Goal: Task Accomplishment & Management: Complete application form

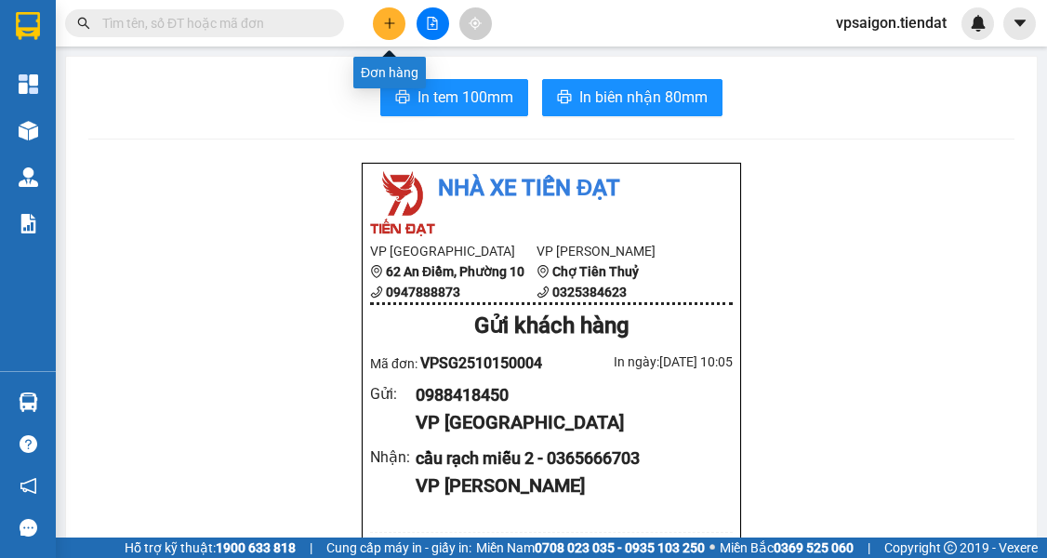
click at [392, 19] on icon "plus" at bounding box center [389, 23] width 13 height 13
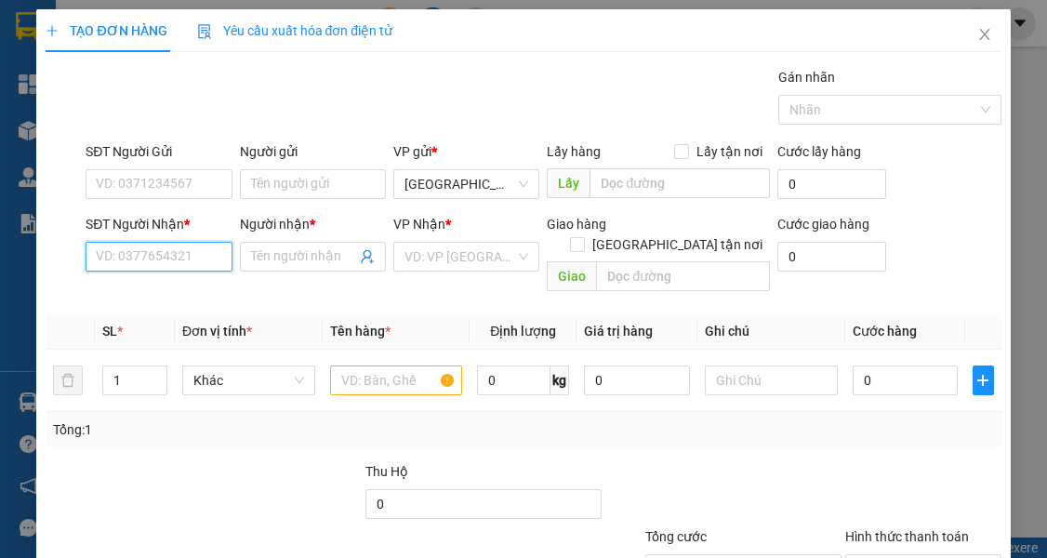
click at [189, 257] on input "SĐT Người Nhận *" at bounding box center [159, 257] width 146 height 30
click at [277, 260] on input "Người nhận *" at bounding box center [303, 256] width 105 height 20
type input "[PERSON_NAME]"
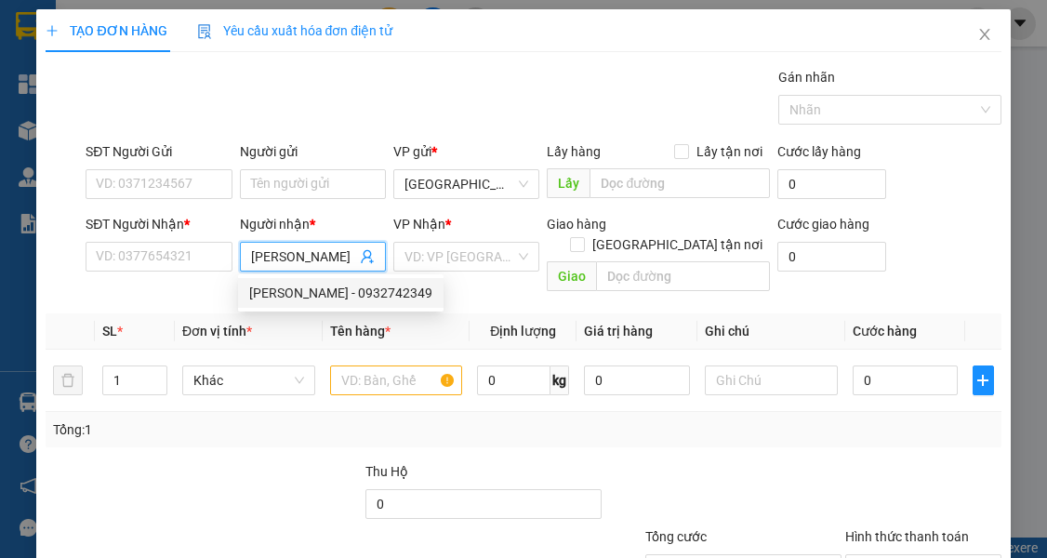
click at [394, 294] on div "[PERSON_NAME] - 0932742349" at bounding box center [340, 293] width 183 height 20
type input "0932742349"
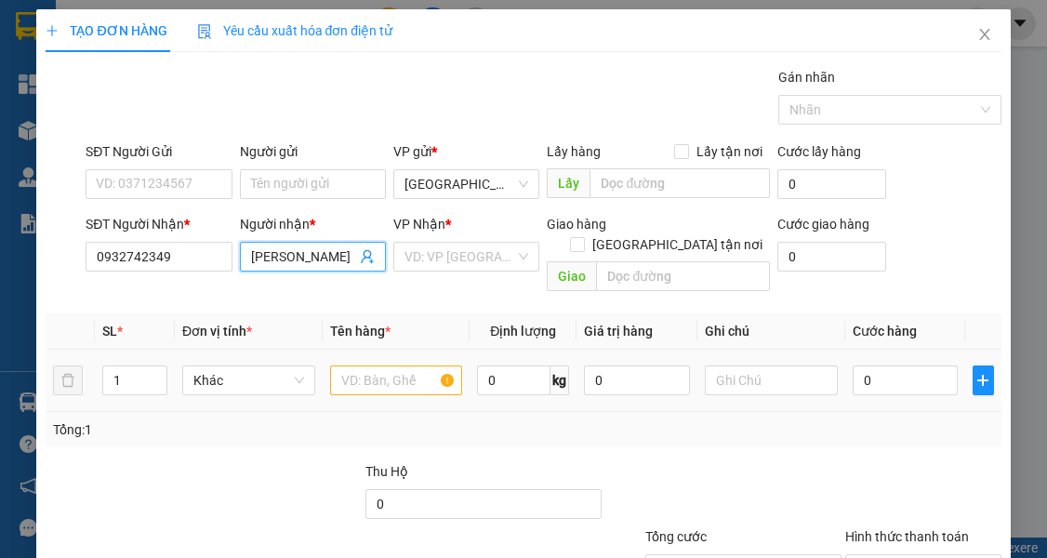
type input "[PERSON_NAME]"
click at [368, 365] on input "text" at bounding box center [396, 380] width 133 height 30
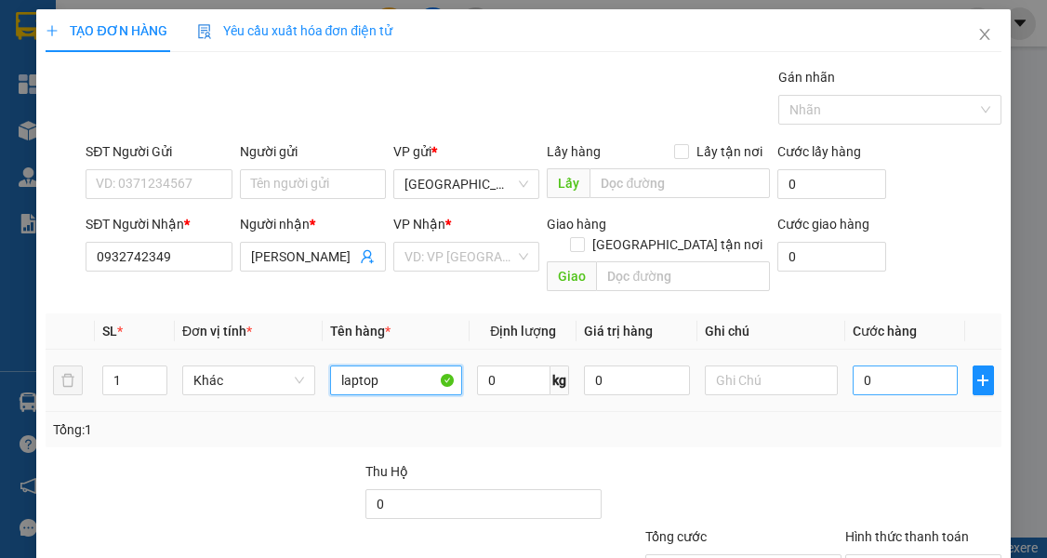
type input "laptop"
click at [900, 365] on input "0" at bounding box center [906, 380] width 106 height 30
type input "5"
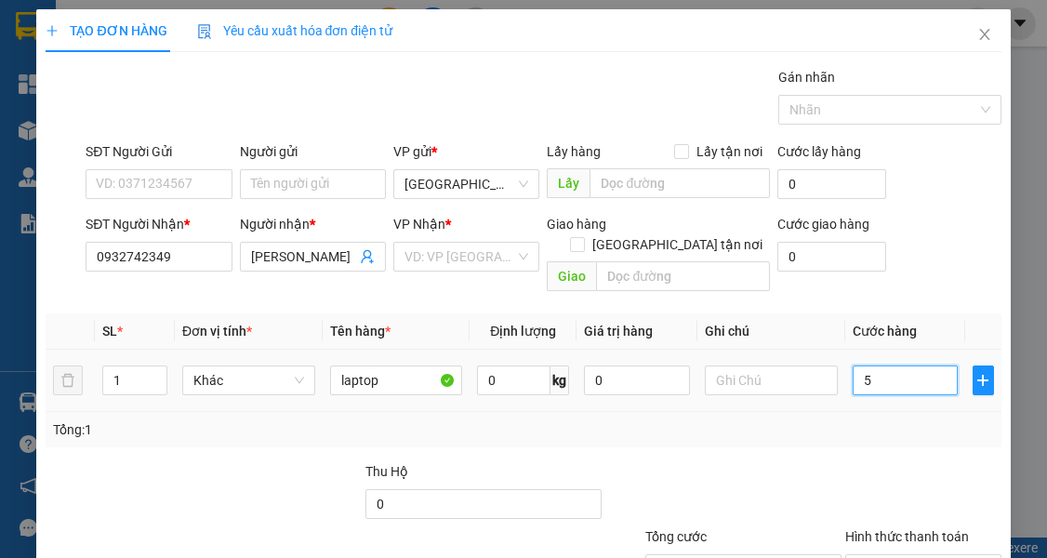
type input "50"
type input "50.000"
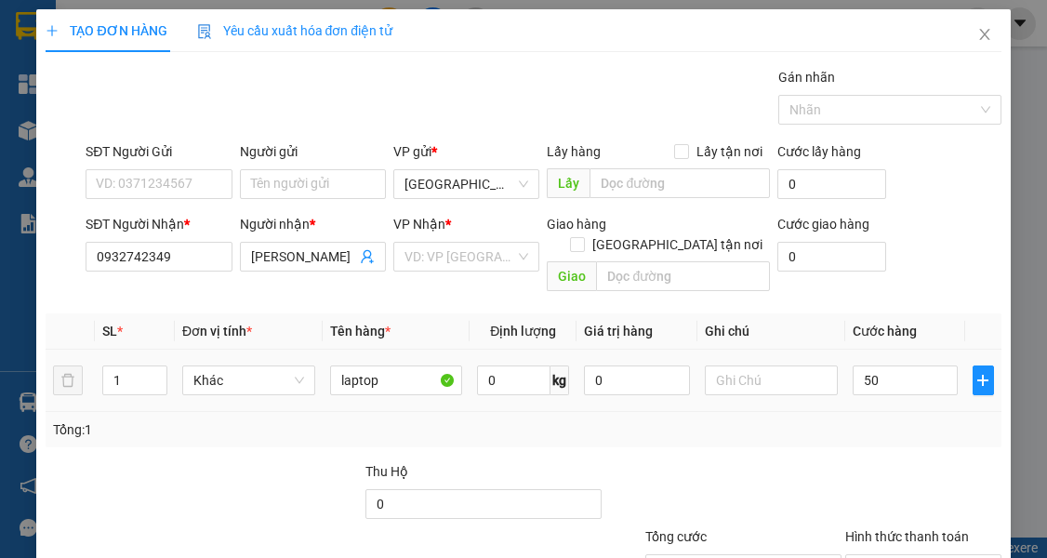
type input "50.000"
click at [894, 419] on div "Tổng: 1" at bounding box center [523, 429] width 940 height 20
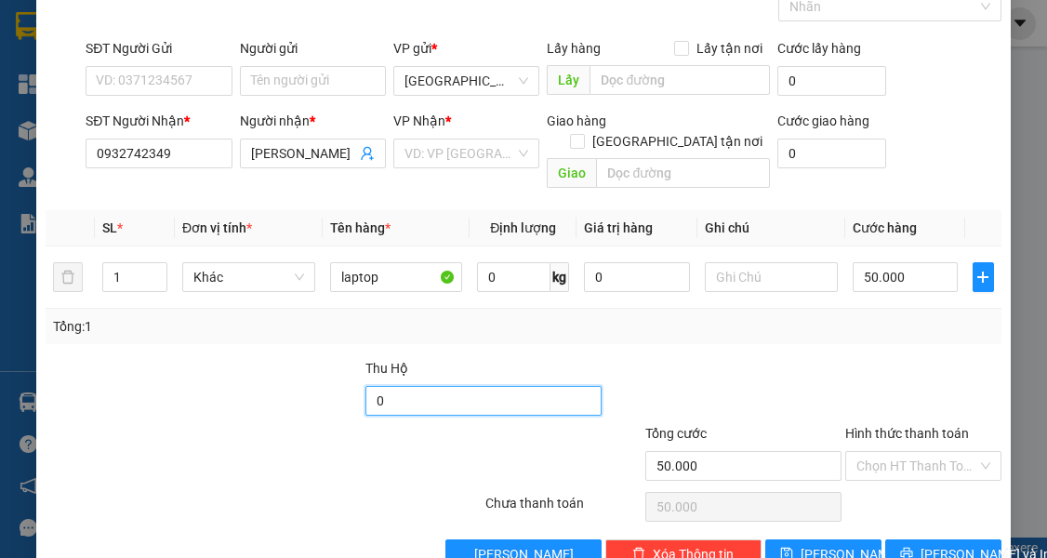
click at [419, 386] on input "0" at bounding box center [483, 401] width 236 height 30
type input "1.300.000"
click at [743, 316] on div "Tổng: 1" at bounding box center [523, 326] width 955 height 35
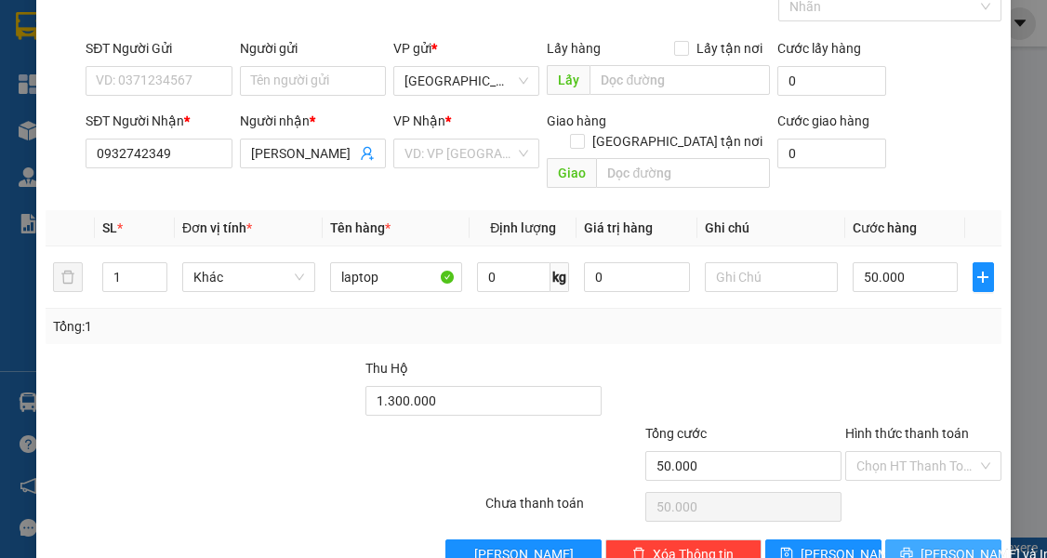
click at [934, 544] on span "[PERSON_NAME] và In" at bounding box center [986, 554] width 130 height 20
click at [435, 145] on input "search" at bounding box center [460, 154] width 111 height 28
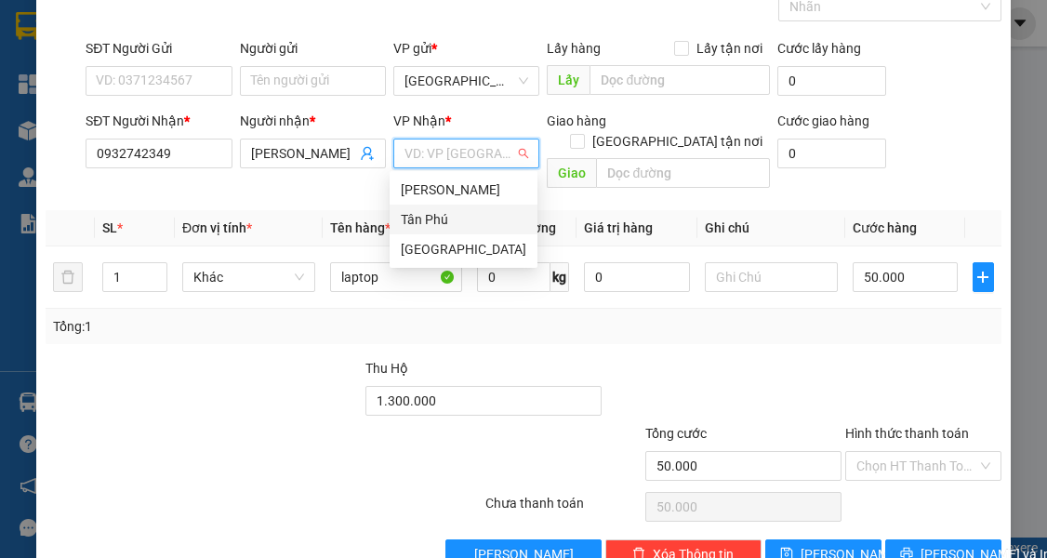
click at [454, 212] on div "Tân Phú" at bounding box center [464, 219] width 126 height 20
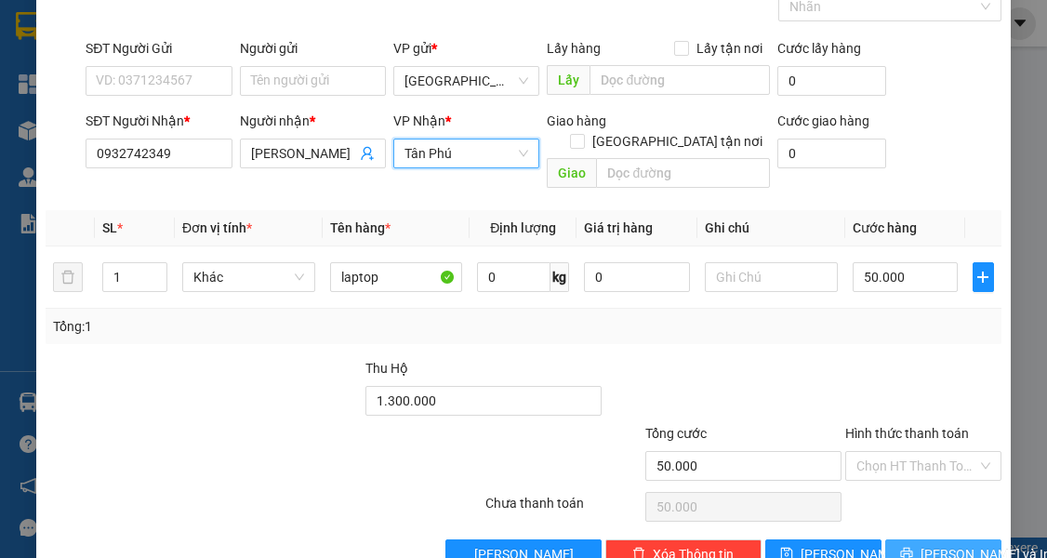
click at [956, 544] on span "[PERSON_NAME] và In" at bounding box center [986, 554] width 130 height 20
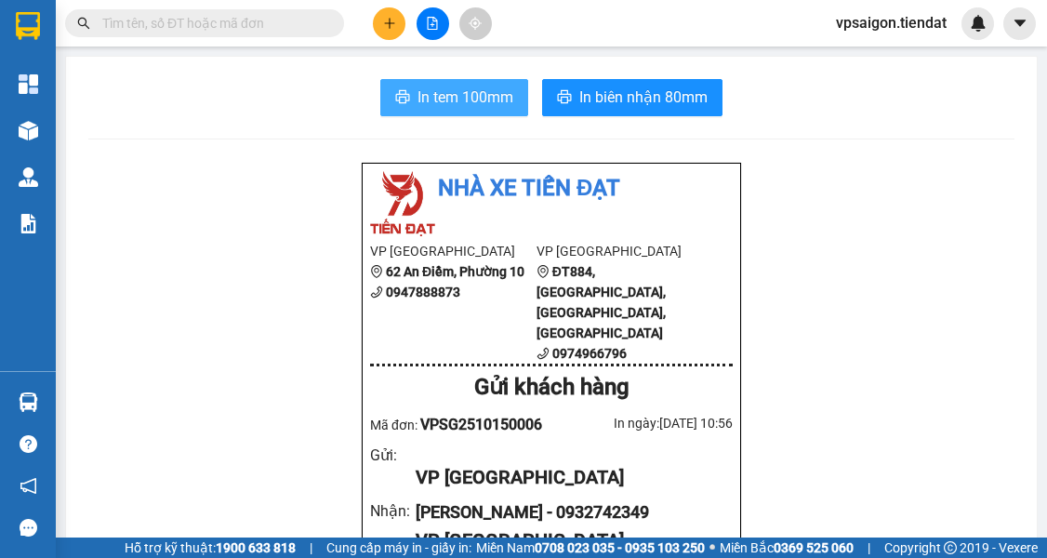
click at [446, 89] on span "In tem 100mm" at bounding box center [466, 97] width 96 height 23
click at [289, 25] on input "text" at bounding box center [211, 23] width 219 height 20
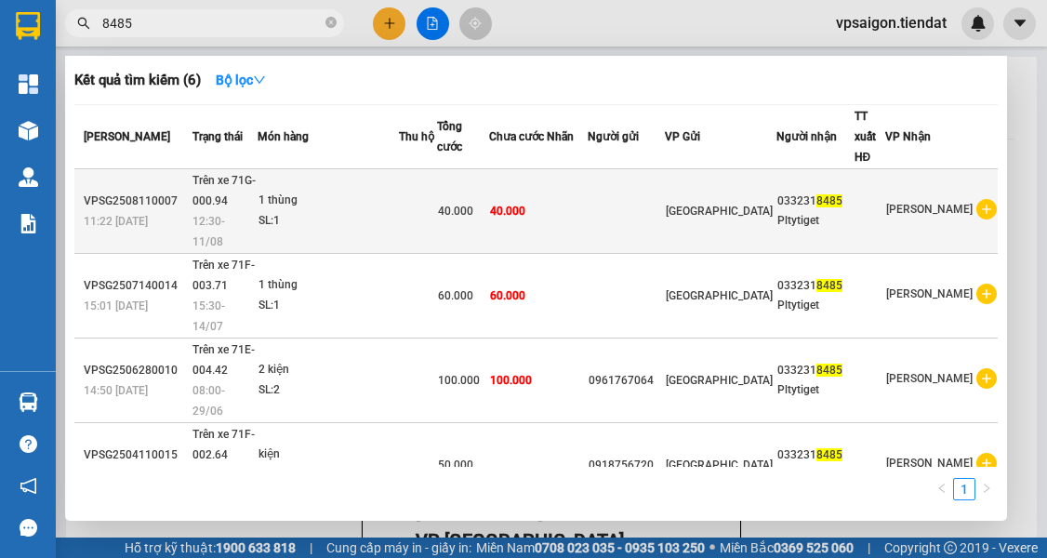
type input "8485"
click at [799, 192] on div "033231 8485" at bounding box center [815, 202] width 76 height 20
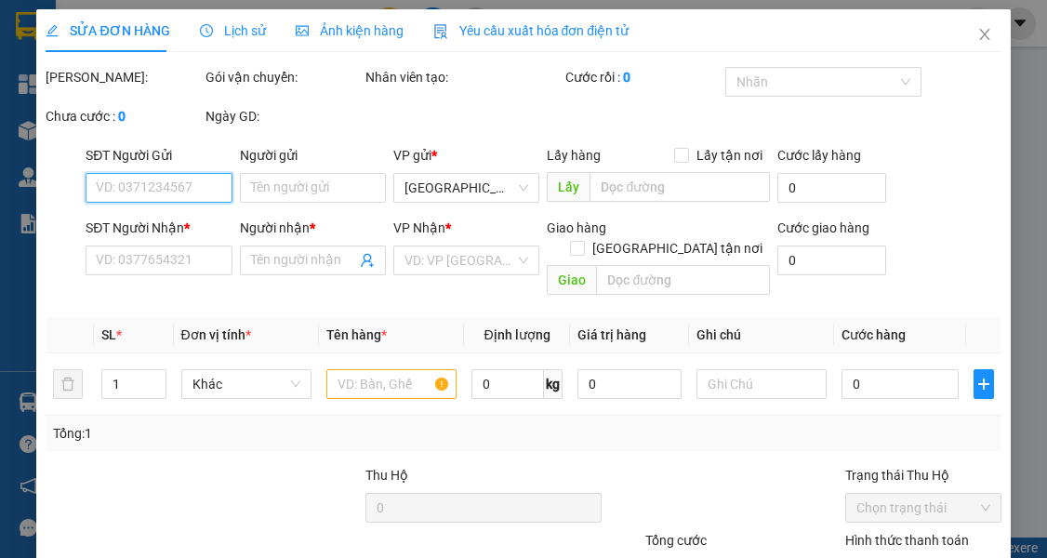
type input "0332318485"
type input "Pltytiget"
type input "40.000"
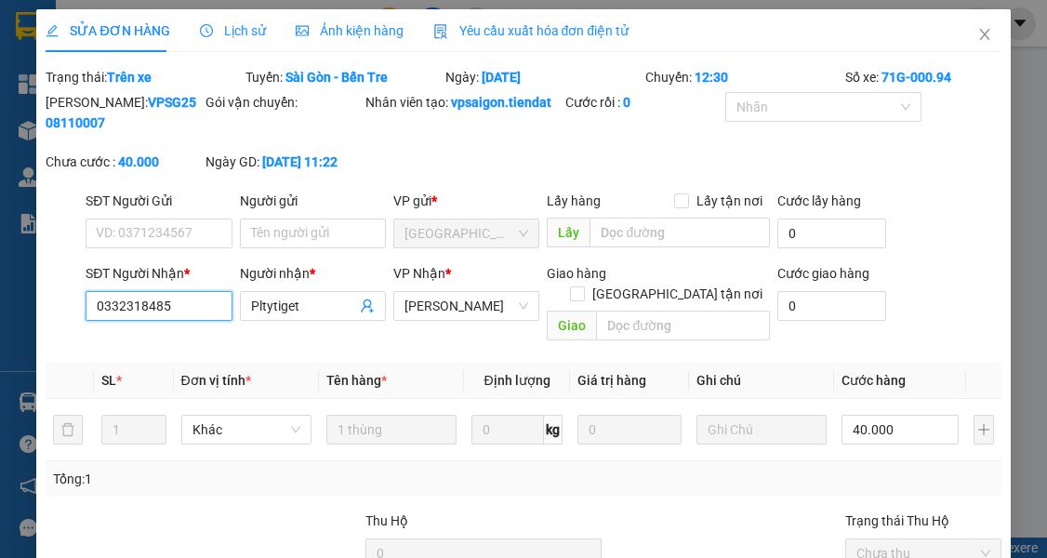
drag, startPoint x: 185, startPoint y: 331, endPoint x: 5, endPoint y: 314, distance: 181.2
click at [5, 315] on div "SỬA ĐƠN HÀNG Lịch sử Ảnh kiện hàng Yêu cầu xuất hóa đơn điện tử Total Paid Fee …" at bounding box center [523, 279] width 1047 height 558
click at [980, 33] on icon "close" at bounding box center [984, 34] width 15 height 15
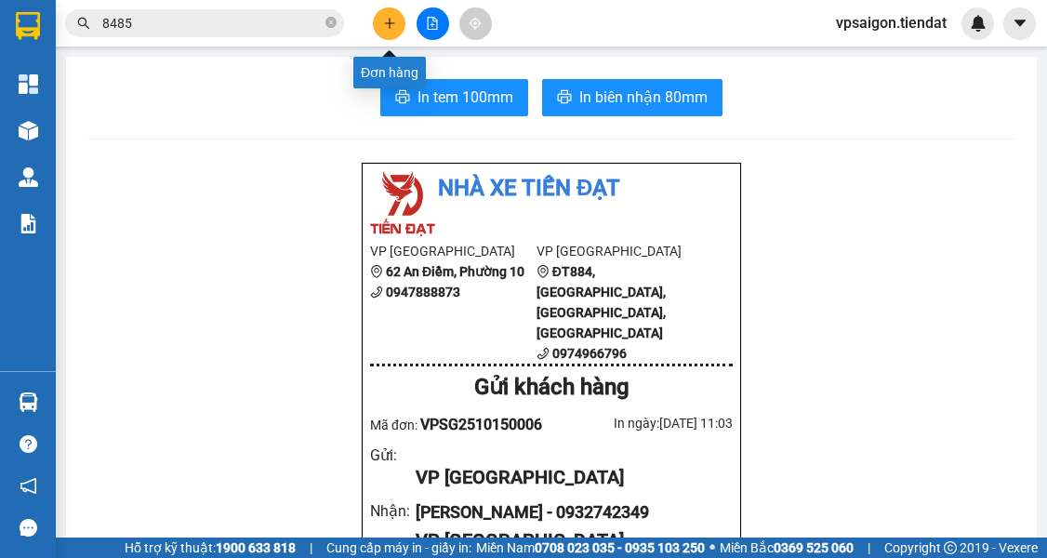
click at [391, 20] on icon "plus" at bounding box center [389, 23] width 13 height 13
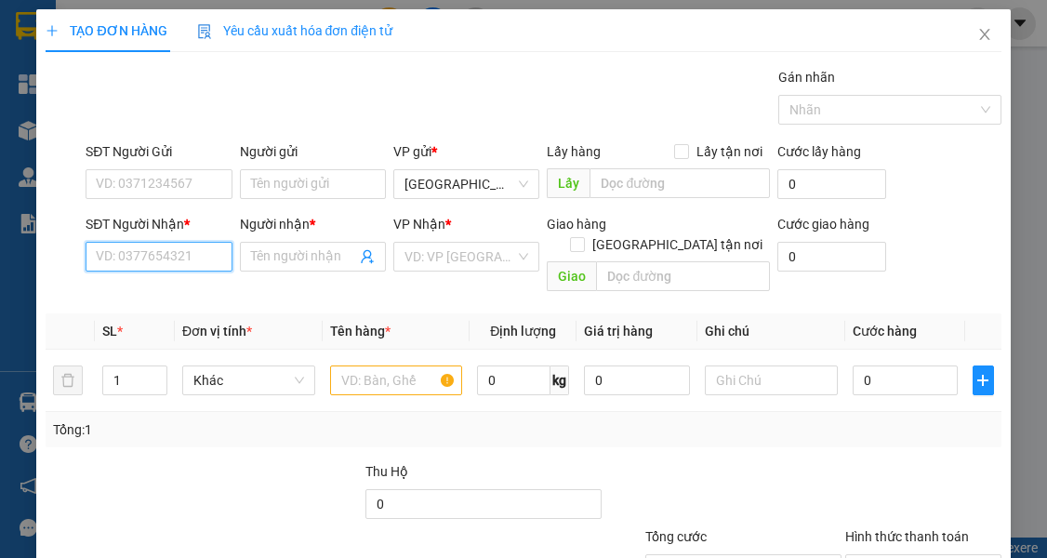
click at [140, 255] on input "SĐT Người Nhận *" at bounding box center [159, 257] width 146 height 30
paste input "0332318485"
type input "0332318485"
click at [221, 299] on div "0332318485 - Pltytiget" at bounding box center [163, 293] width 132 height 20
type input "Pltytiget"
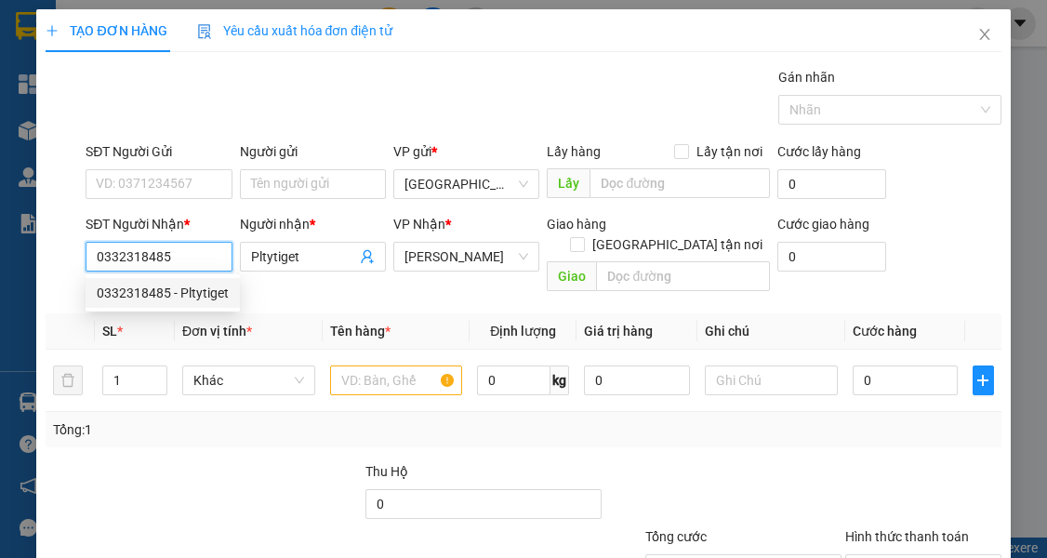
type input "40.000"
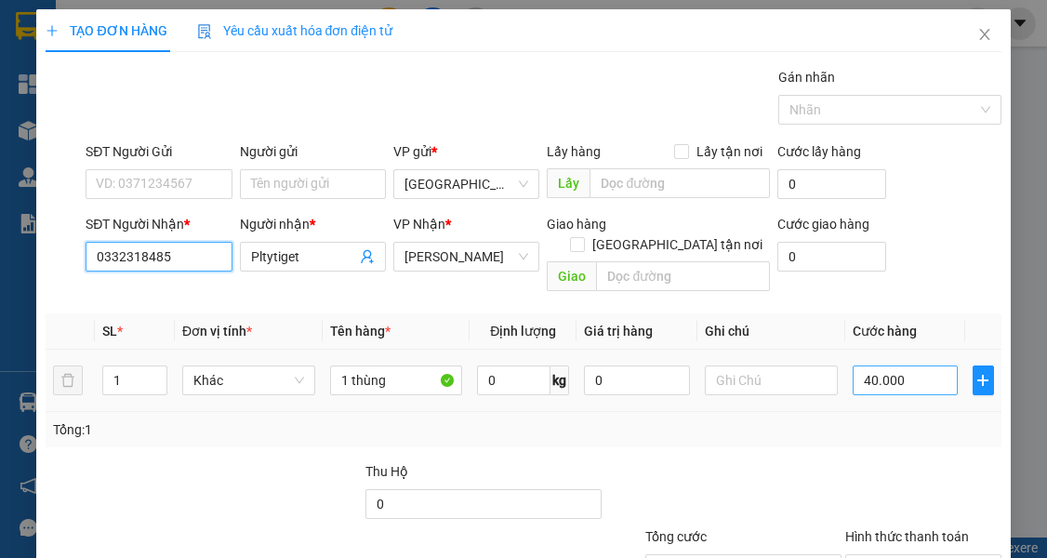
type input "0332318485"
click at [910, 365] on input "40.000" at bounding box center [906, 380] width 106 height 30
type input "0"
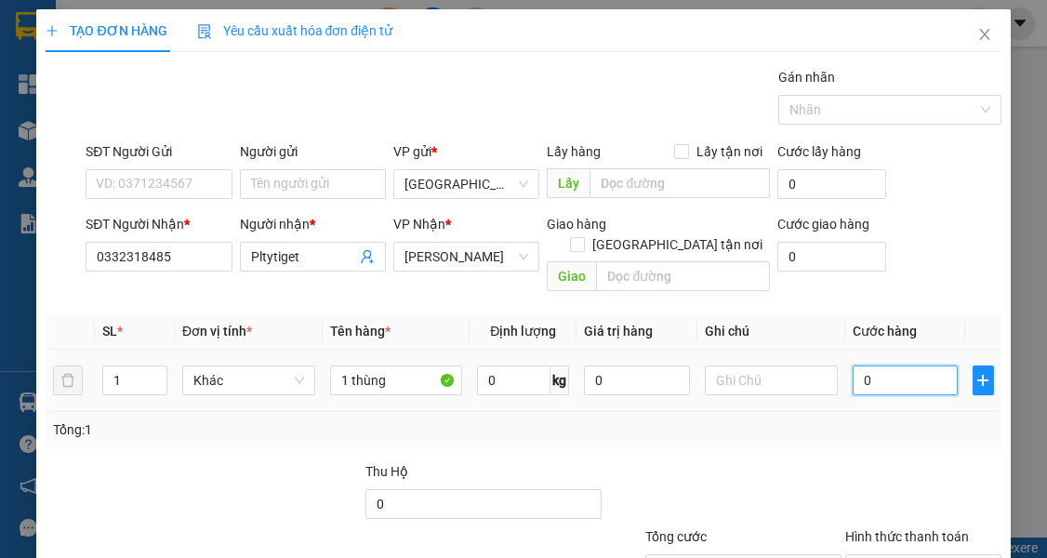
type input "6"
type input "06"
type input "60"
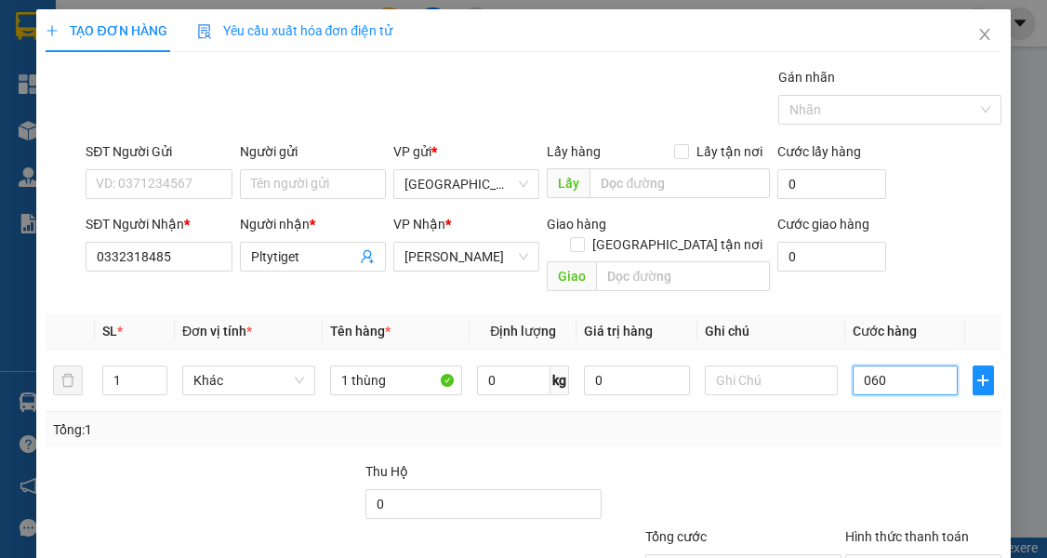
type input "060"
type input "60.000"
click at [906, 430] on div "Transit Pickup Surcharge Ids Transit Deliver Surcharge Ids Transit Deliver Surc…" at bounding box center [523, 369] width 955 height 605
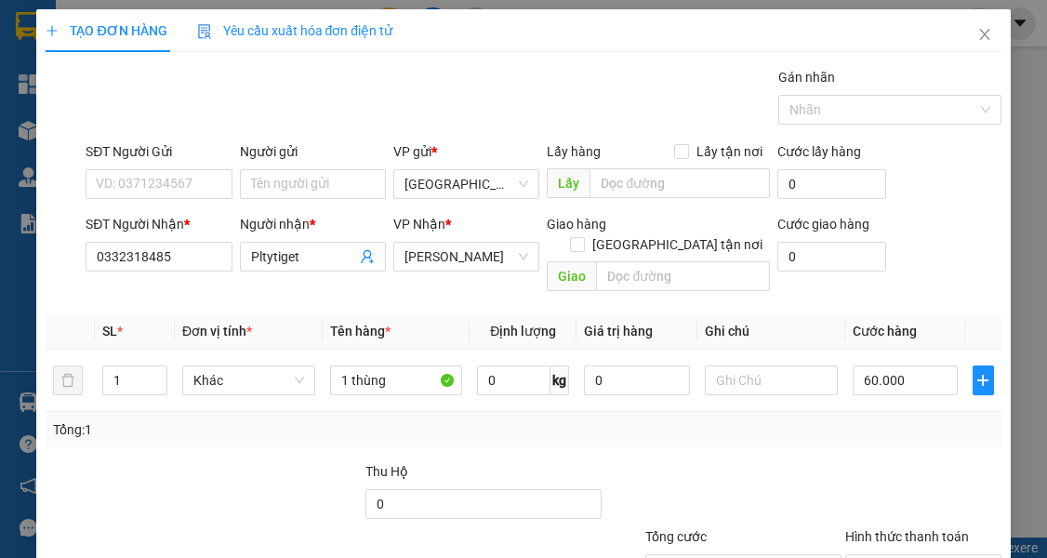
scroll to position [127, 0]
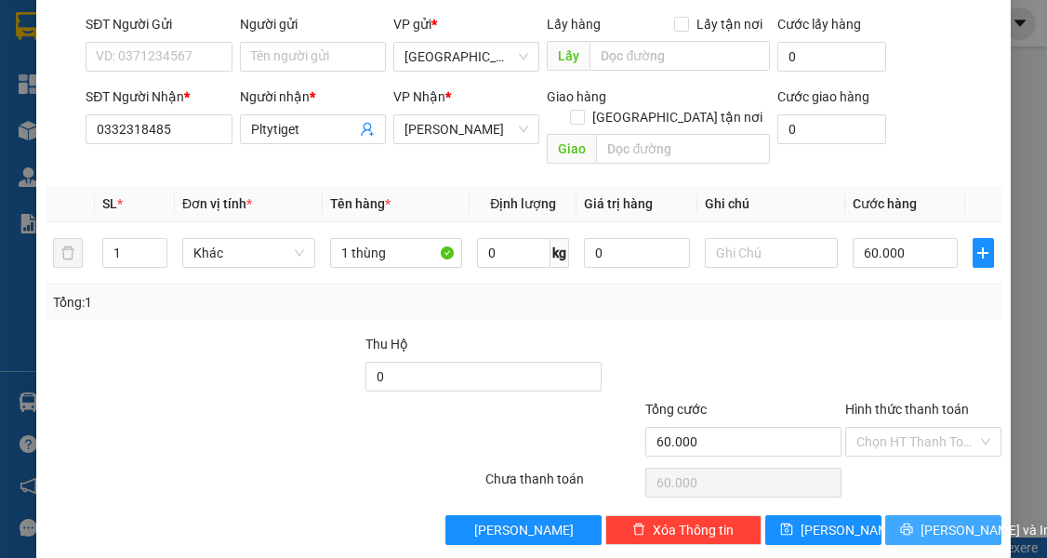
click at [917, 515] on button "[PERSON_NAME] và In" at bounding box center [943, 530] width 116 height 30
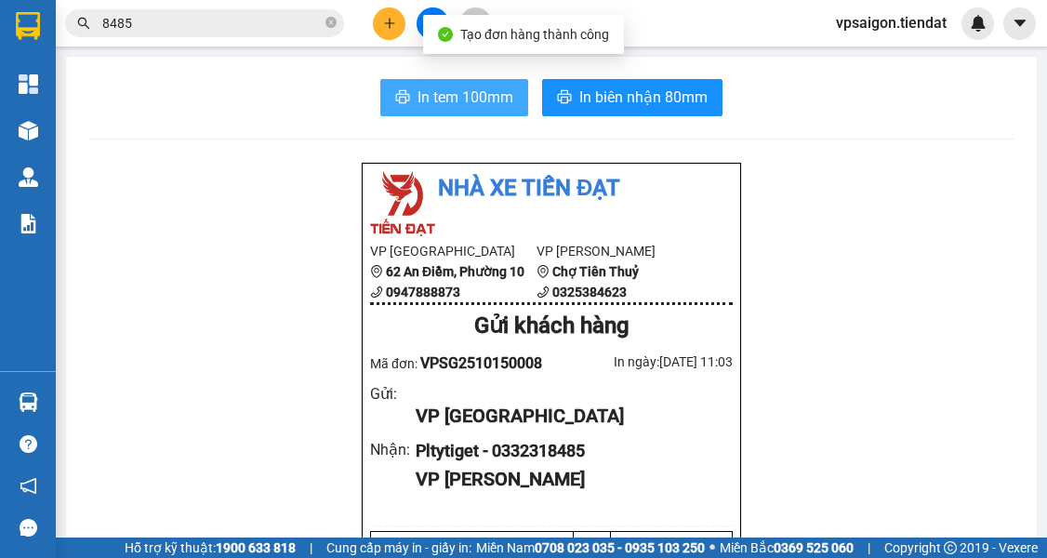
click at [464, 93] on span "In tem 100mm" at bounding box center [466, 97] width 96 height 23
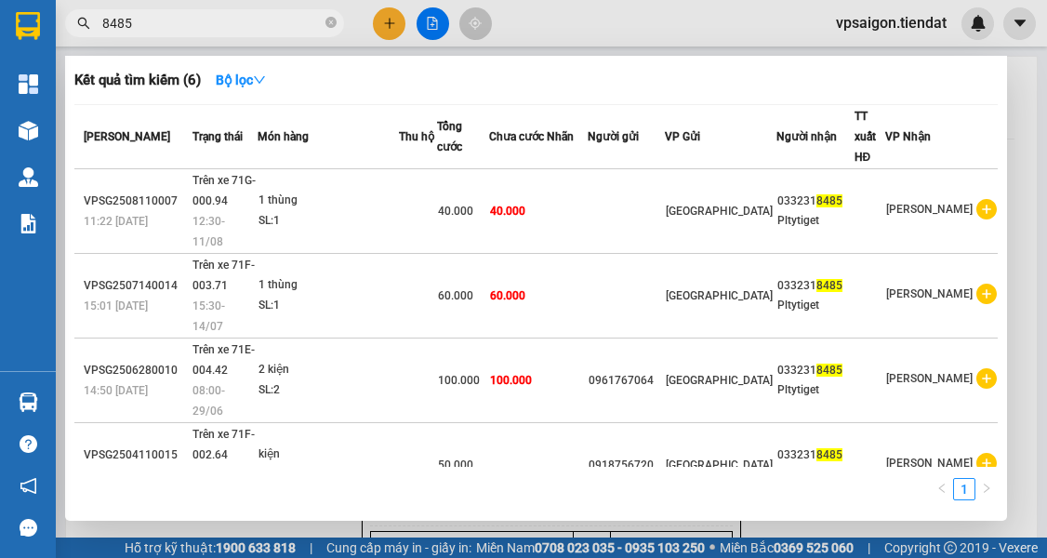
click at [192, 25] on input "8485" at bounding box center [211, 23] width 219 height 20
type input "8"
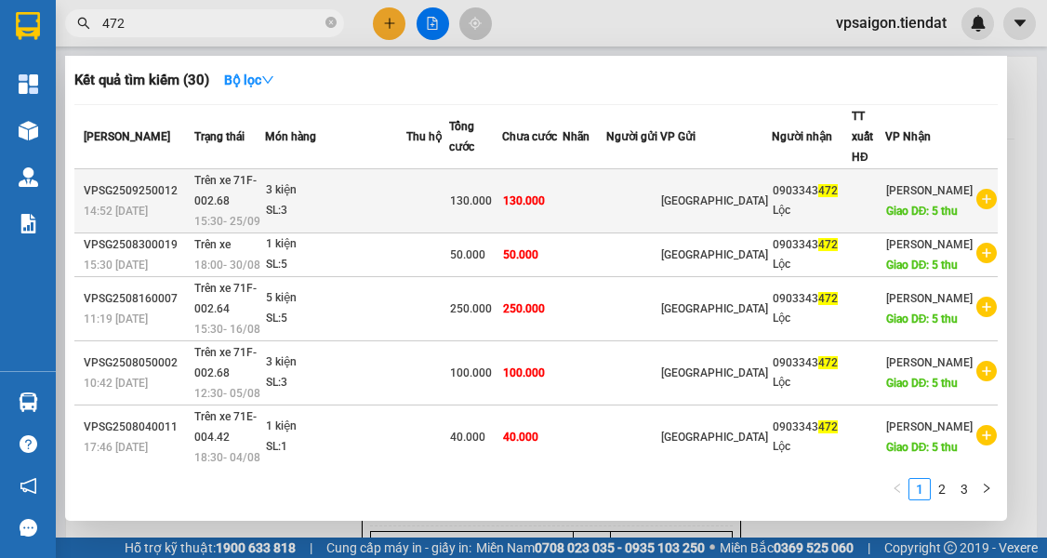
type input "472"
click at [751, 210] on div "[GEOGRAPHIC_DATA]" at bounding box center [716, 201] width 110 height 20
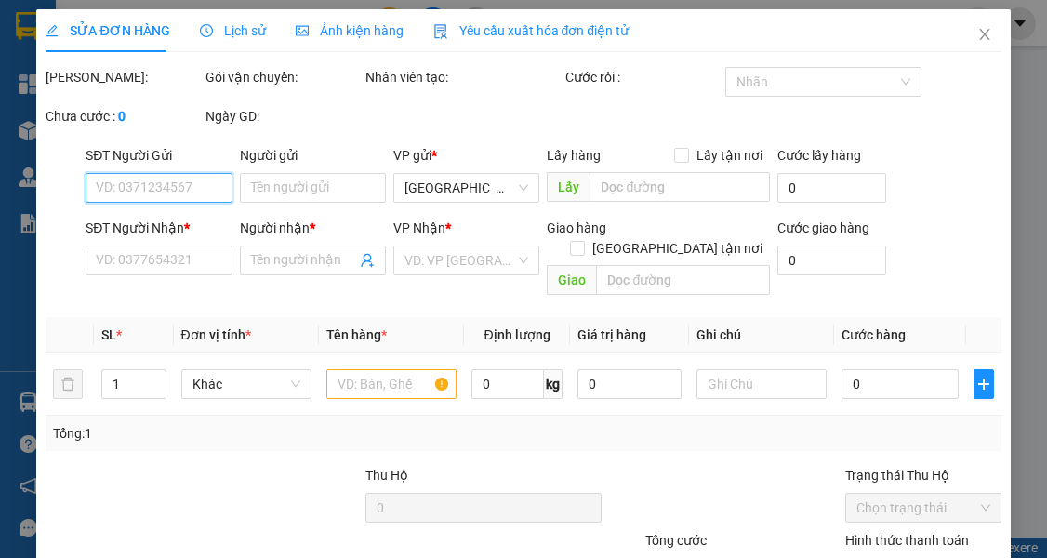
type input "0903343472"
type input "Lộc"
type input "5 thu"
type input "130.000"
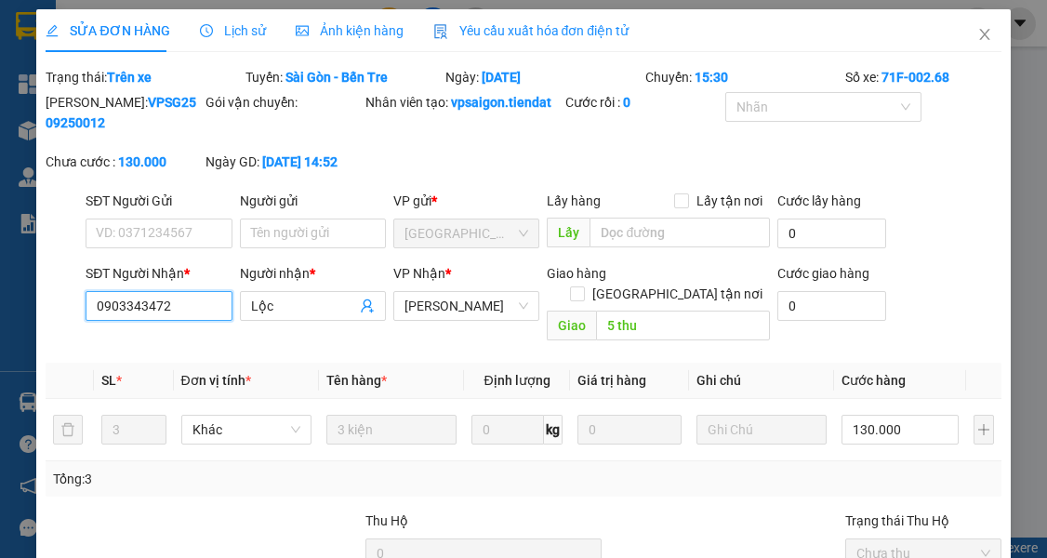
drag, startPoint x: 199, startPoint y: 332, endPoint x: 17, endPoint y: 357, distance: 184.0
click at [18, 356] on div "SỬA ĐƠN HÀNG Lịch sử Ảnh kiện hàng Yêu cầu xuất hóa đơn điện tử Total Paid Fee …" at bounding box center [523, 279] width 1047 height 558
click at [968, 26] on span "Close" at bounding box center [985, 35] width 52 height 52
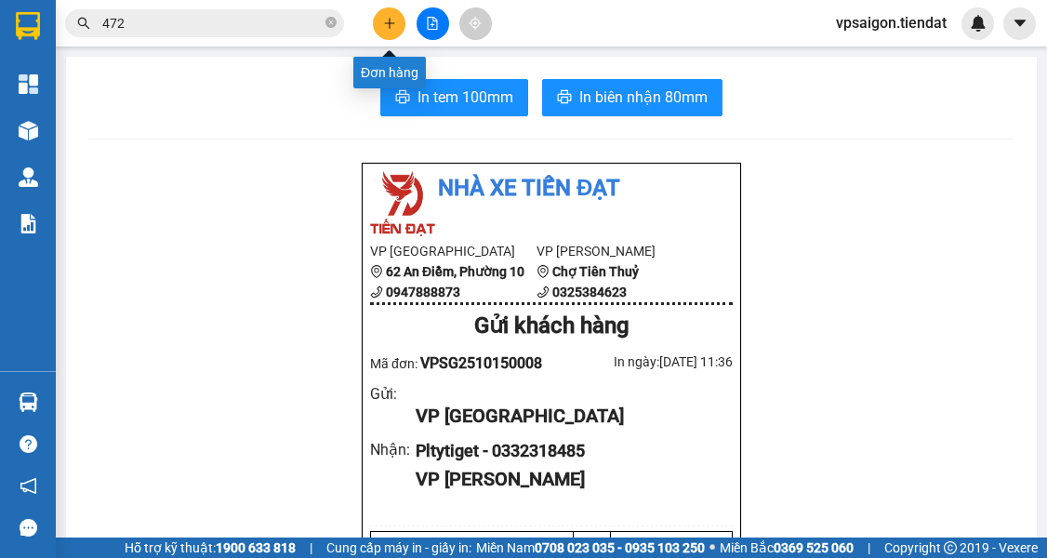
click at [383, 23] on icon "plus" at bounding box center [389, 23] width 13 height 13
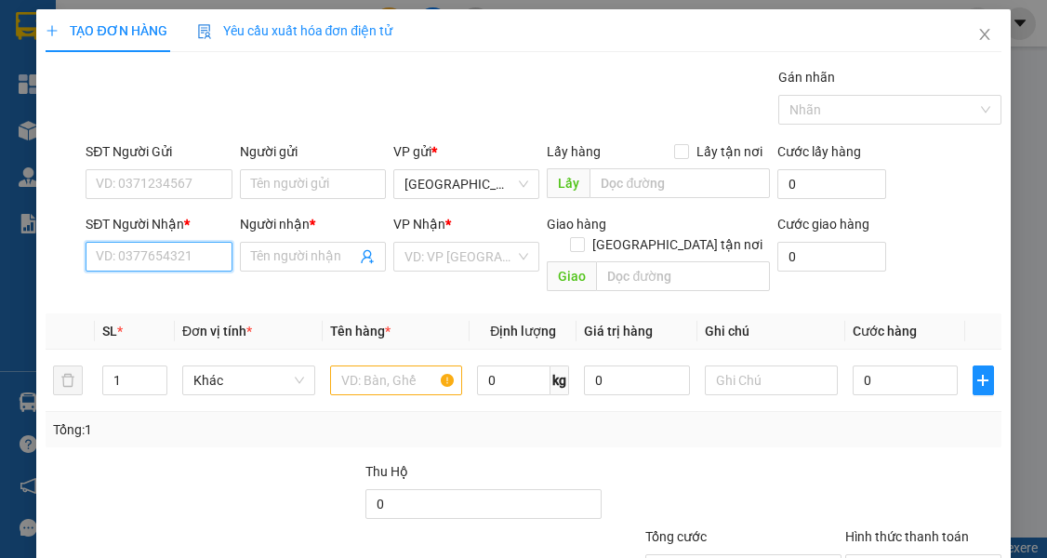
click at [160, 254] on input "SĐT Người Nhận *" at bounding box center [159, 257] width 146 height 30
paste input "0903343472"
type input "0903343472"
click at [139, 299] on div "0903343472 - Lộc" at bounding box center [158, 293] width 123 height 20
type input "Lộc"
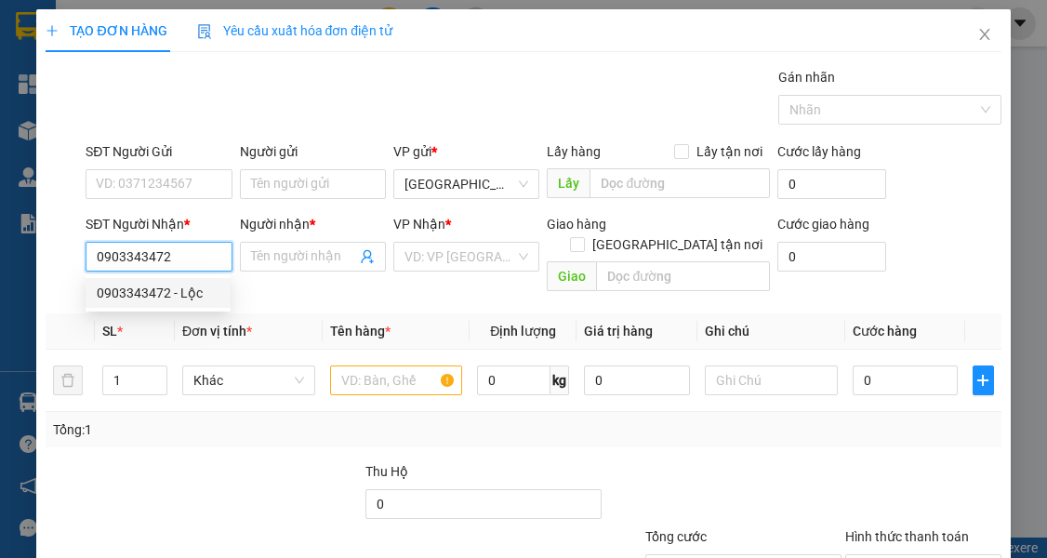
type input "5 thu"
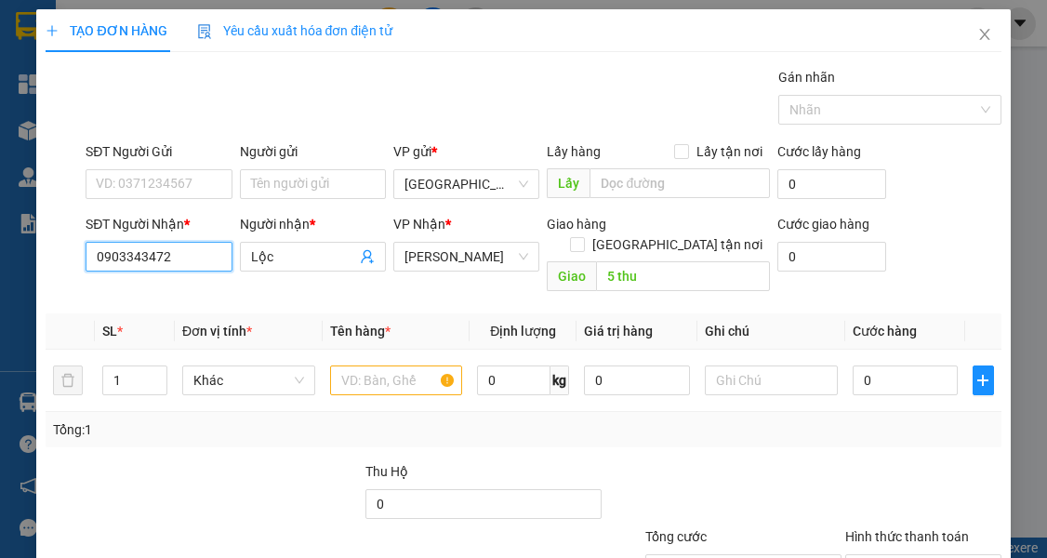
type input "130.000"
type input "0903343472"
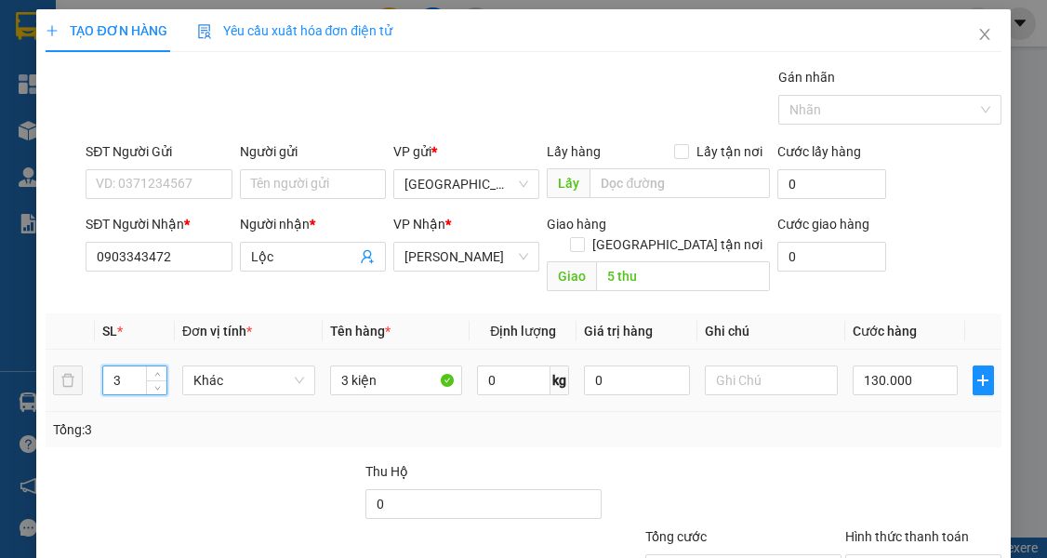
click at [128, 366] on input "3" at bounding box center [134, 380] width 63 height 28
type input "4"
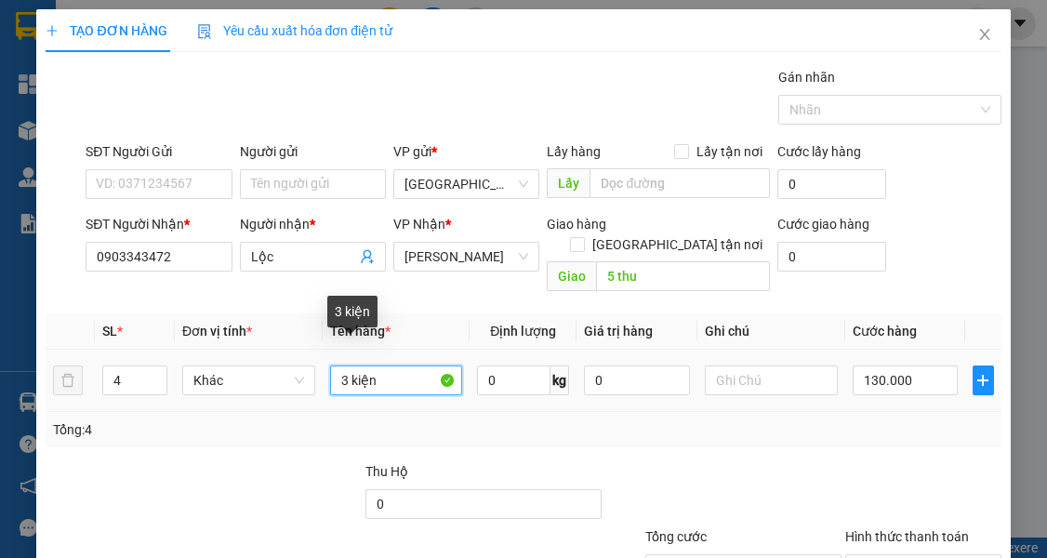
click at [344, 365] on input "3 kiện" at bounding box center [396, 380] width 133 height 30
type input "4 kiện"
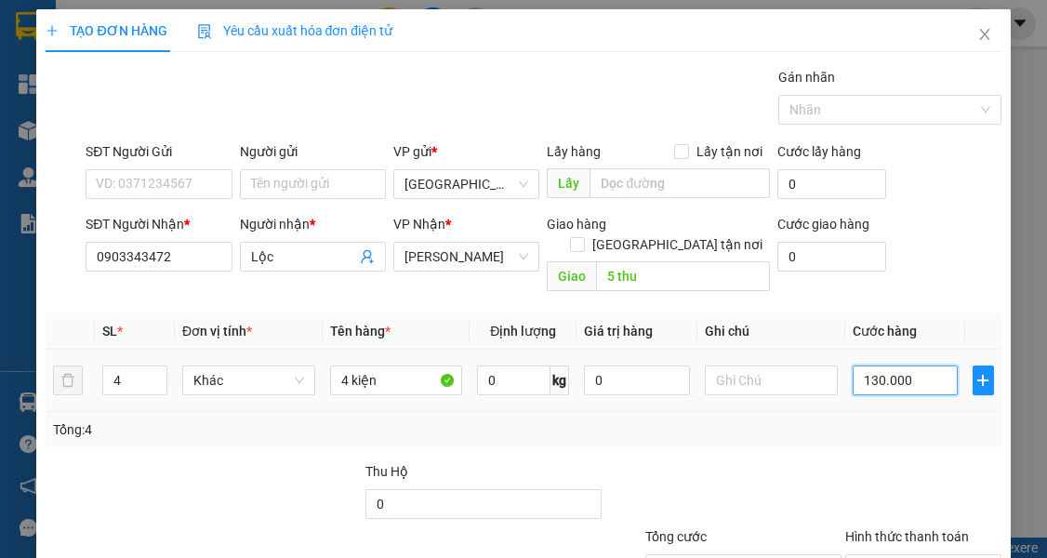
click at [924, 365] on input "130.000" at bounding box center [906, 380] width 106 height 30
type input "0"
type input "1"
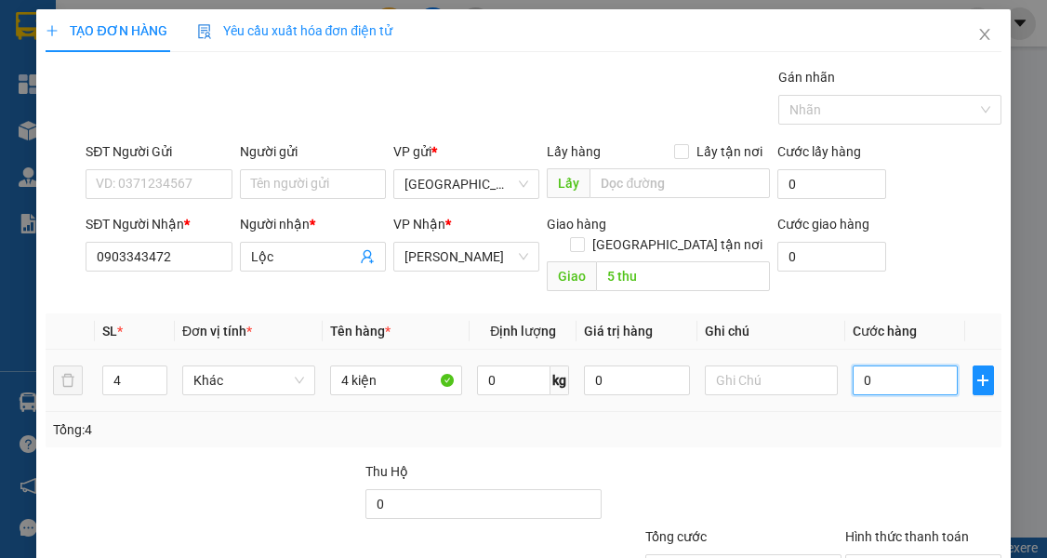
type input "1"
type input "01"
type input "12"
type input "012"
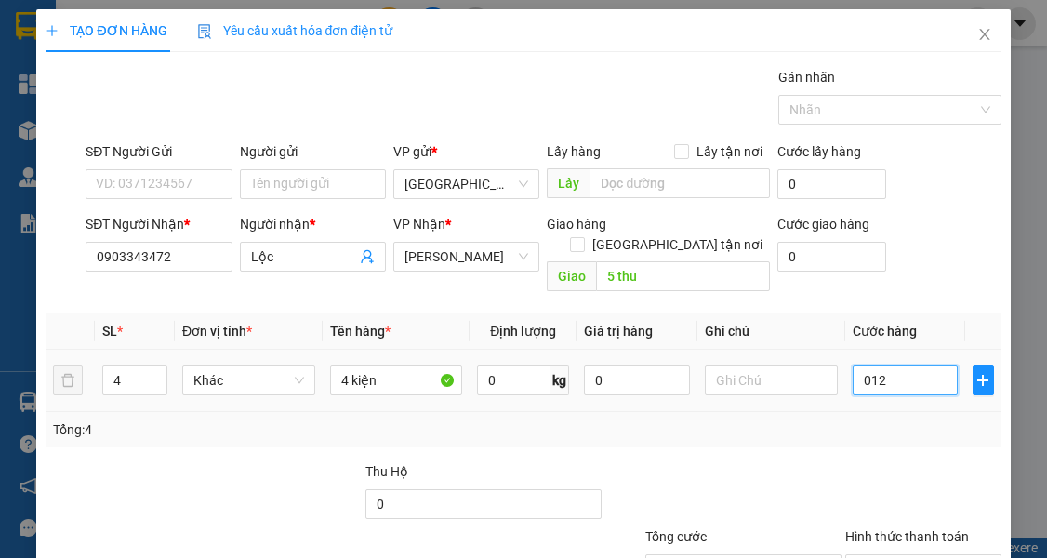
type input "1"
type input "01"
type input "0"
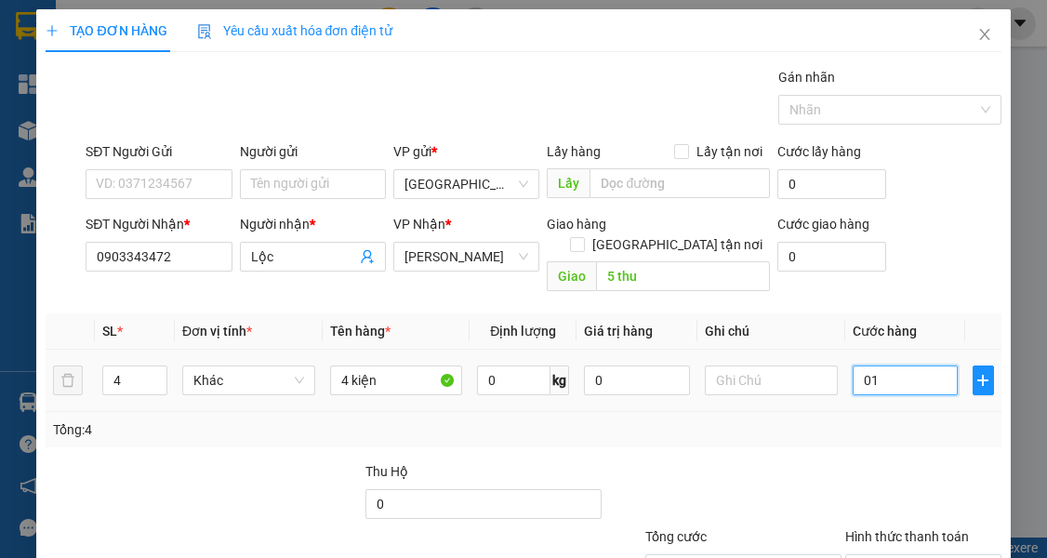
type input "0"
type input "1"
type input "01"
type input "16"
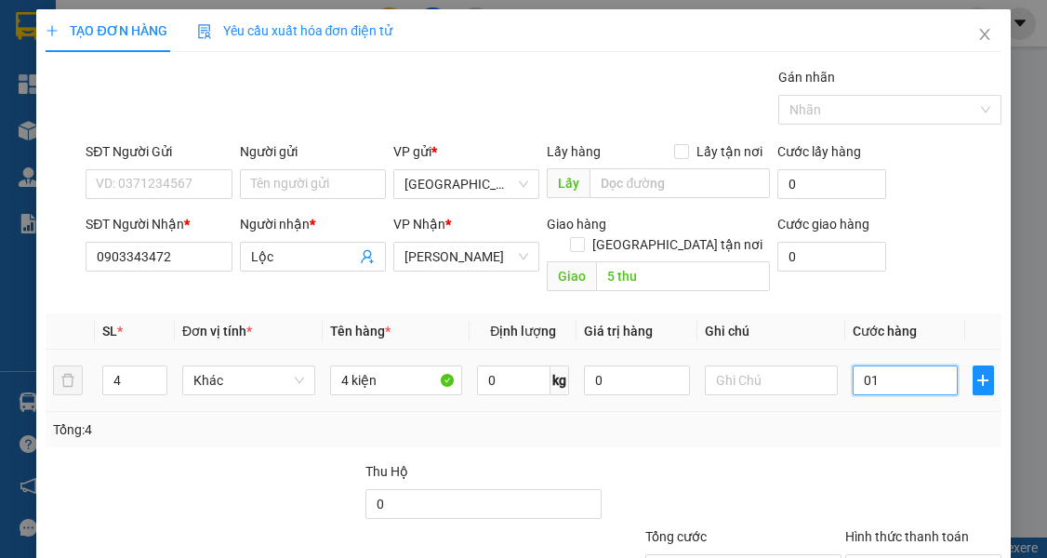
type input "16"
type input "016"
type input "160"
type input "0.160"
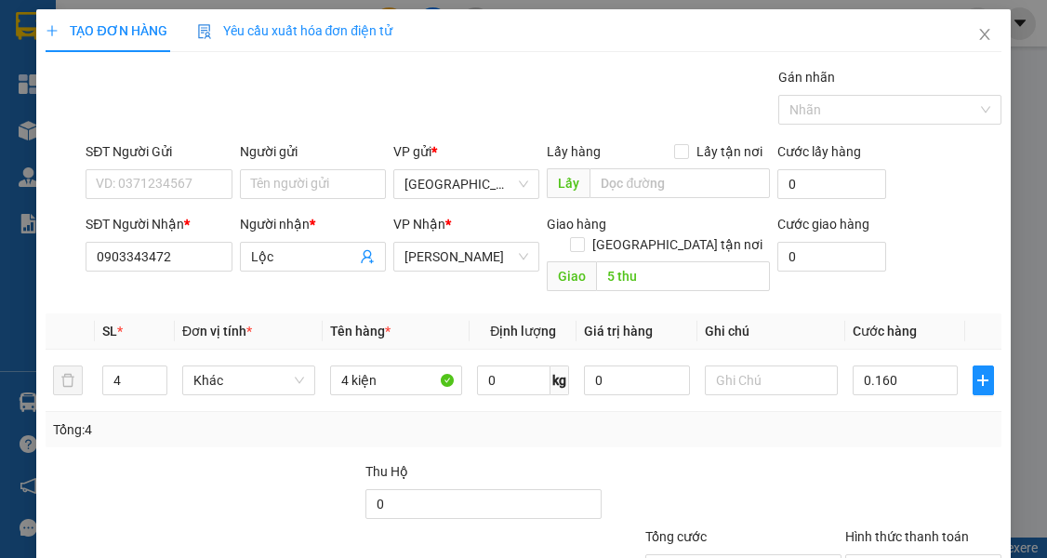
type input "160.000"
click at [898, 419] on div "Tổng: 4" at bounding box center [523, 429] width 940 height 20
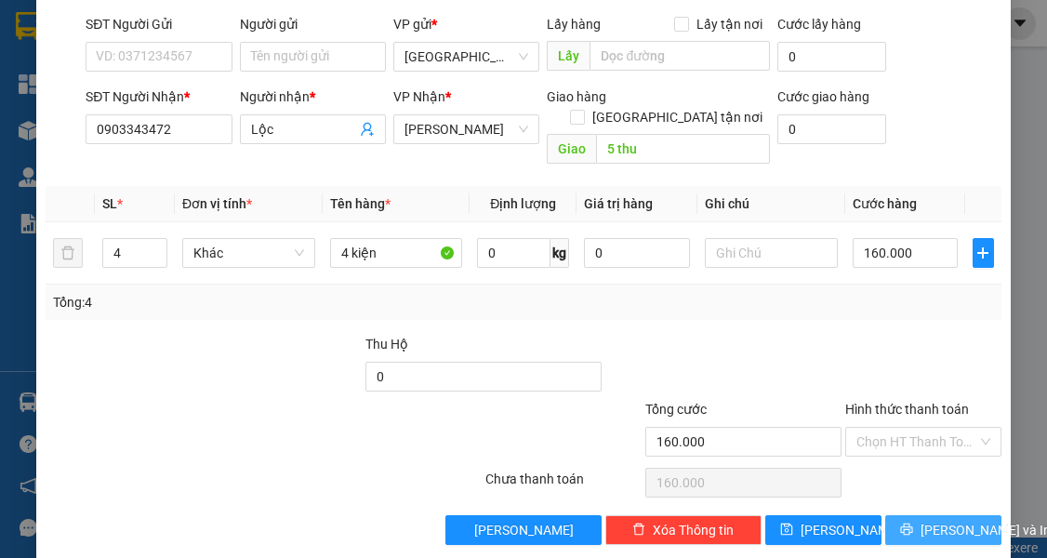
click at [897, 515] on button "[PERSON_NAME] và In" at bounding box center [943, 530] width 116 height 30
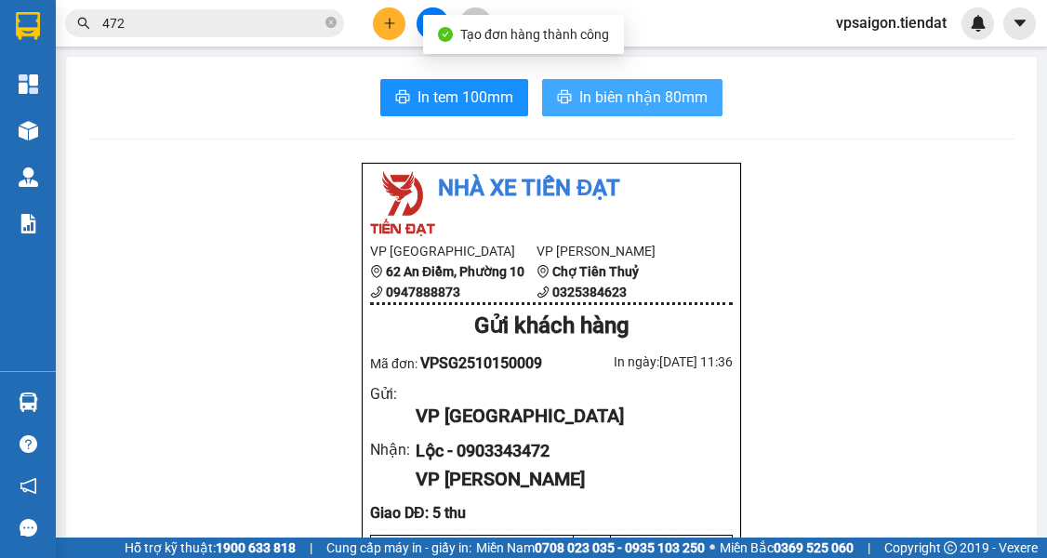
click at [605, 99] on span "In biên nhận 80mm" at bounding box center [643, 97] width 128 height 23
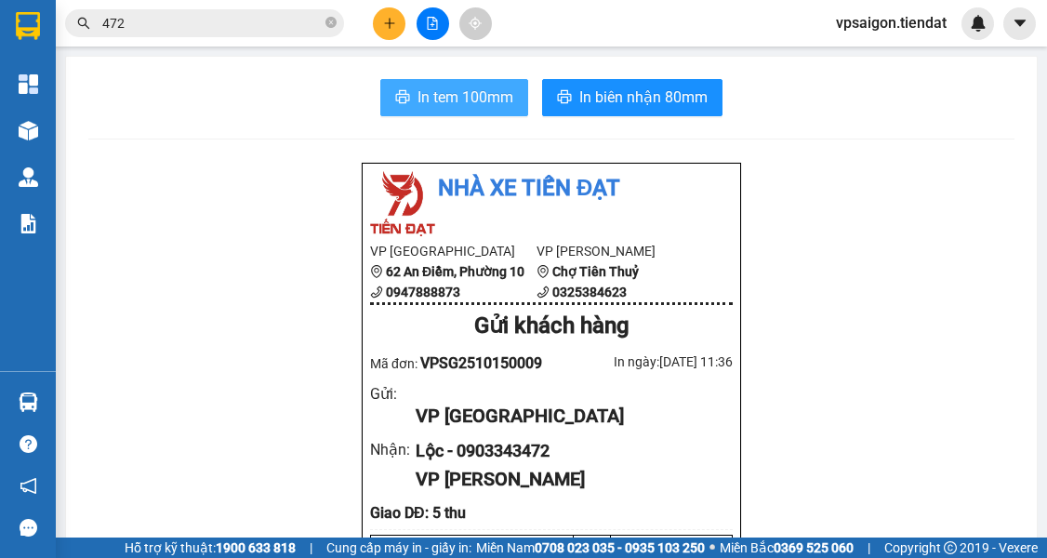
click at [446, 102] on span "In tem 100mm" at bounding box center [466, 97] width 96 height 23
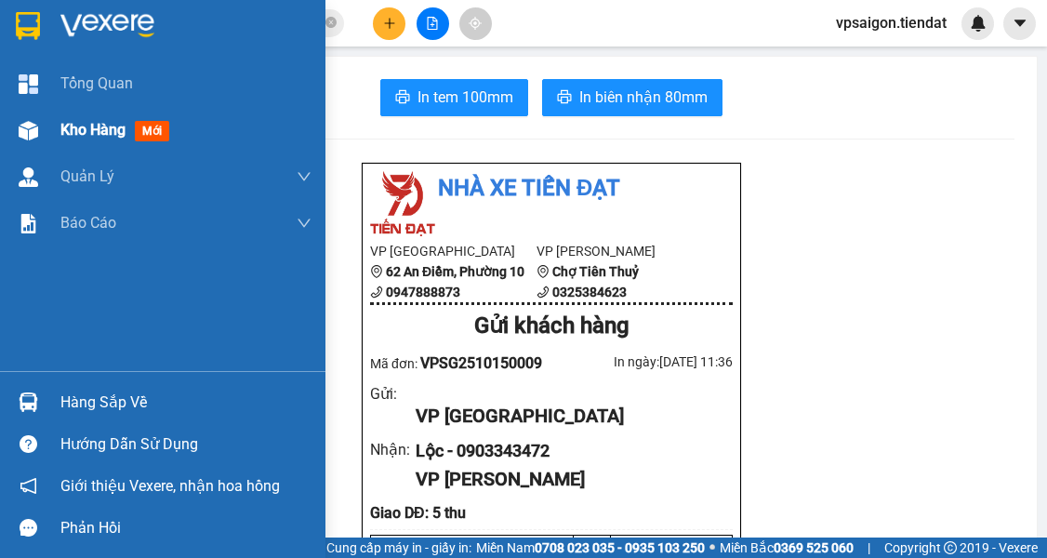
click at [89, 132] on span "Kho hàng" at bounding box center [92, 130] width 65 height 18
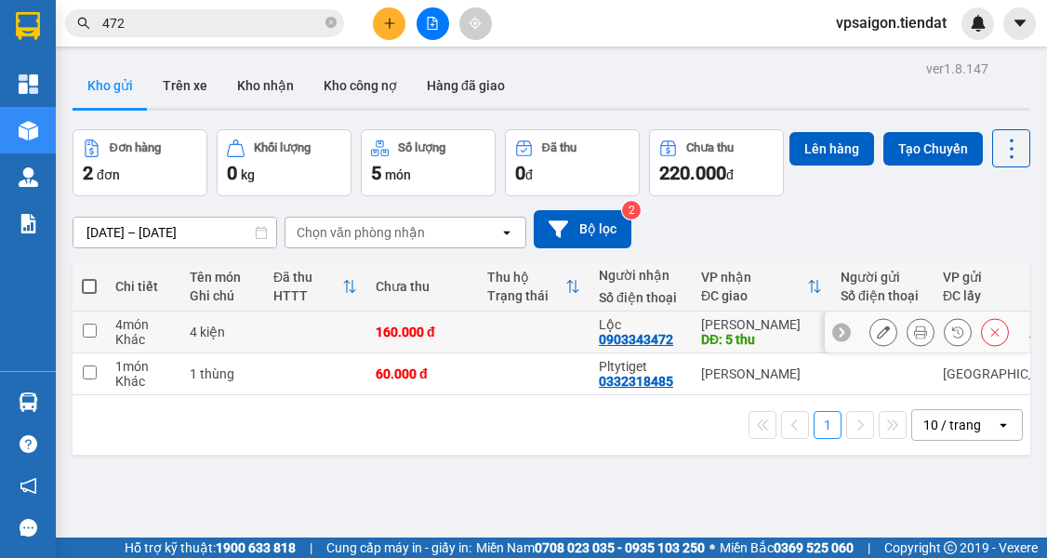
click at [626, 347] on div "0903343472" at bounding box center [636, 339] width 74 height 15
copy div "0903343472"
click at [125, 514] on div "ver 1.8.147 Kho gửi Trên xe Kho nhận Kho công nợ Hàng đã giao Đơn hàng 2 đơn Kh…" at bounding box center [551, 335] width 973 height 558
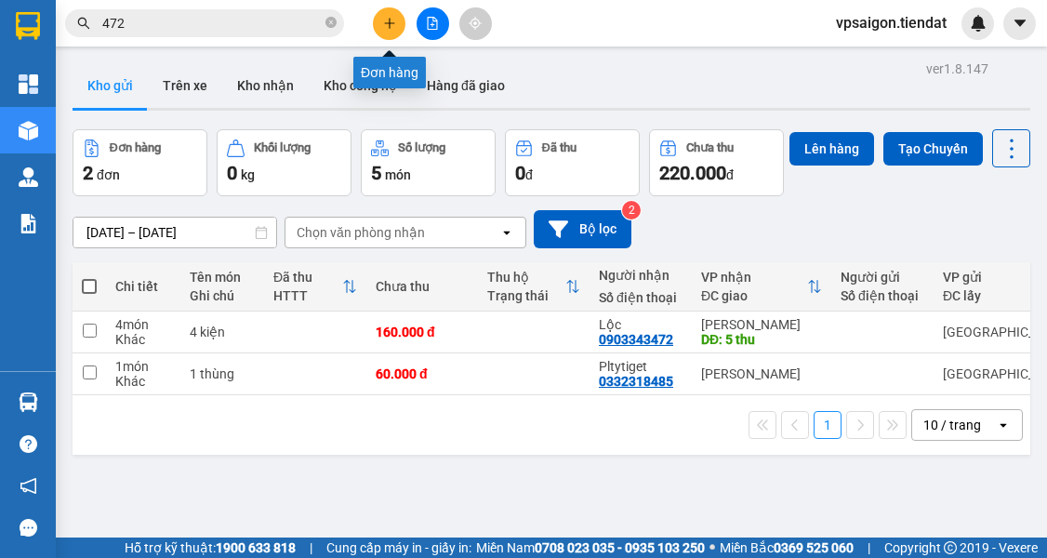
click at [392, 20] on icon "plus" at bounding box center [389, 23] width 13 height 13
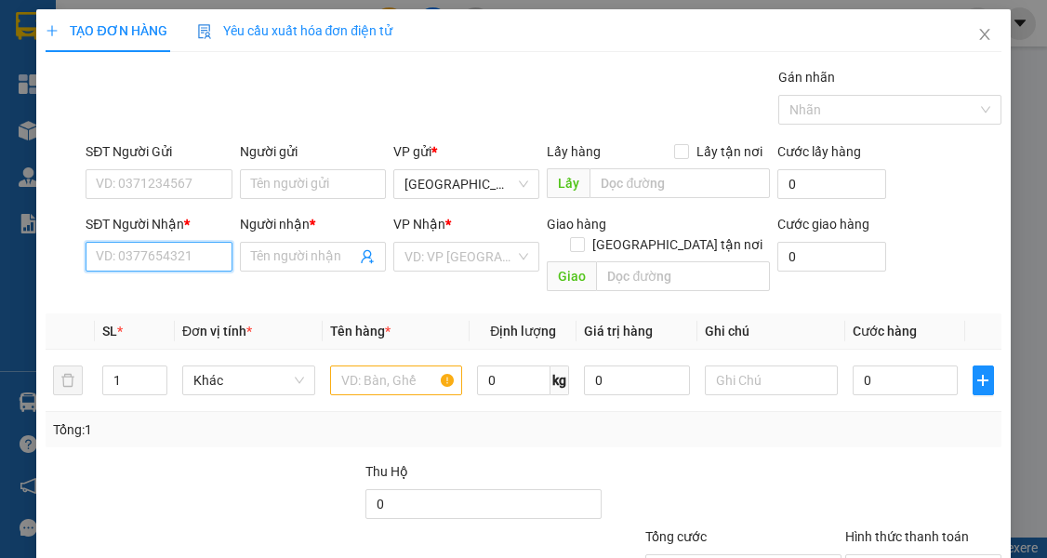
click at [218, 261] on input "SĐT Người Nhận *" at bounding box center [159, 257] width 146 height 30
type input "0"
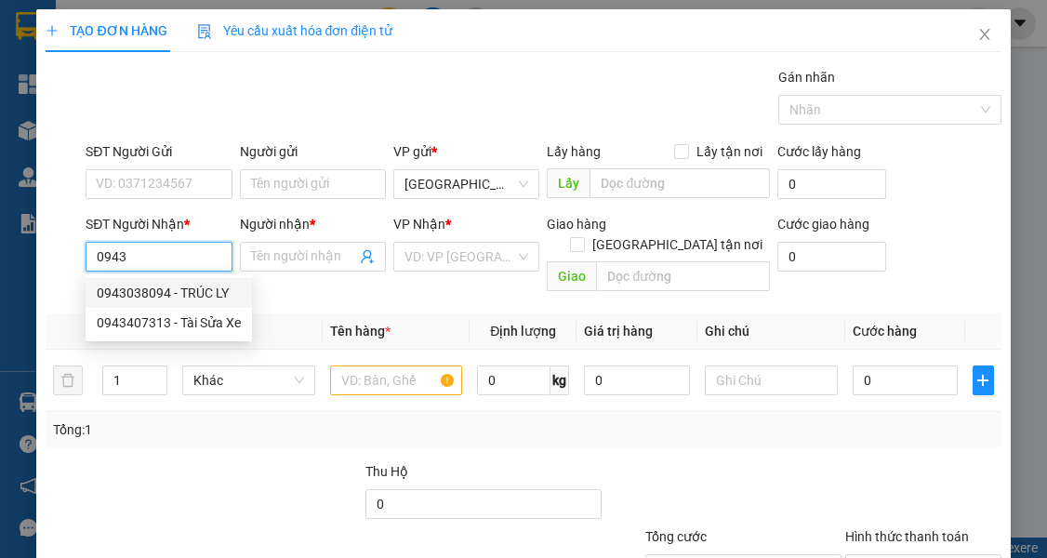
click at [219, 299] on div "0943038094 - TRÚC LY" at bounding box center [169, 293] width 144 height 20
type input "0943038094"
type input "TRÚC LY"
type input "180.000"
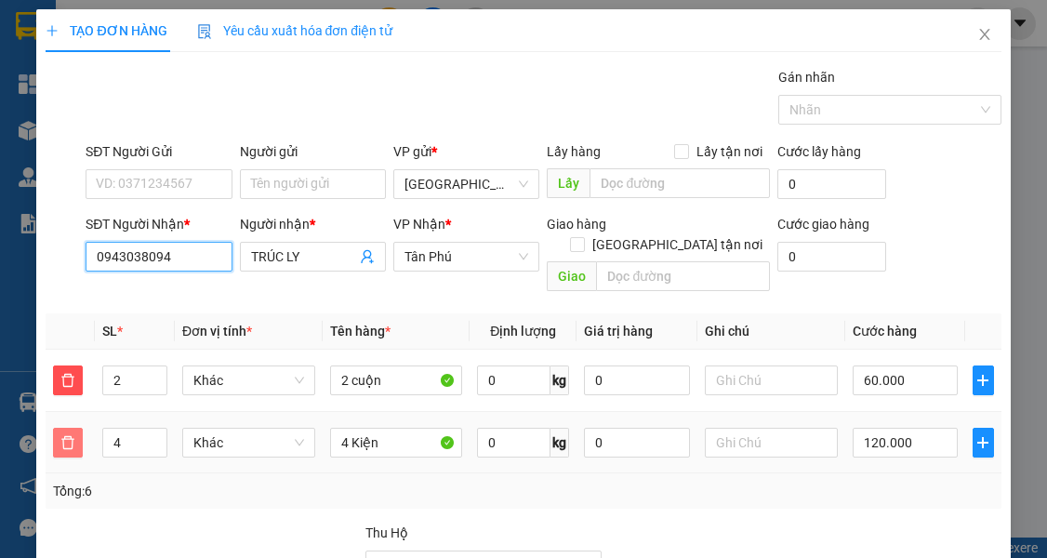
type input "0943038094"
click at [62, 435] on icon "delete" at bounding box center [67, 442] width 15 height 15
type input "60.000"
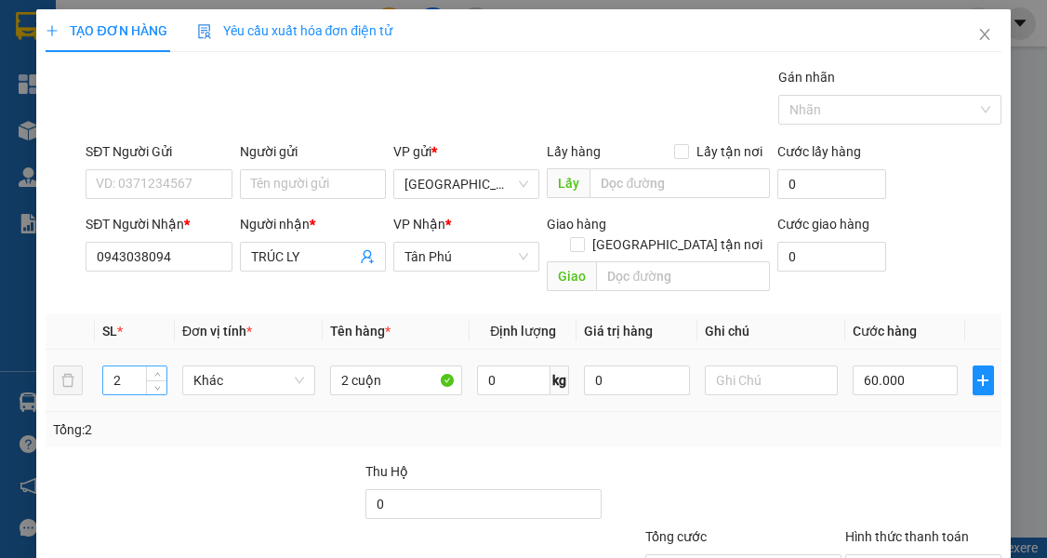
click at [128, 366] on input "2" at bounding box center [134, 380] width 63 height 28
type input "3"
click at [390, 365] on input "2 cuộn" at bounding box center [396, 380] width 133 height 30
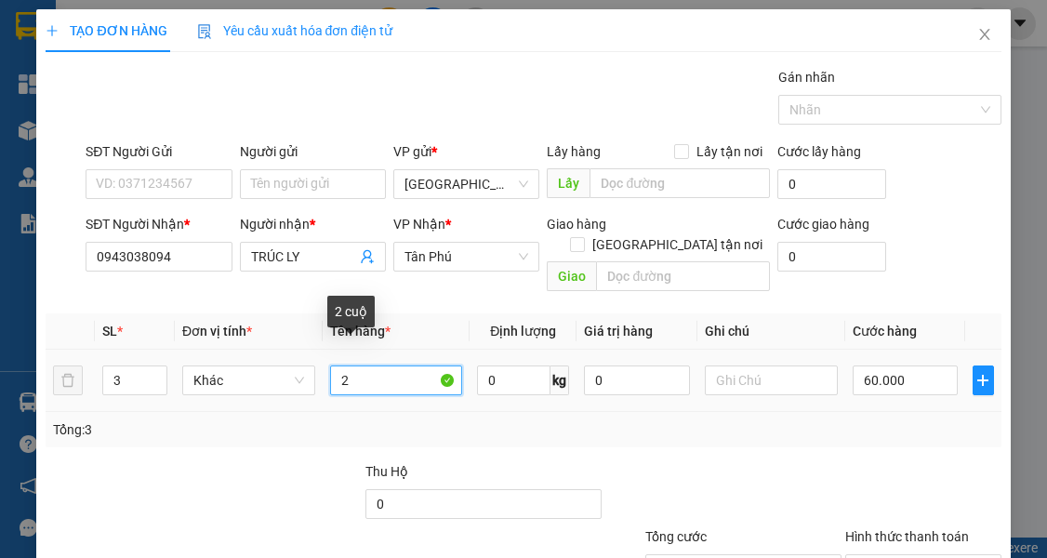
type input "2"
type input "3 cây"
type input "0"
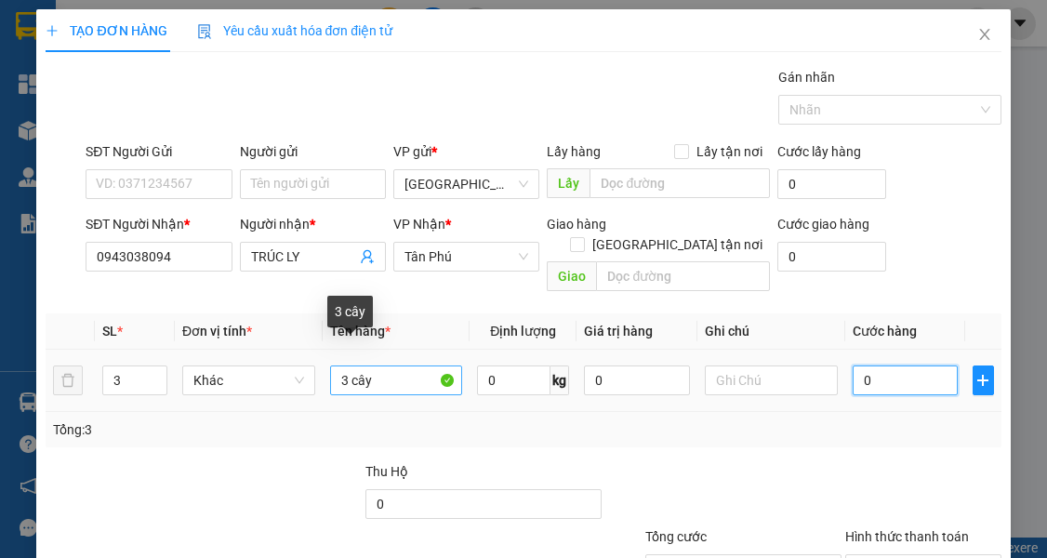
type input "0"
type input "1"
type input "01"
type input "15"
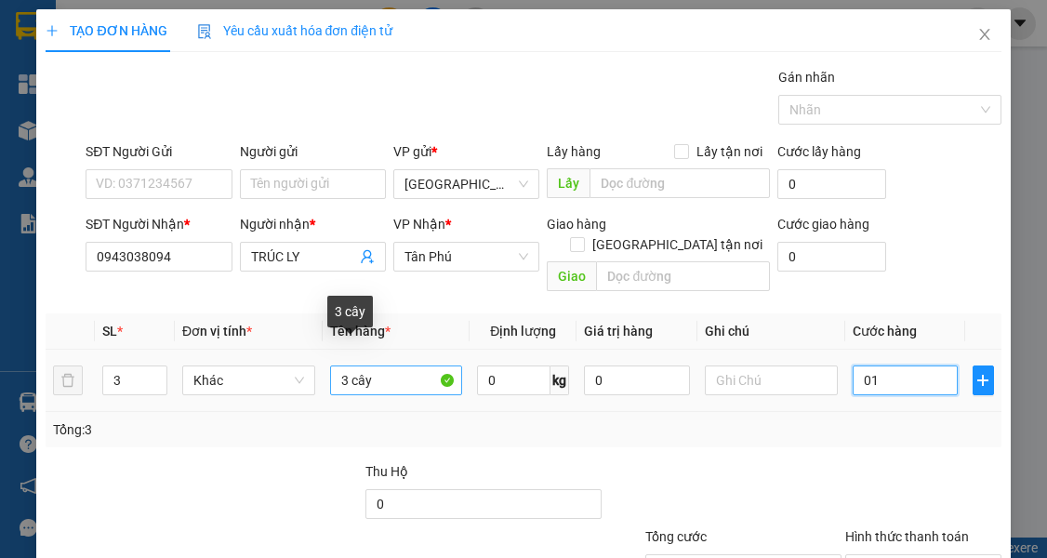
type input "15"
type input "015"
type input "150"
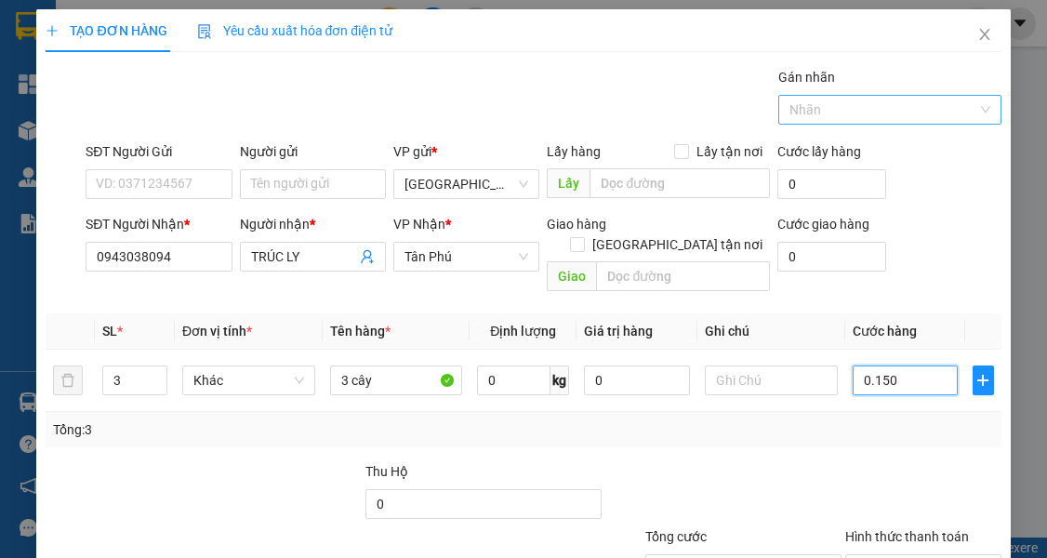
click at [850, 113] on div at bounding box center [880, 110] width 195 height 22
type input "0.150"
type input "150.000"
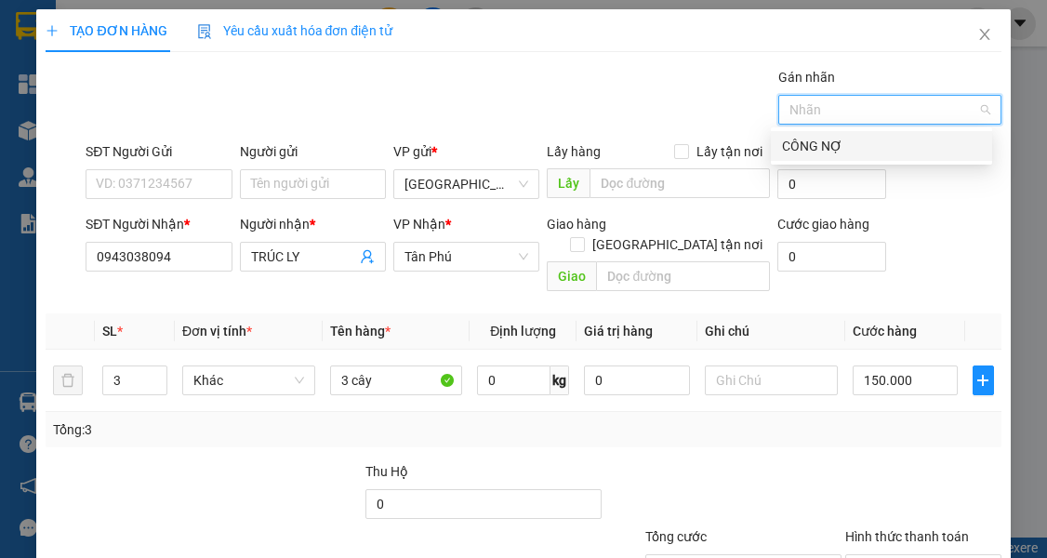
click at [846, 144] on div "CÔNG NỢ" at bounding box center [881, 146] width 199 height 20
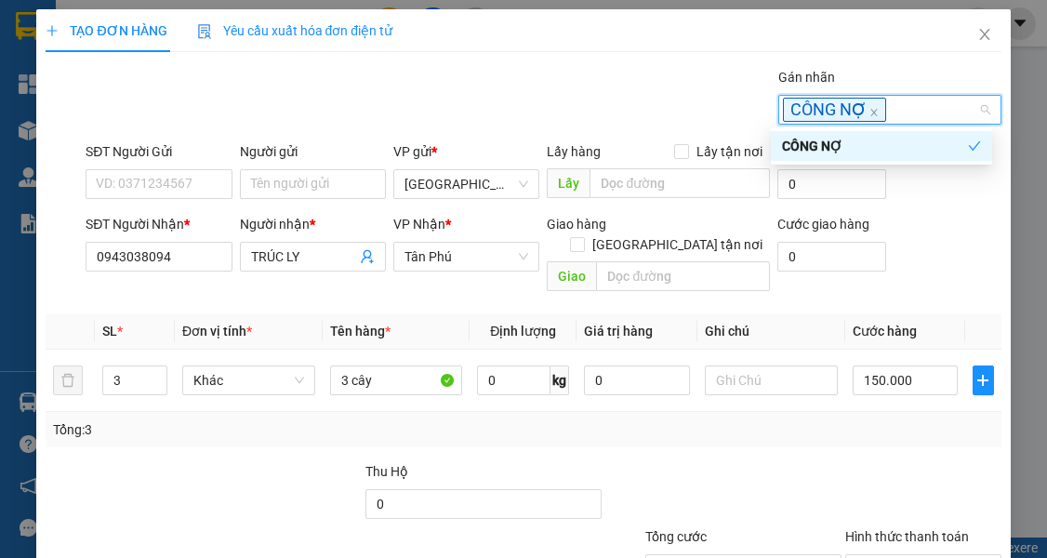
scroll to position [127, 0]
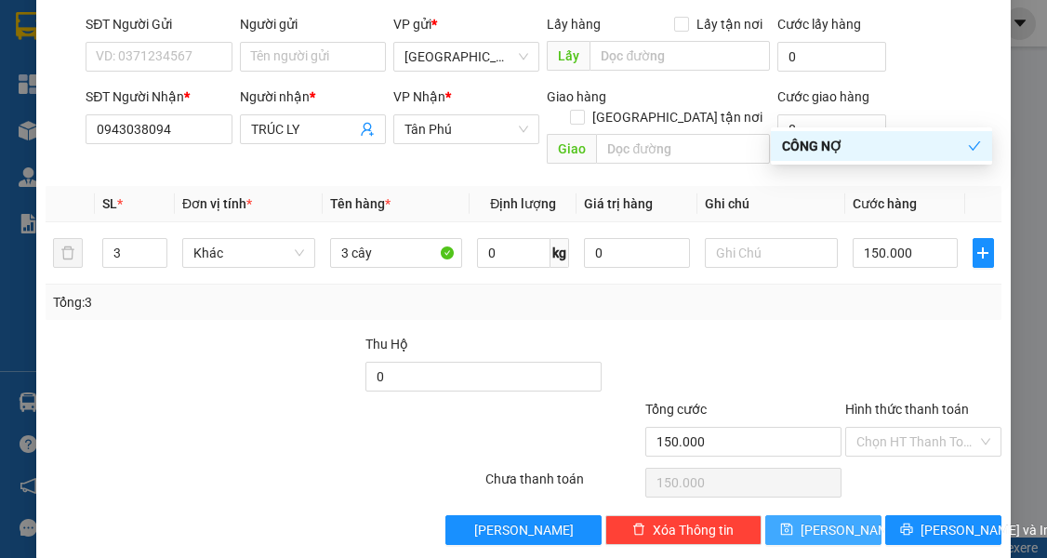
click at [809, 515] on button "[PERSON_NAME]" at bounding box center [823, 530] width 116 height 30
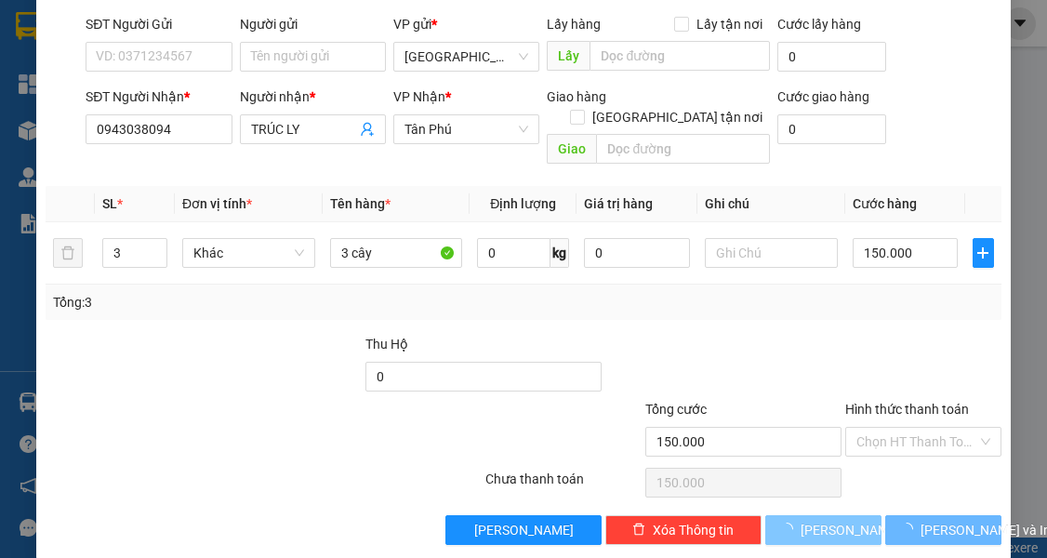
type input "0"
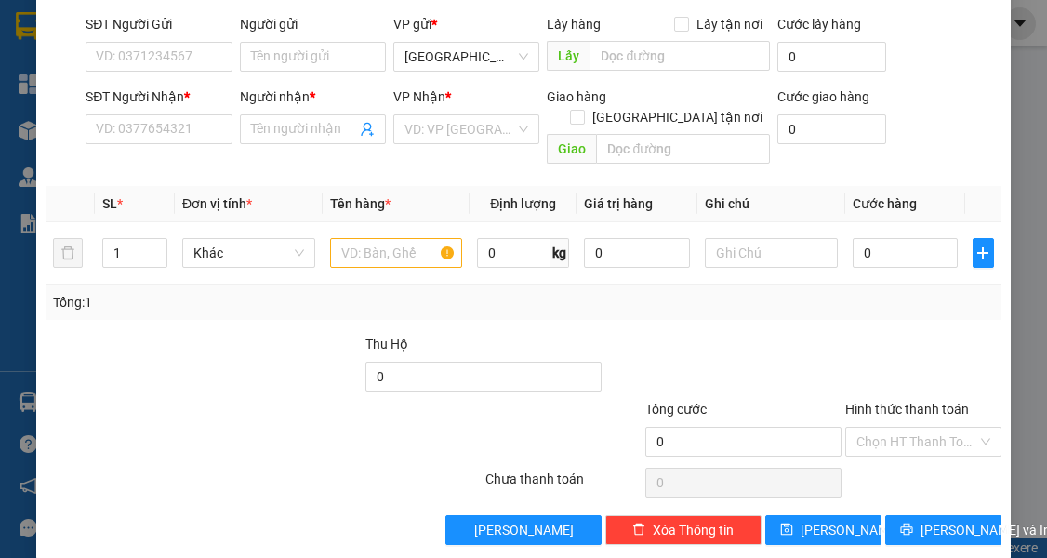
click at [149, 431] on div at bounding box center [184, 431] width 280 height 65
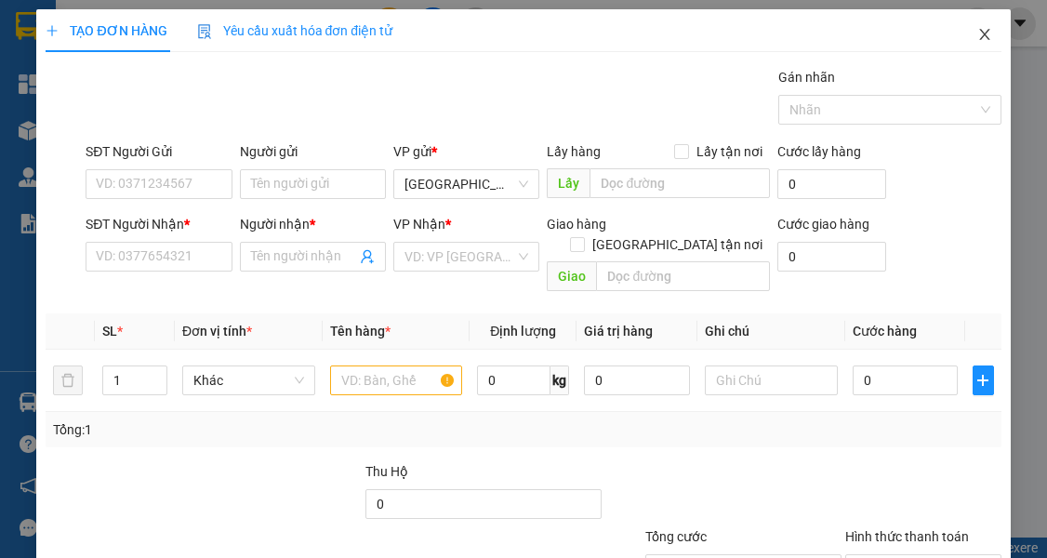
click at [977, 36] on icon "close" at bounding box center [984, 34] width 15 height 15
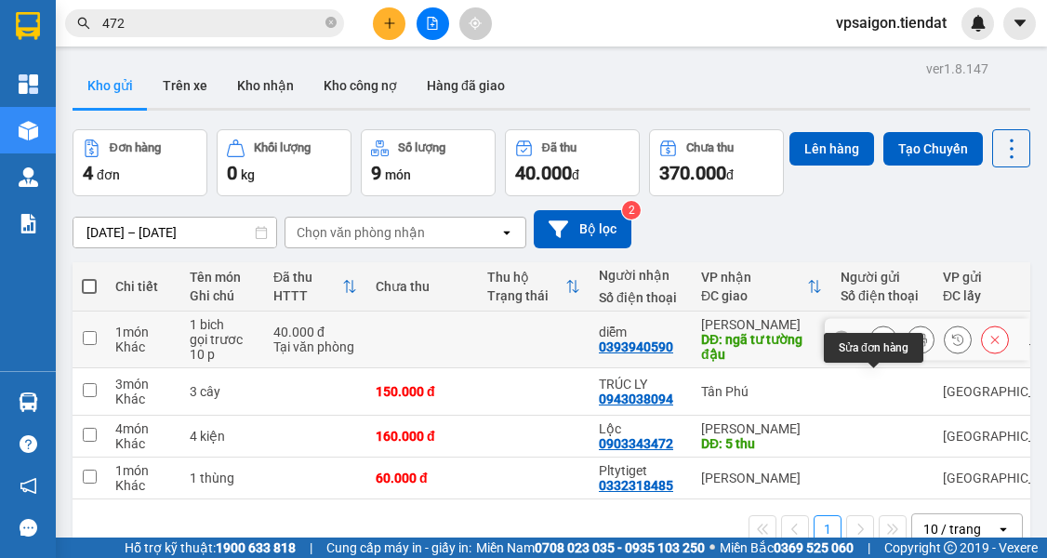
click at [877, 346] on icon at bounding box center [883, 339] width 13 height 13
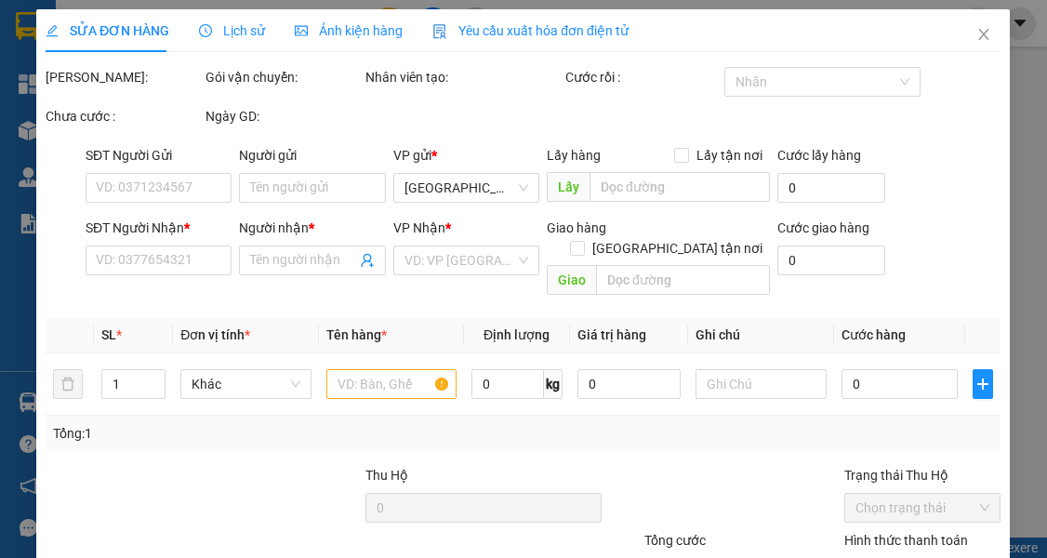
type input "0393940590"
type input "diễm"
type input "ngã tư tường đậu"
type input "40.000"
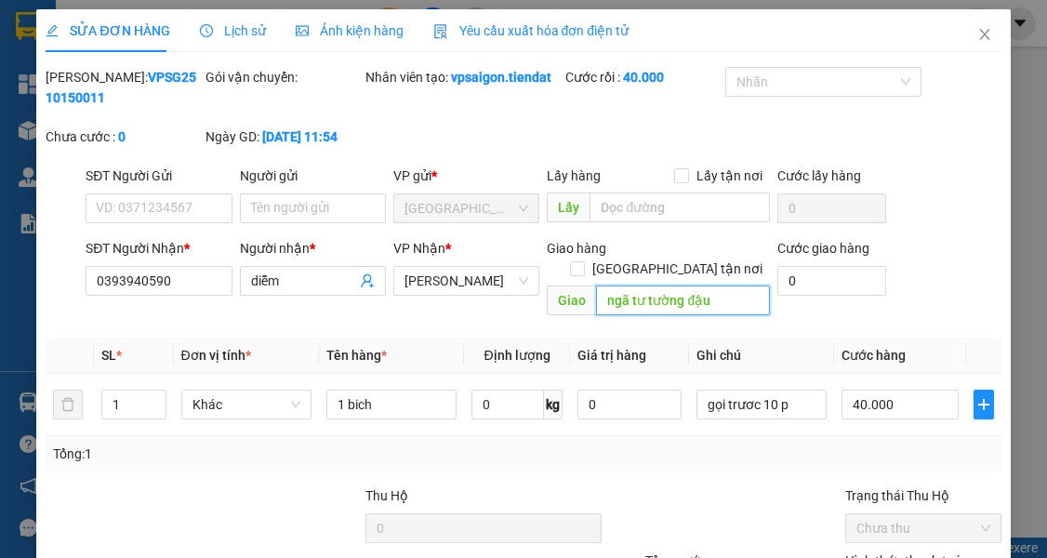
click at [712, 301] on input "ngã tư tường đậu" at bounding box center [683, 301] width 174 height 30
type input "miễu trắng"
click at [749, 485] on div at bounding box center [724, 517] width 240 height 65
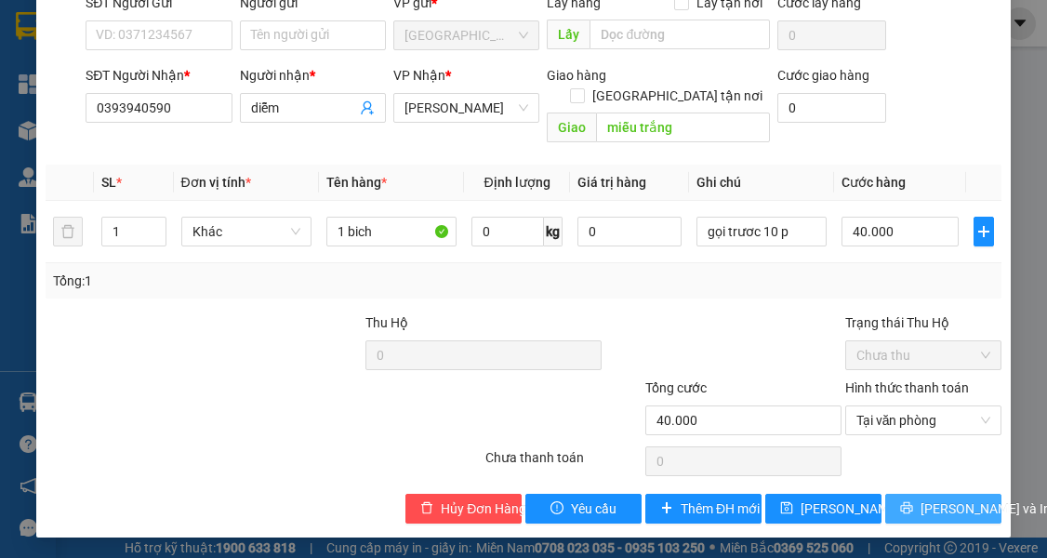
click at [926, 498] on span "[PERSON_NAME] và In" at bounding box center [986, 508] width 130 height 20
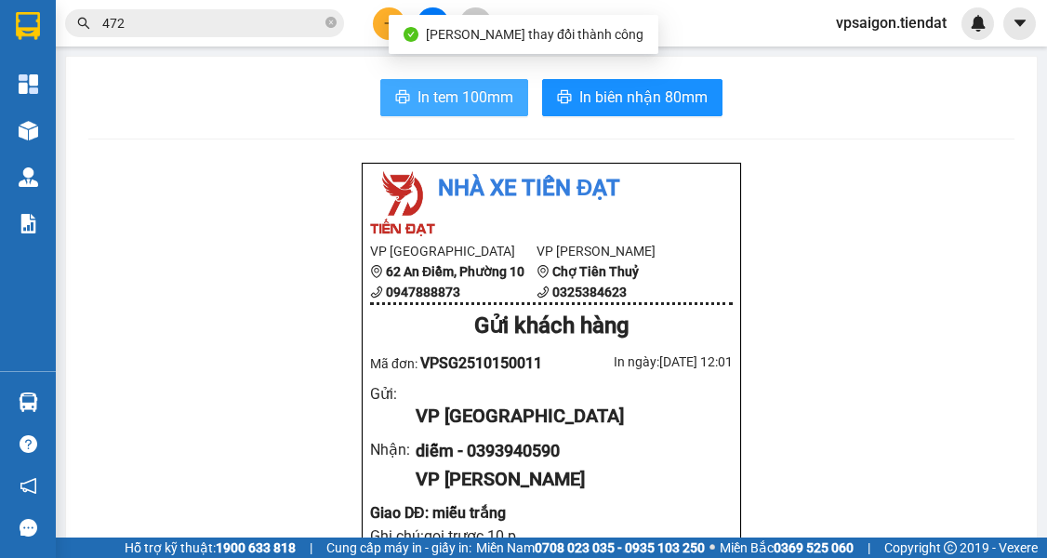
click at [472, 90] on span "In tem 100mm" at bounding box center [466, 97] width 96 height 23
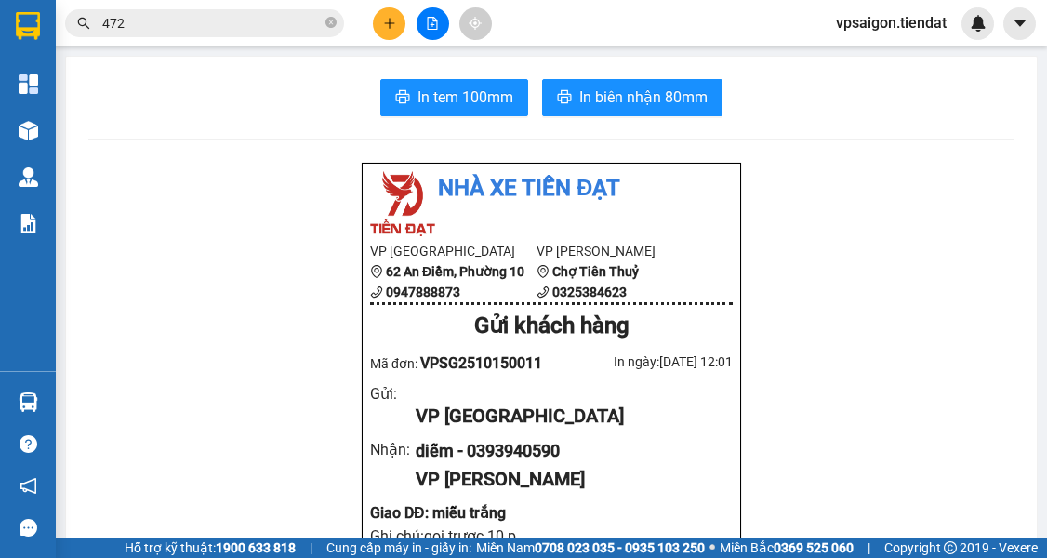
drag, startPoint x: 241, startPoint y: 233, endPoint x: 237, endPoint y: 214, distance: 19.0
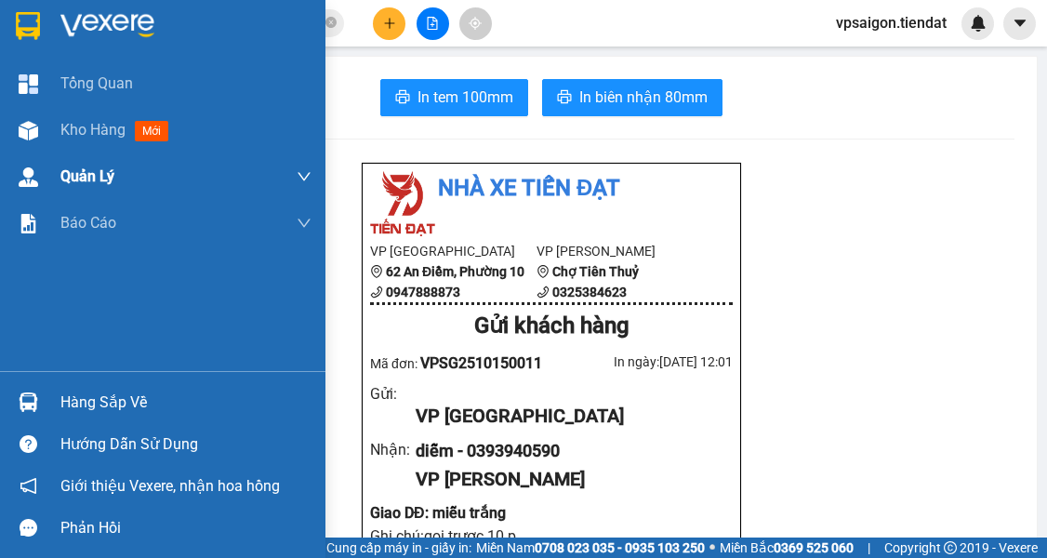
click at [61, 158] on div "Quản Lý" at bounding box center [185, 176] width 251 height 47
click at [73, 141] on div "Kho hàng mới" at bounding box center [185, 130] width 251 height 47
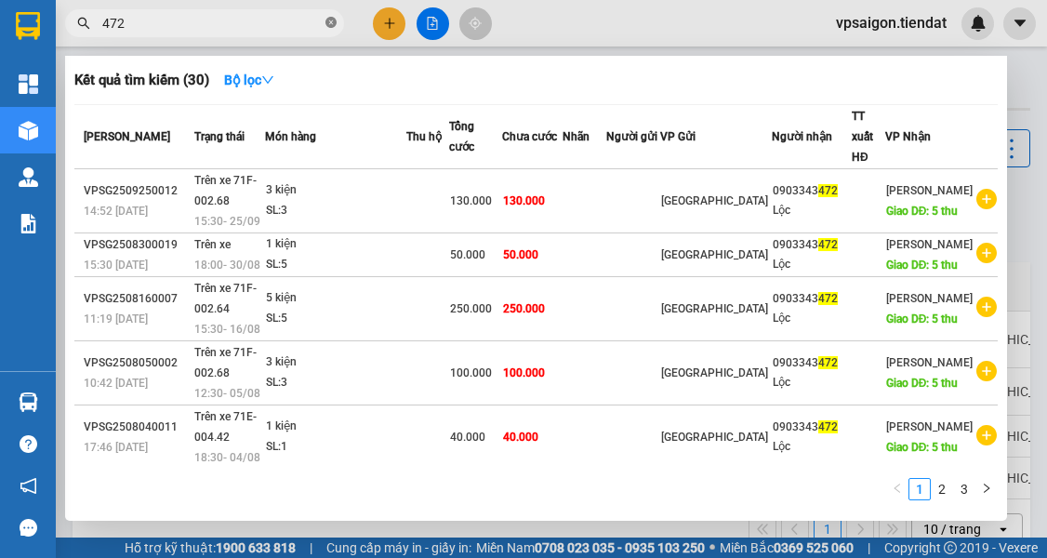
click at [332, 20] on icon "close-circle" at bounding box center [331, 22] width 11 height 11
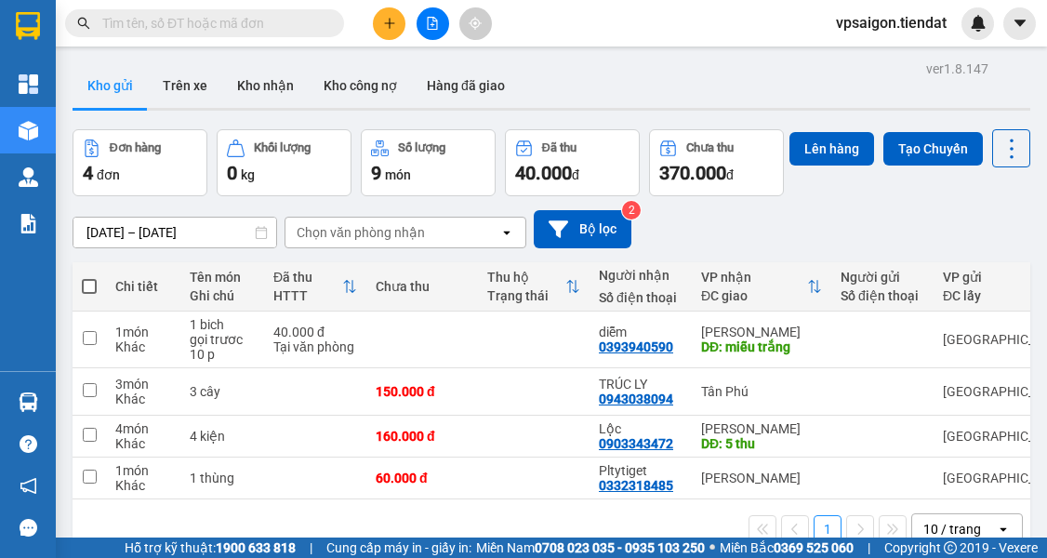
click at [379, 21] on button at bounding box center [389, 23] width 33 height 33
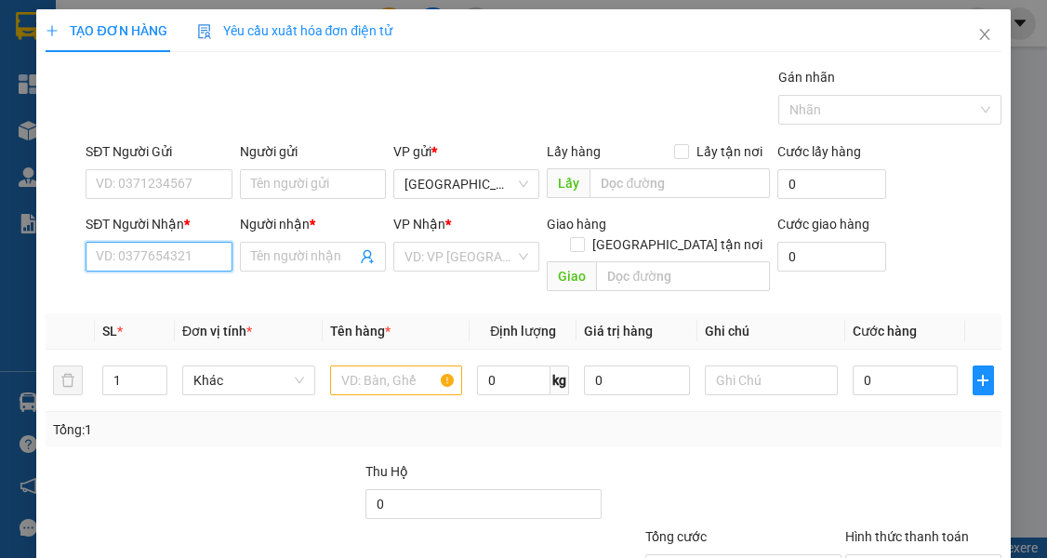
click at [160, 242] on input "SĐT Người Nhận *" at bounding box center [159, 257] width 146 height 30
click at [134, 283] on div "0386665100 - Như ý" at bounding box center [158, 293] width 123 height 20
type input "0386665100"
type input "Như ý"
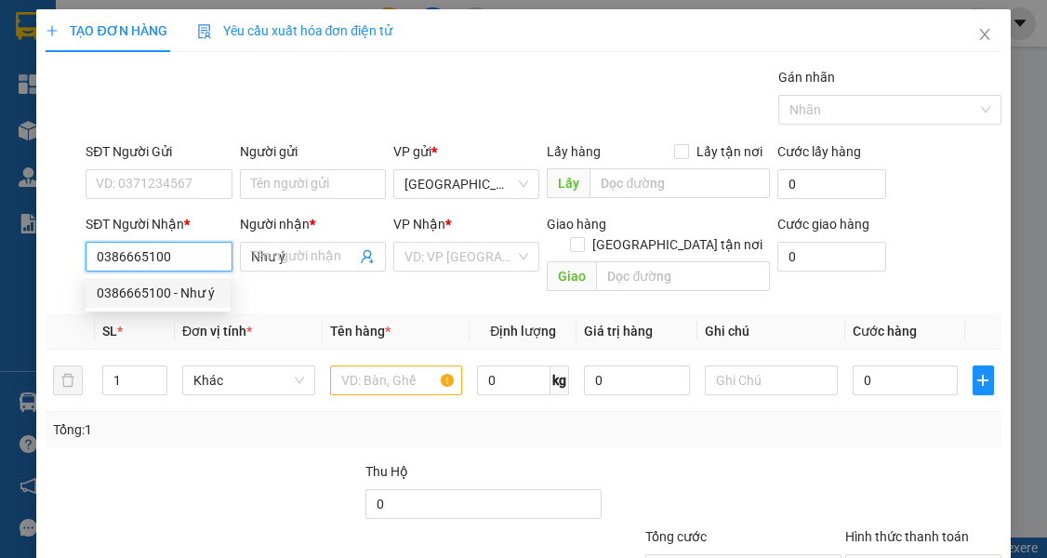
type input "50.000"
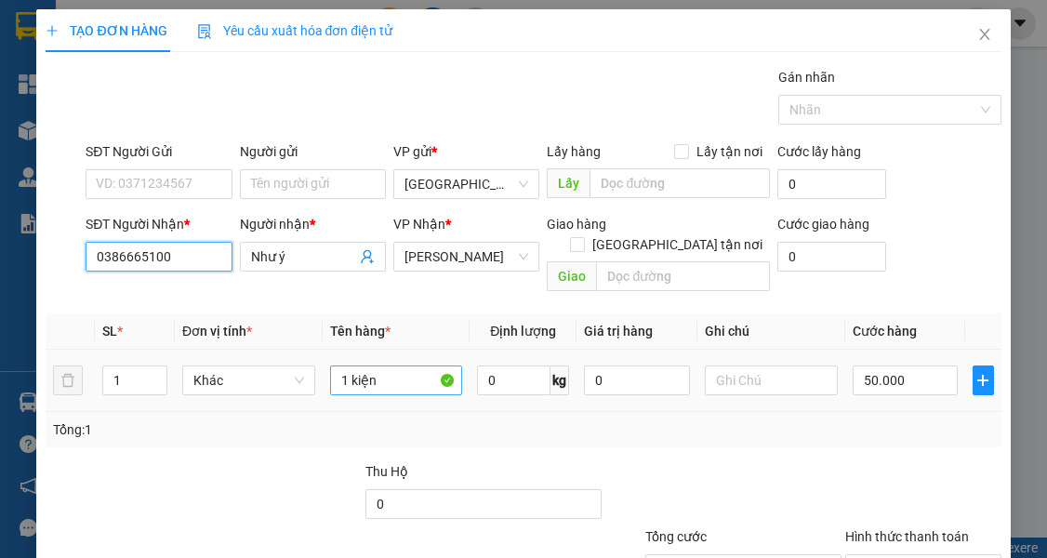
type input "0386665100"
click at [420, 365] on input "1 kiện" at bounding box center [396, 380] width 133 height 30
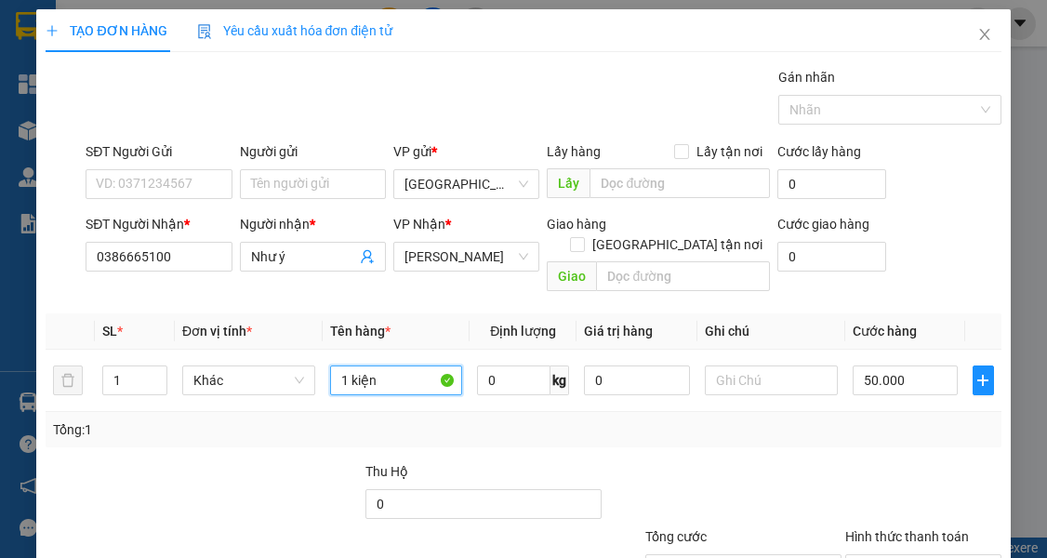
scroll to position [127, 0]
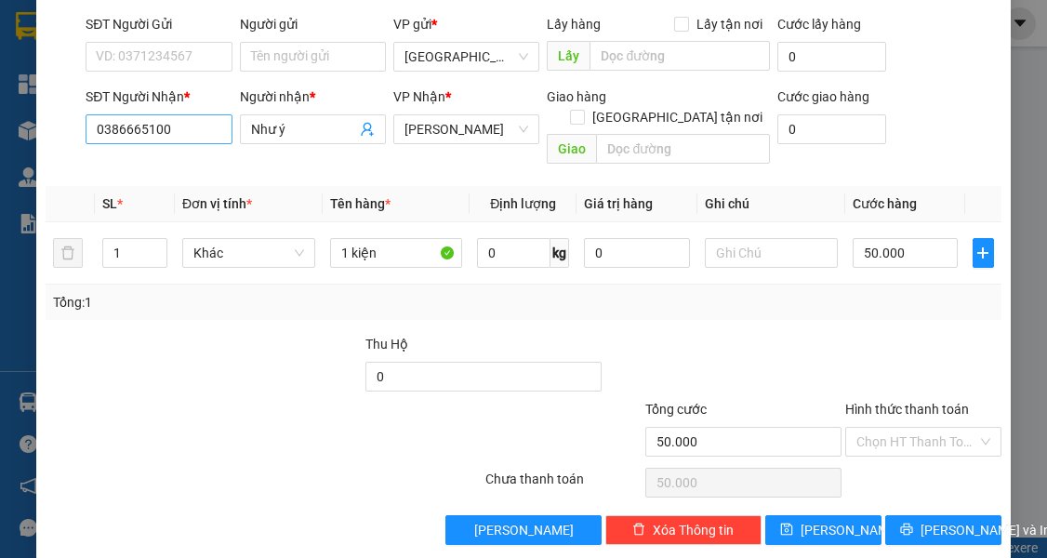
click at [71, 118] on div at bounding box center [64, 129] width 40 height 86
click at [106, 138] on input "0386665100" at bounding box center [159, 129] width 146 height 30
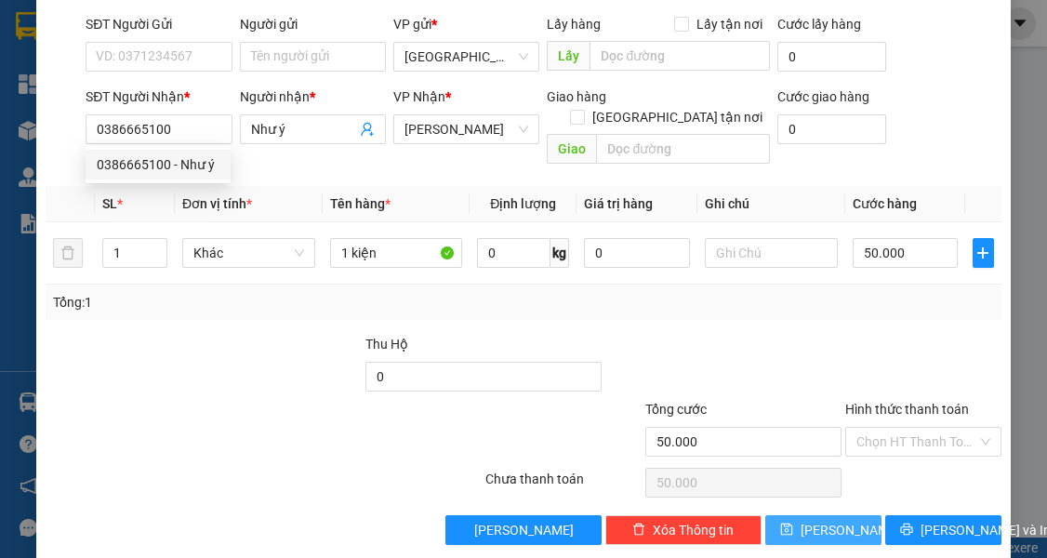
click at [841, 515] on button "[PERSON_NAME]" at bounding box center [823, 530] width 116 height 30
type input "0"
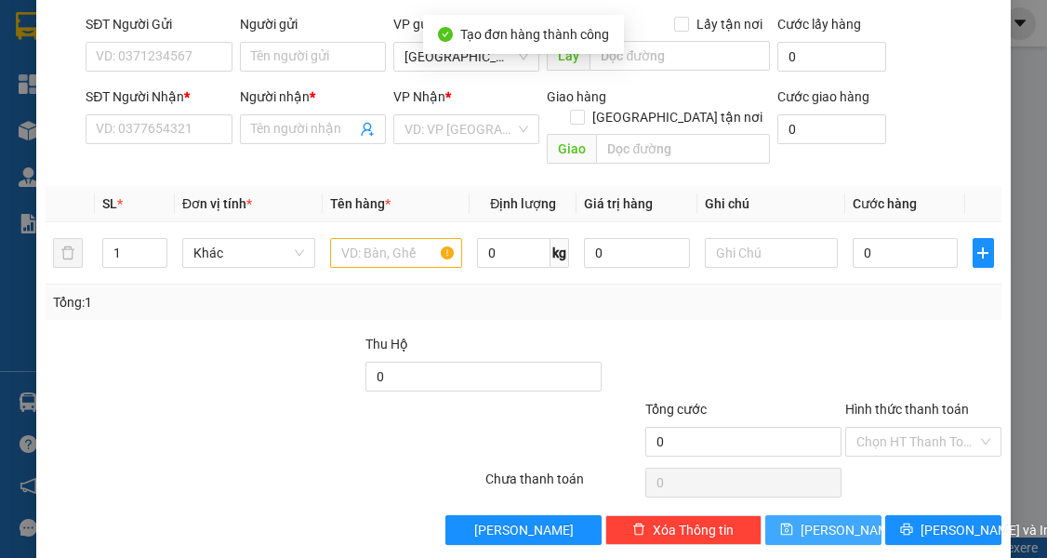
scroll to position [0, 0]
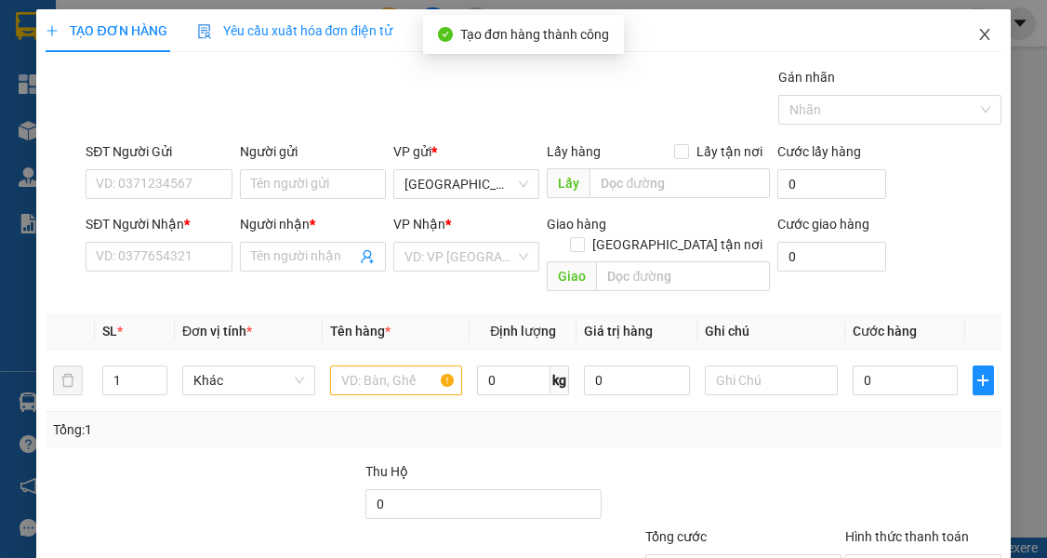
click at [978, 28] on span "Close" at bounding box center [985, 35] width 52 height 52
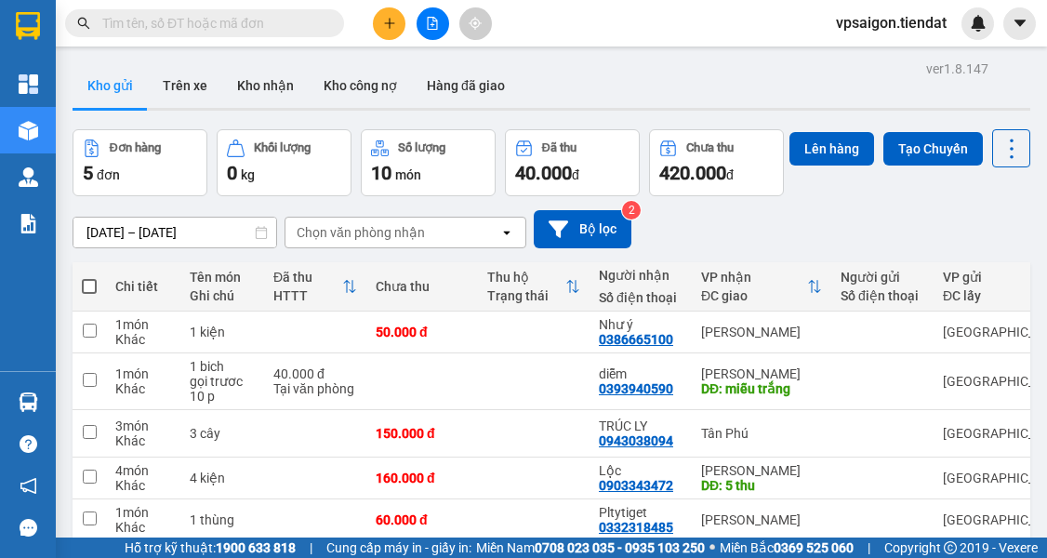
click at [366, 196] on div "Đơn hàng 5 đơn Khối lượng 0 kg Số lượng 10 món Đã thu 40.000 đ Chưa thu 420.000…" at bounding box center [552, 162] width 958 height 67
click at [382, 15] on button at bounding box center [389, 23] width 33 height 33
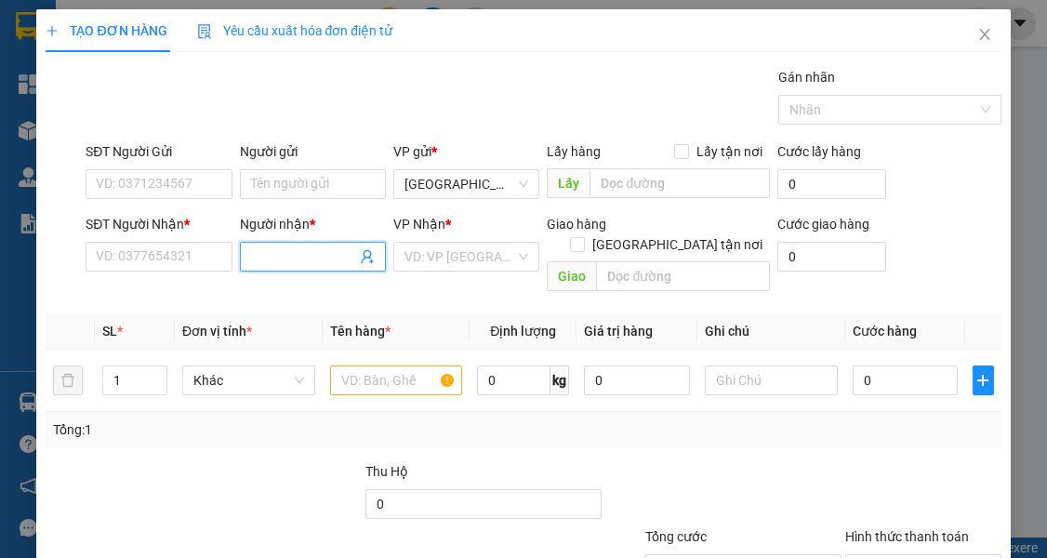
click at [293, 254] on input "Người nhận *" at bounding box center [303, 256] width 105 height 20
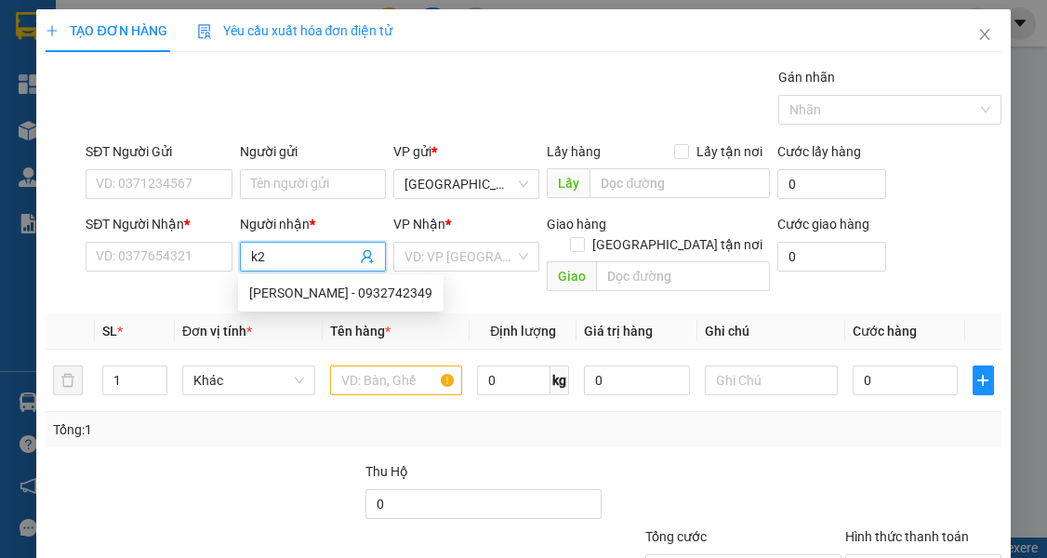
type input "k20"
click at [286, 293] on div "K20 (tiền giang) - 0942558739" at bounding box center [337, 293] width 176 height 20
type input "0942558739"
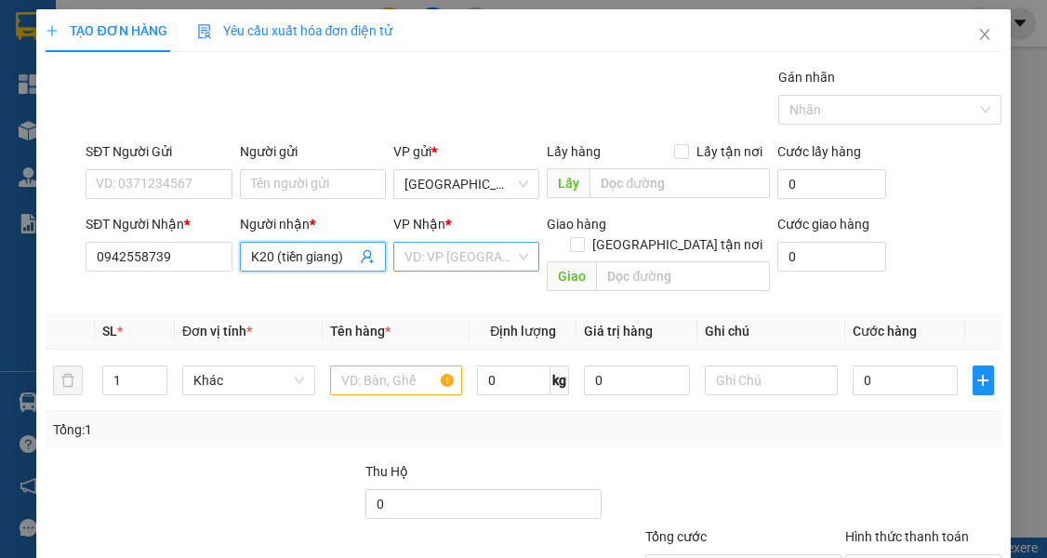
type input "K20 (tiền giang)"
click at [428, 260] on input "search" at bounding box center [460, 257] width 111 height 28
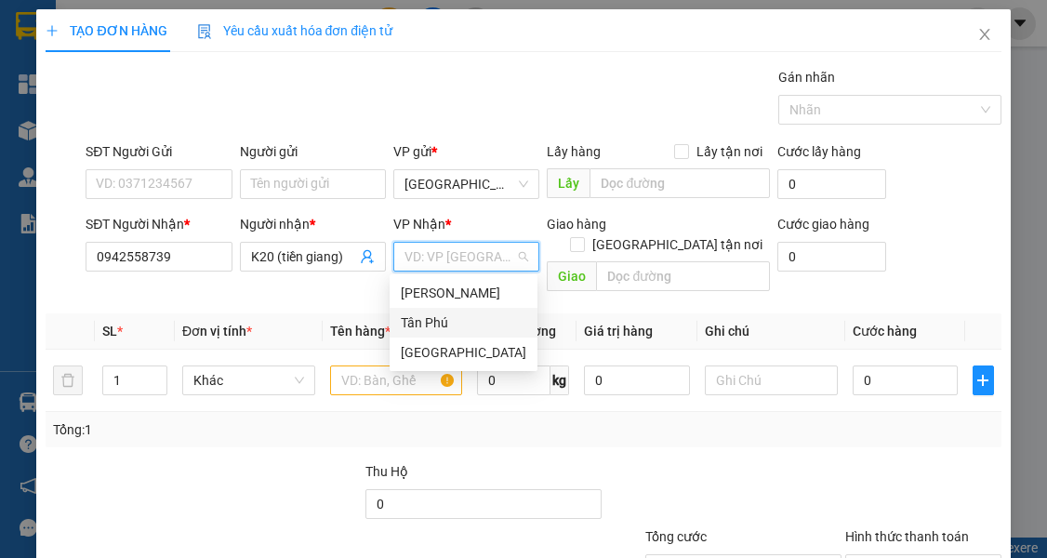
click at [435, 326] on div "Tân Phú" at bounding box center [464, 322] width 126 height 20
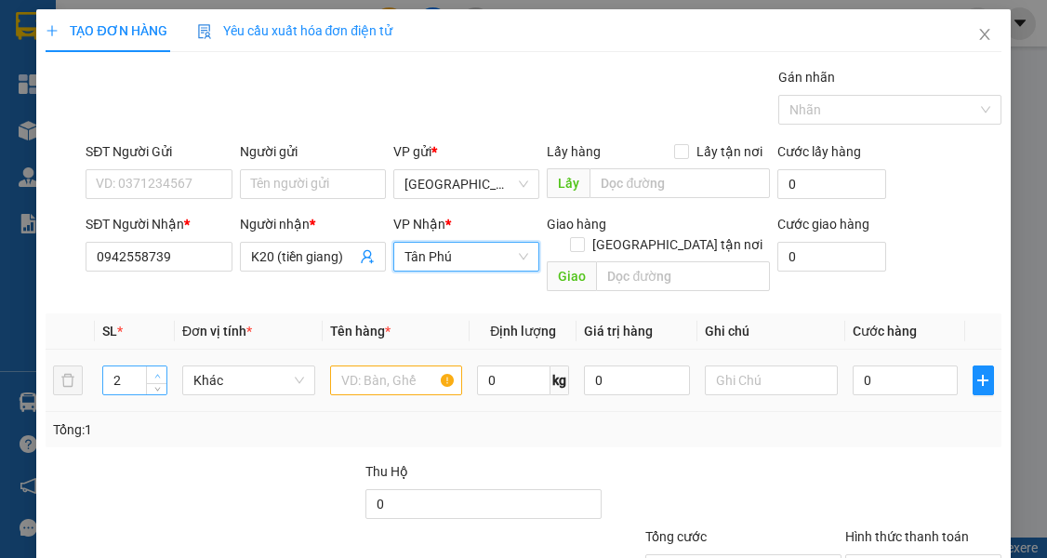
click at [153, 370] on span "up" at bounding box center [157, 375] width 11 height 11
type input "3"
click at [153, 370] on span "up" at bounding box center [157, 375] width 11 height 11
click at [368, 368] on input "text" at bounding box center [396, 380] width 133 height 30
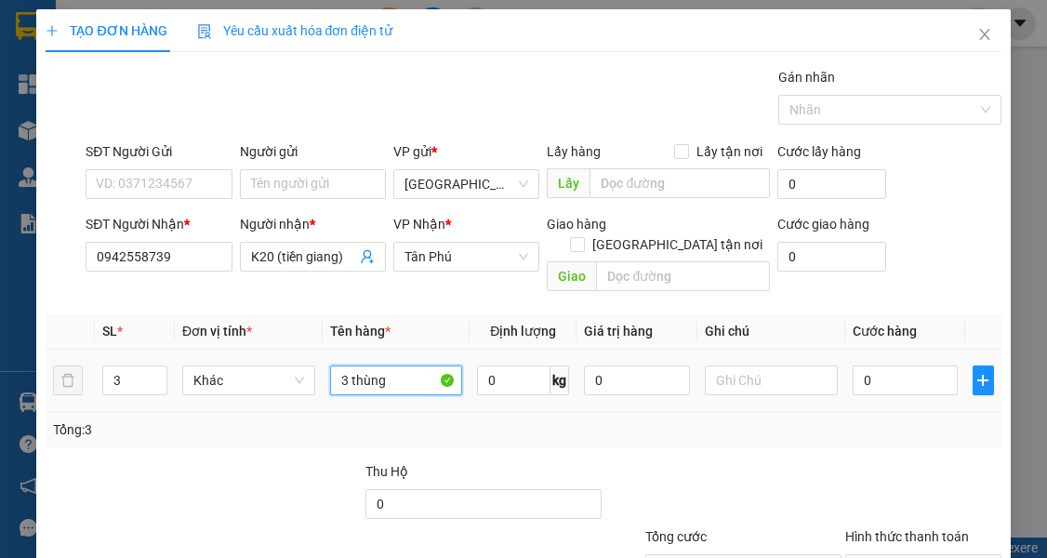
type input "3 thùng"
click at [888, 365] on input "0" at bounding box center [906, 380] width 106 height 30
click at [885, 362] on div "0" at bounding box center [906, 380] width 106 height 37
click at [885, 365] on input "0" at bounding box center [906, 380] width 106 height 30
type input "3"
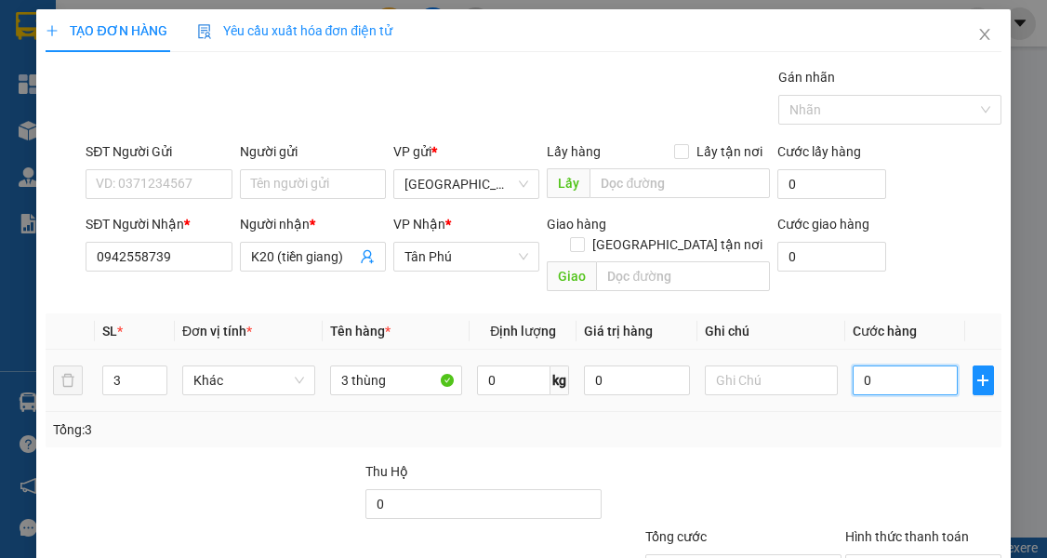
type input "3"
type input "30"
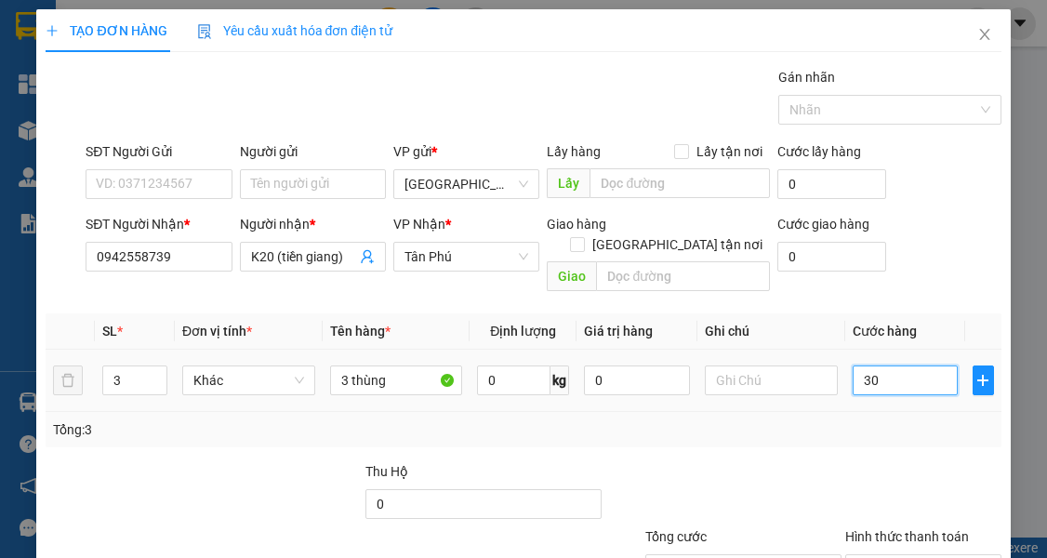
type input "300"
type input "300.000"
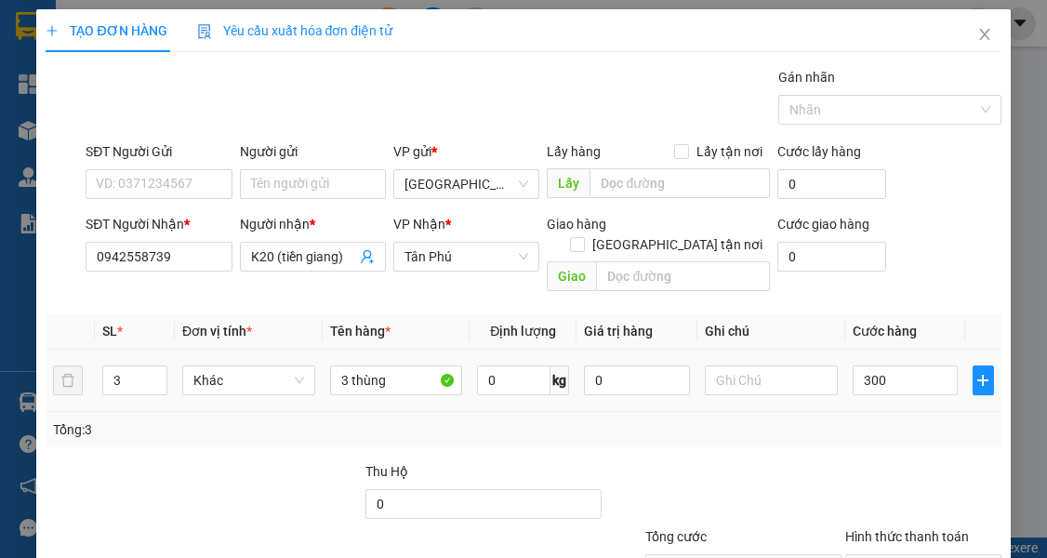
type input "300.000"
click at [844, 461] on div at bounding box center [924, 493] width 160 height 65
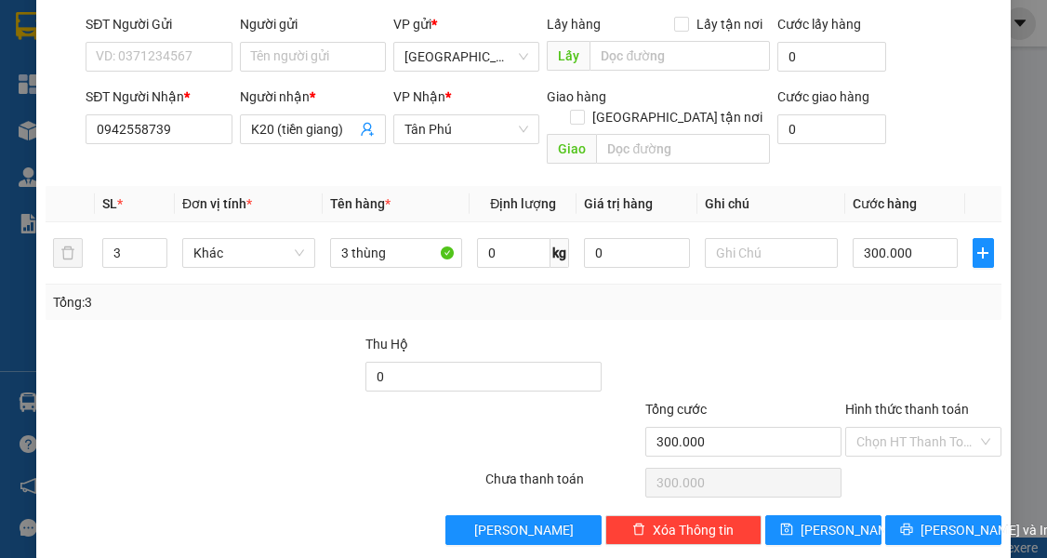
click at [827, 525] on div "TẠO ĐƠN HÀNG Yêu cầu xuất hóa đơn điện tử Transit Pickup Surcharge Ids Transit …" at bounding box center [523, 220] width 974 height 677
click at [811, 515] on button "[PERSON_NAME]" at bounding box center [823, 530] width 116 height 30
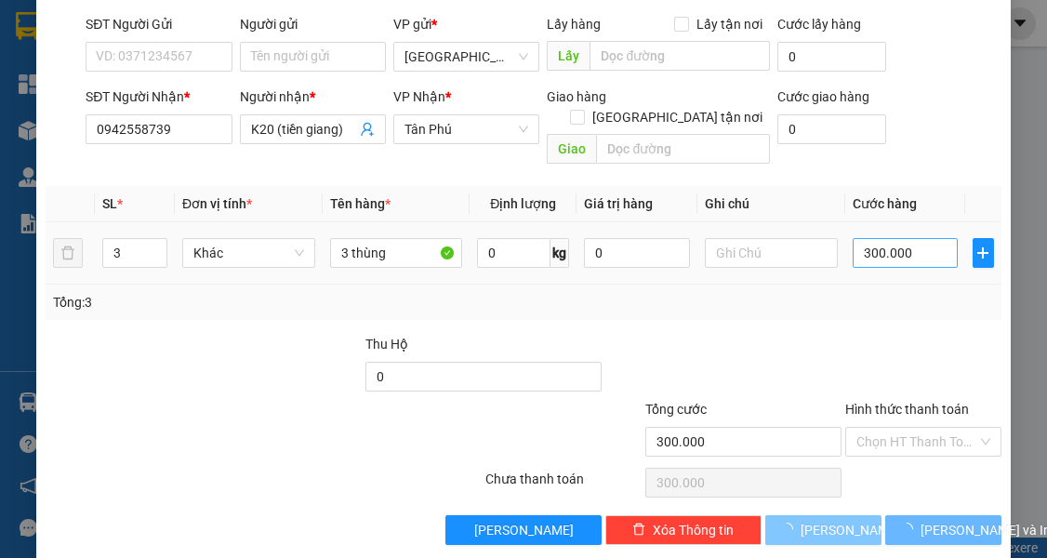
type input "1"
type input "0"
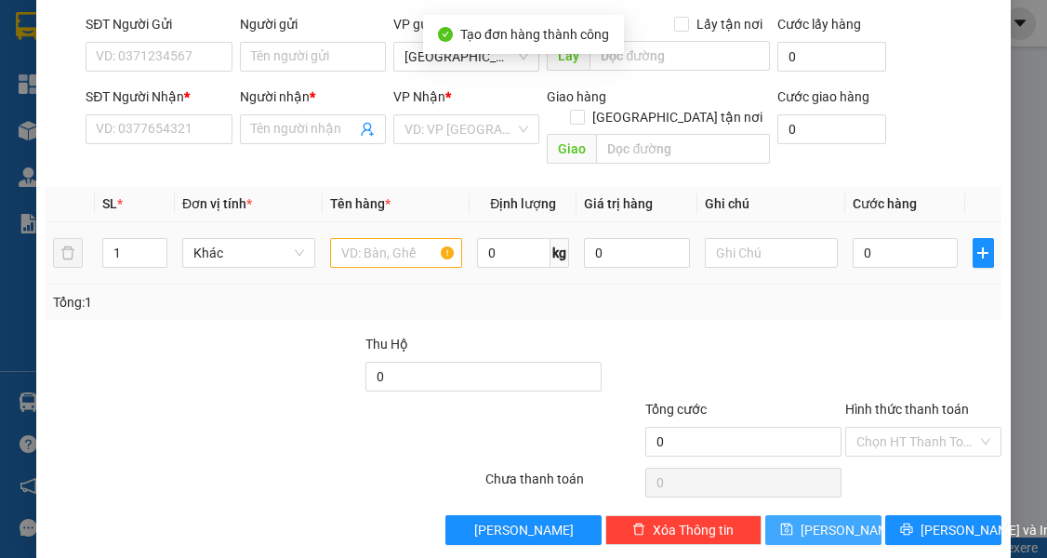
scroll to position [0, 0]
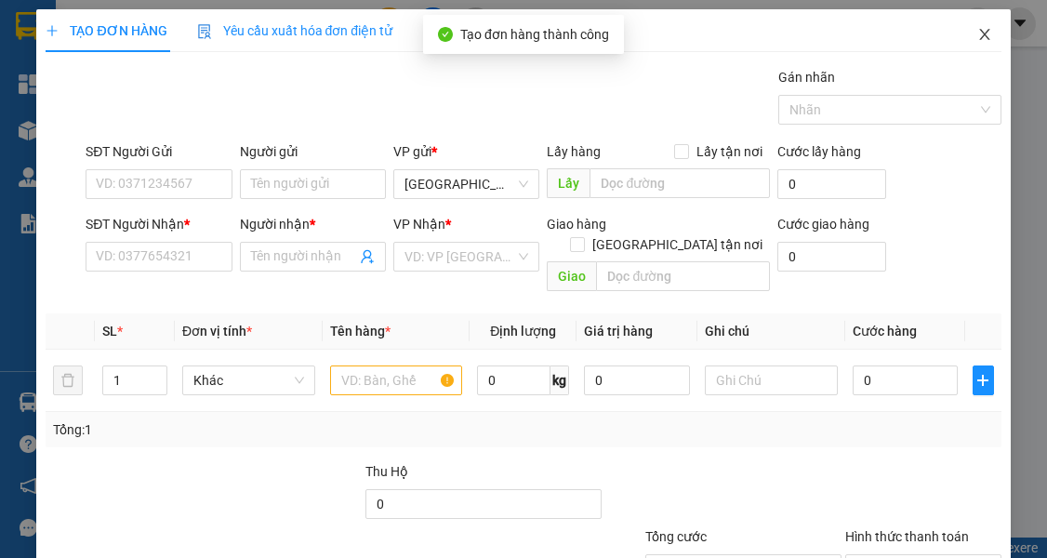
click at [964, 44] on span "Close" at bounding box center [985, 35] width 52 height 52
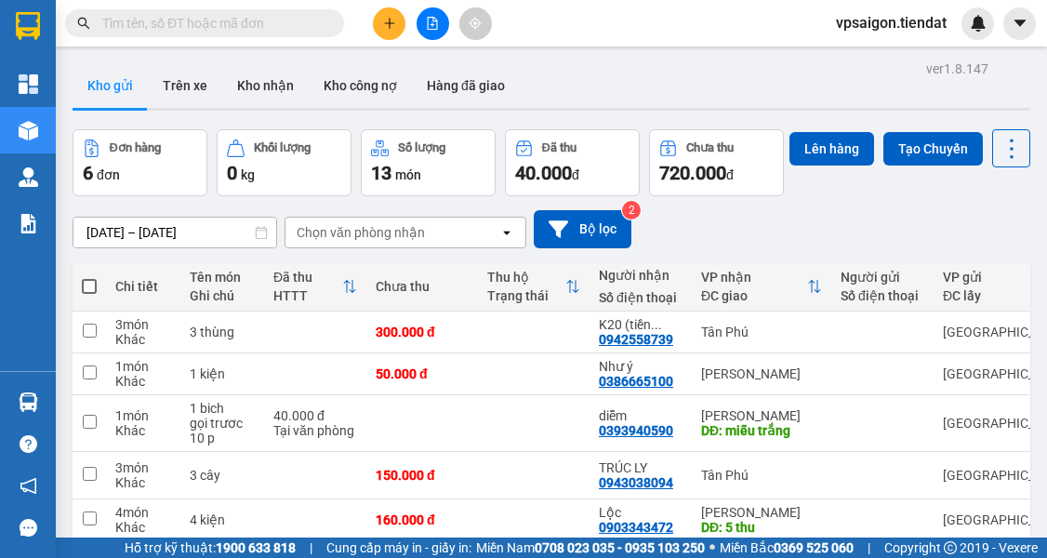
click at [332, 262] on div "[DATE] – [DATE] Press the down arrow key to interact with the calendar and sele…" at bounding box center [552, 229] width 958 height 66
click at [880, 339] on icon at bounding box center [883, 332] width 13 height 13
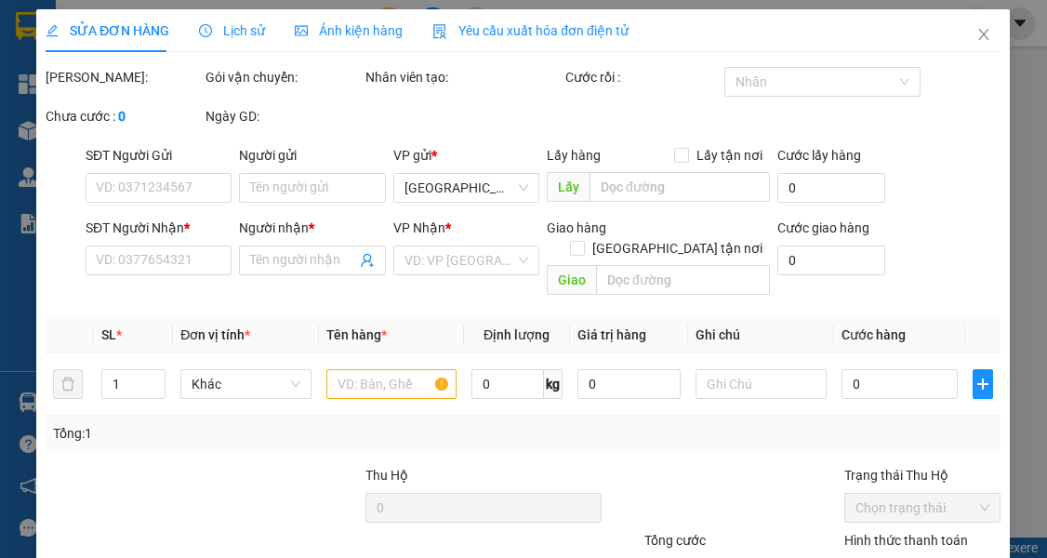
type input "0942558739"
type input "K20 (tiền giang)"
type input "300.000"
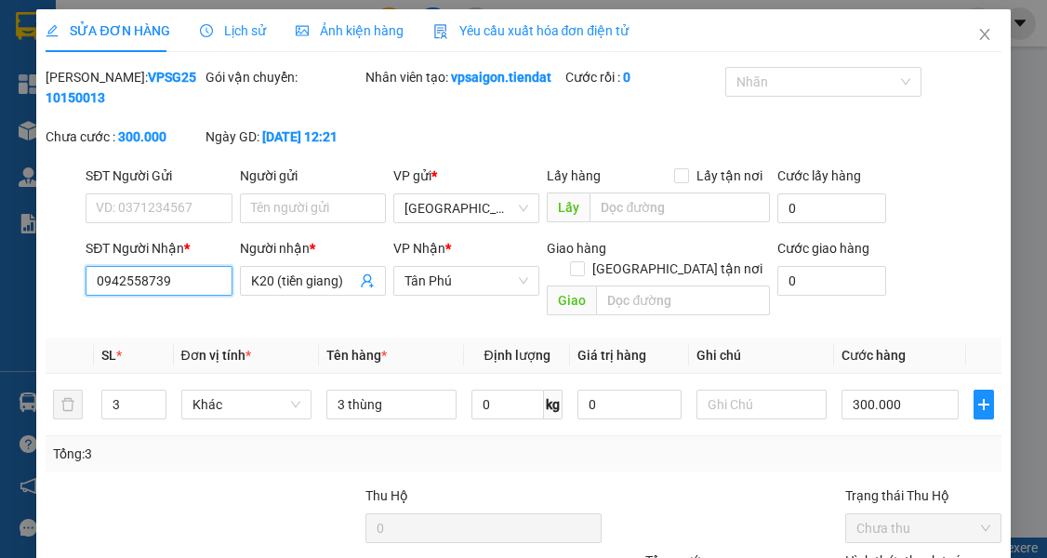
click at [134, 296] on input "0942558739" at bounding box center [159, 281] width 146 height 30
click at [189, 455] on div "Tổng: 3" at bounding box center [229, 454] width 352 height 20
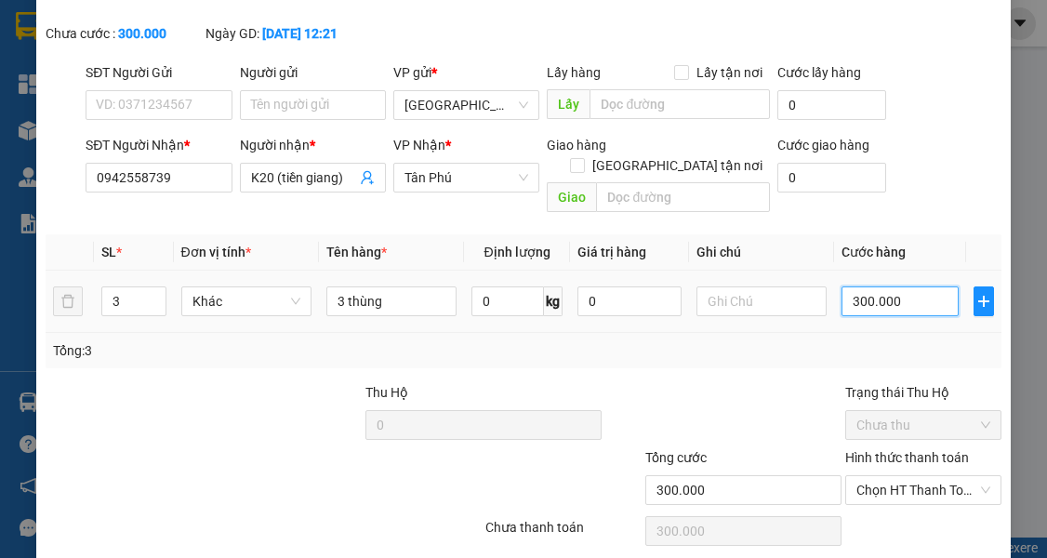
click at [842, 314] on input "300.000" at bounding box center [900, 301] width 116 height 30
type input "2"
type input "20"
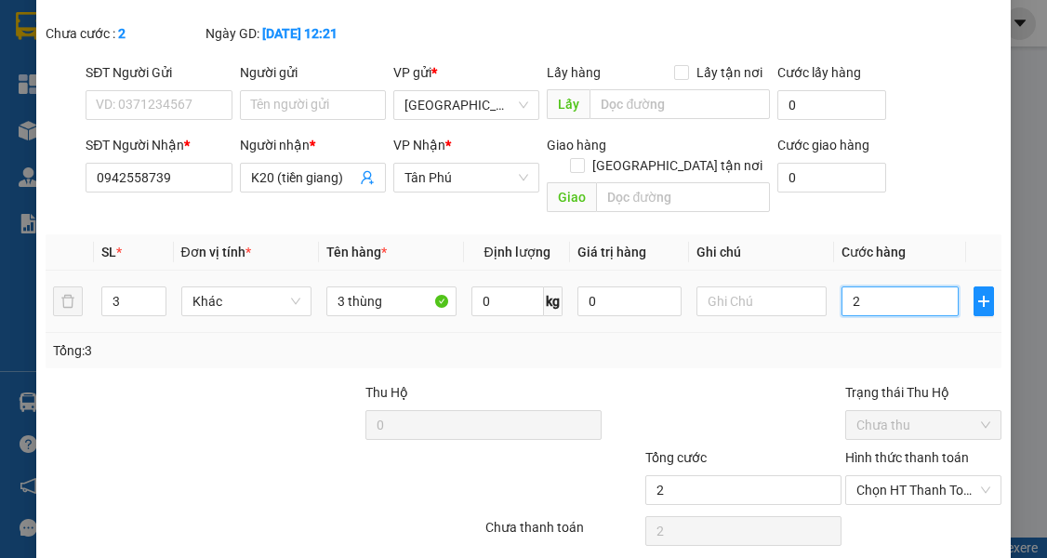
type input "20"
type input "200"
click at [861, 313] on input "200" at bounding box center [900, 301] width 116 height 30
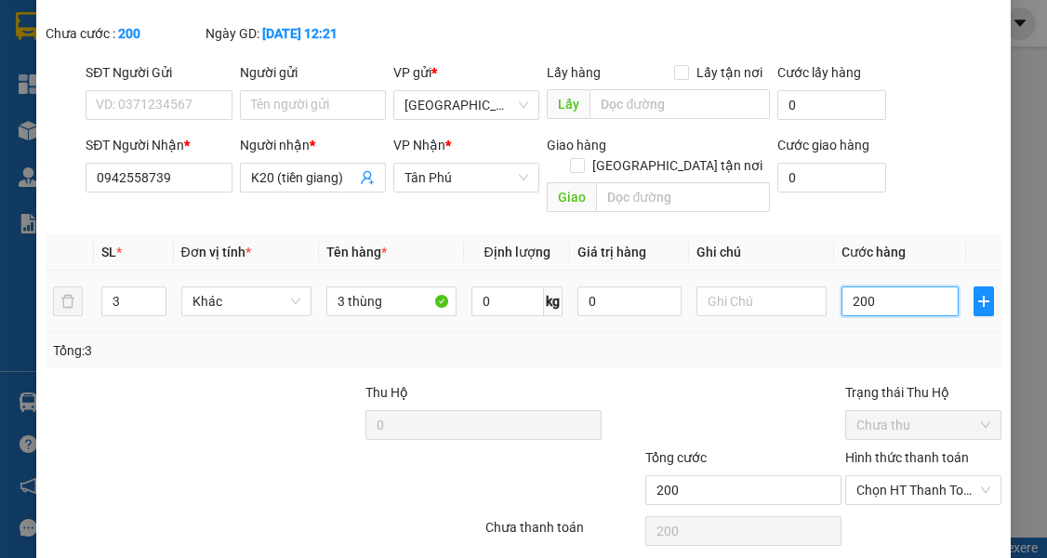
type input "200"
type input "200.000"
click at [858, 319] on td "200.000" at bounding box center [899, 302] width 131 height 62
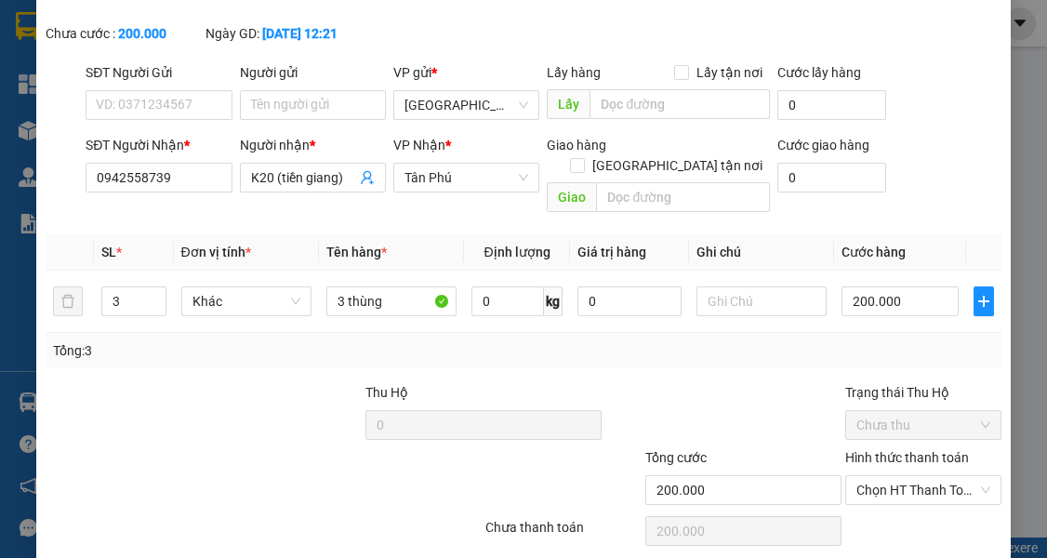
scroll to position [173, 0]
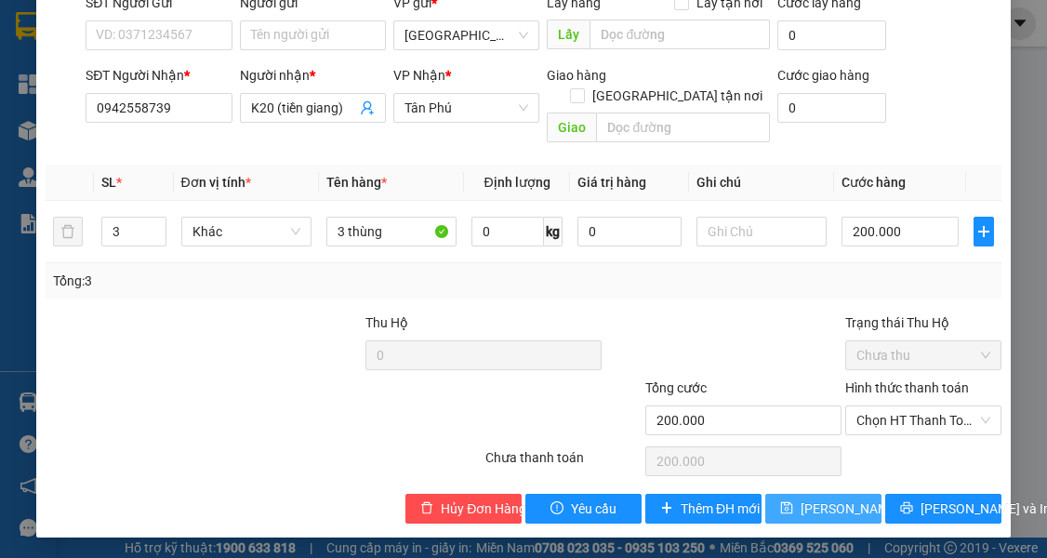
click at [821, 515] on span "[PERSON_NAME] thay đổi" at bounding box center [875, 508] width 149 height 20
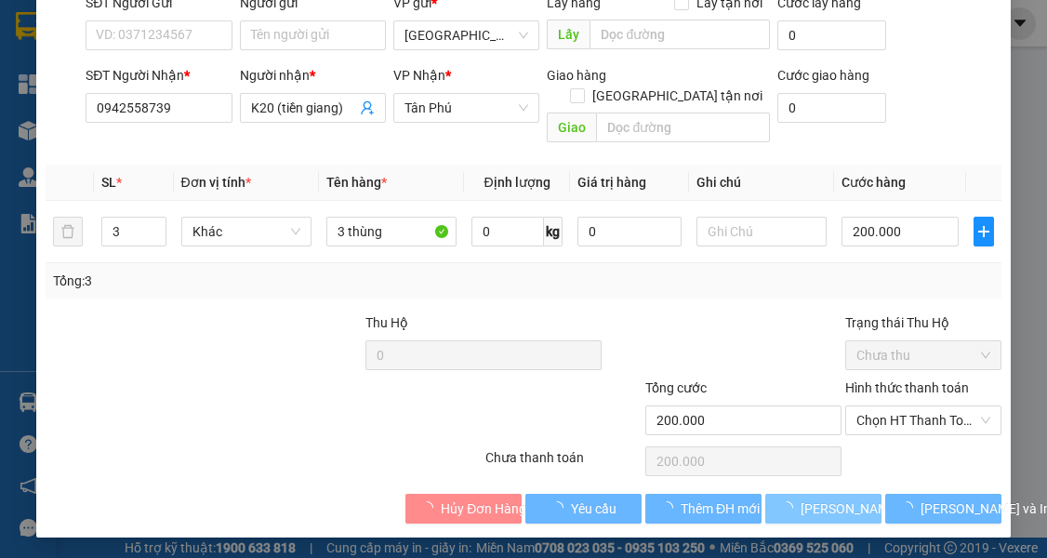
scroll to position [70, 0]
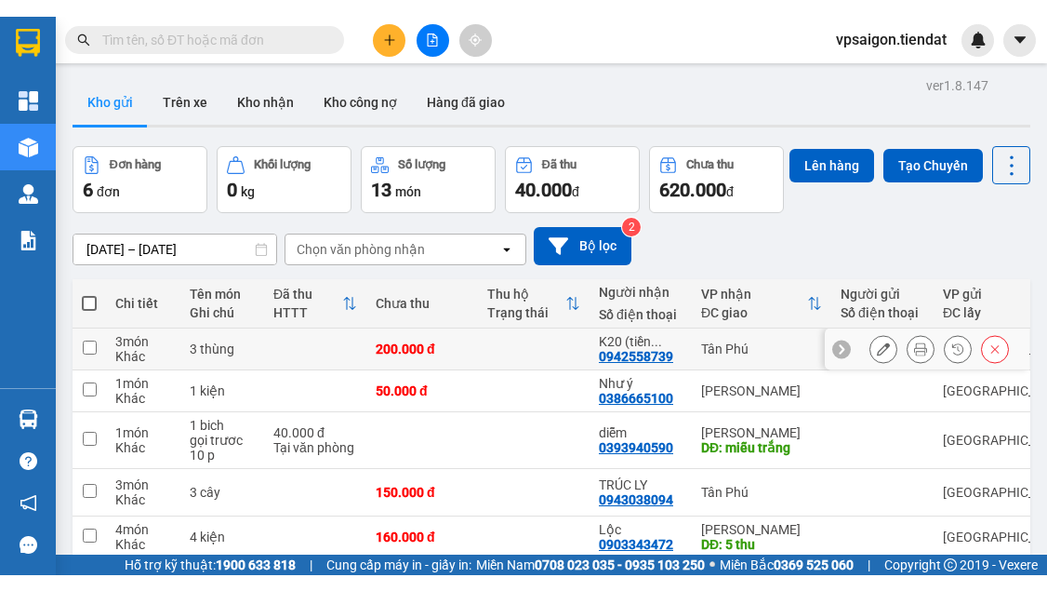
scroll to position [172, 0]
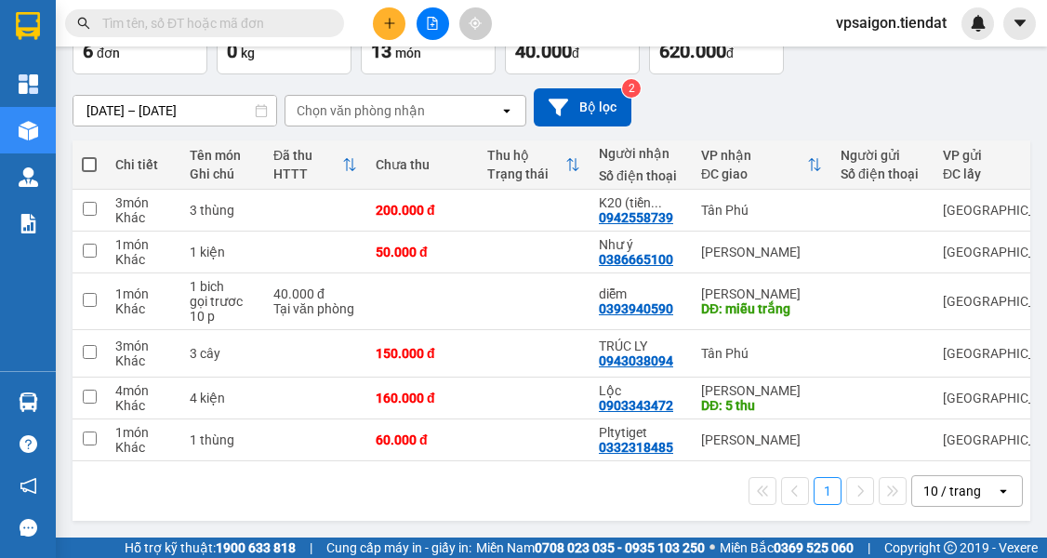
click at [347, 485] on div "1 10 / trang open" at bounding box center [551, 491] width 943 height 32
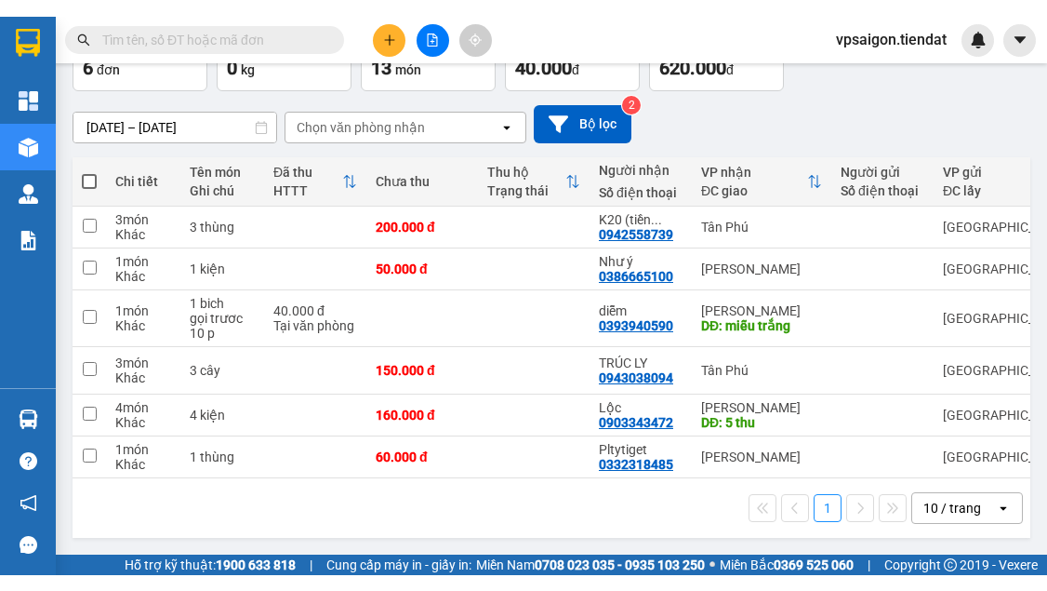
scroll to position [140, 0]
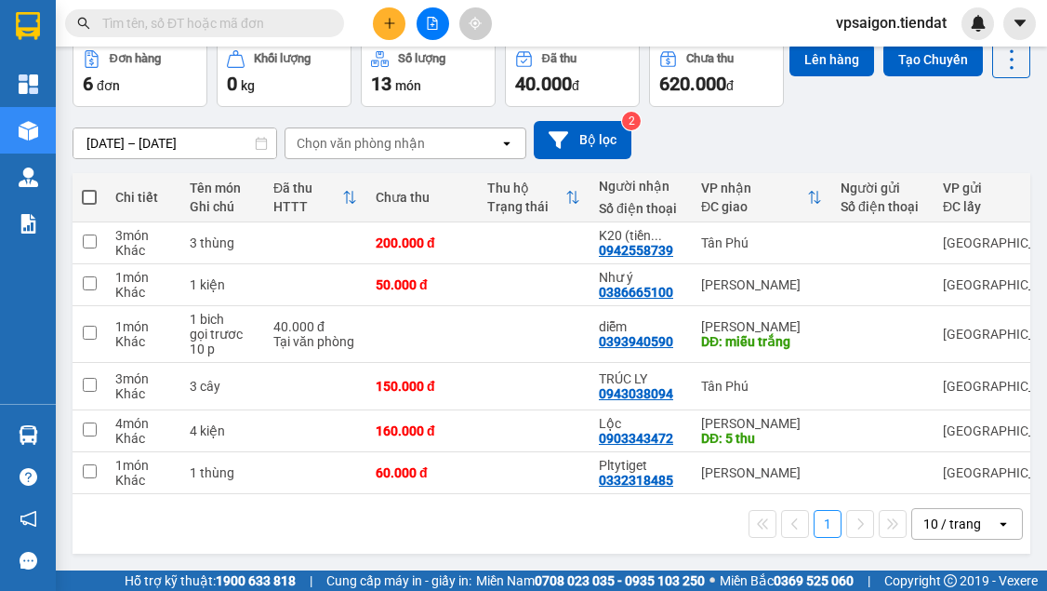
click at [282, 515] on div "1 10 / trang open" at bounding box center [551, 524] width 943 height 32
click at [230, 531] on div "1 10 / trang open" at bounding box center [551, 524] width 943 height 32
click at [633, 472] on div "0332318485" at bounding box center [636, 479] width 74 height 15
click at [699, 457] on td "[PERSON_NAME]" at bounding box center [762, 473] width 140 height 42
checkbox input "true"
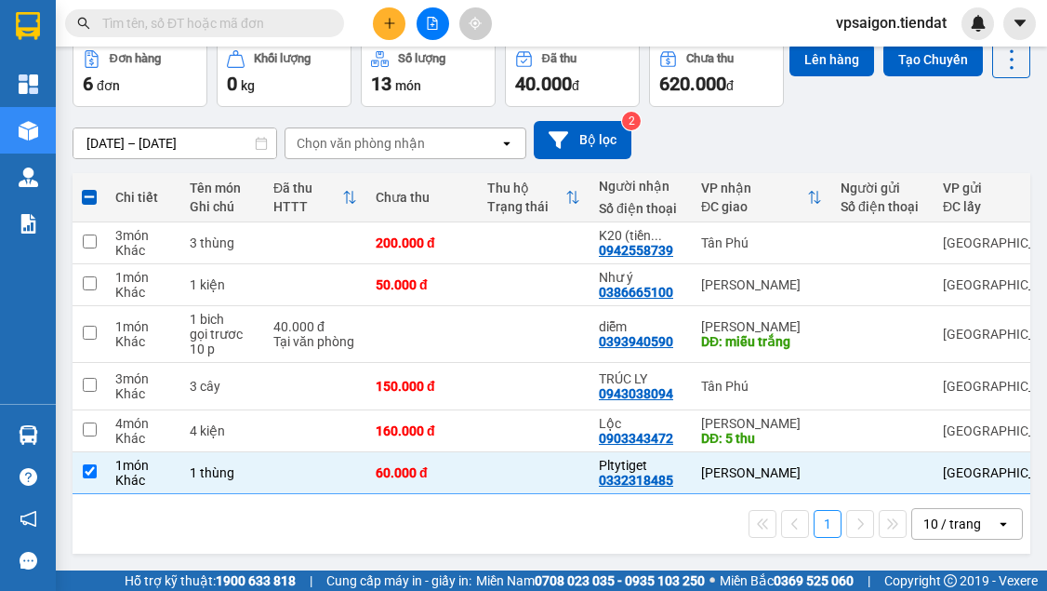
click at [138, 514] on div "1 10 / trang open" at bounding box center [551, 524] width 943 height 32
click at [619, 231] on div "K20 (tiền ..." at bounding box center [641, 235] width 84 height 15
checkbox input "true"
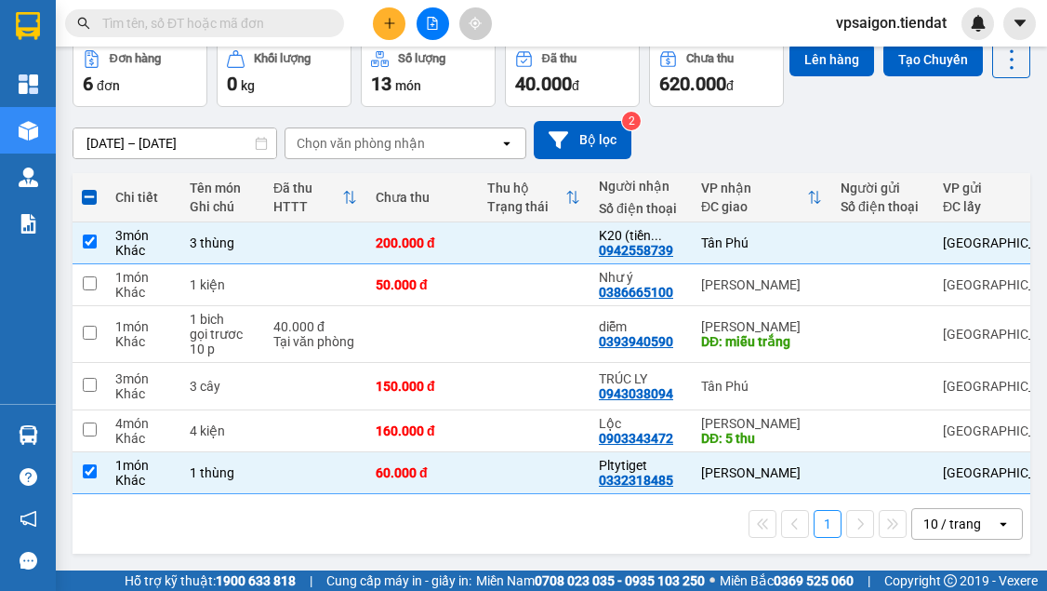
click at [266, 539] on div "1 10 / trang open" at bounding box center [552, 524] width 958 height 60
click at [616, 417] on div "Lộc" at bounding box center [641, 423] width 84 height 15
checkbox input "true"
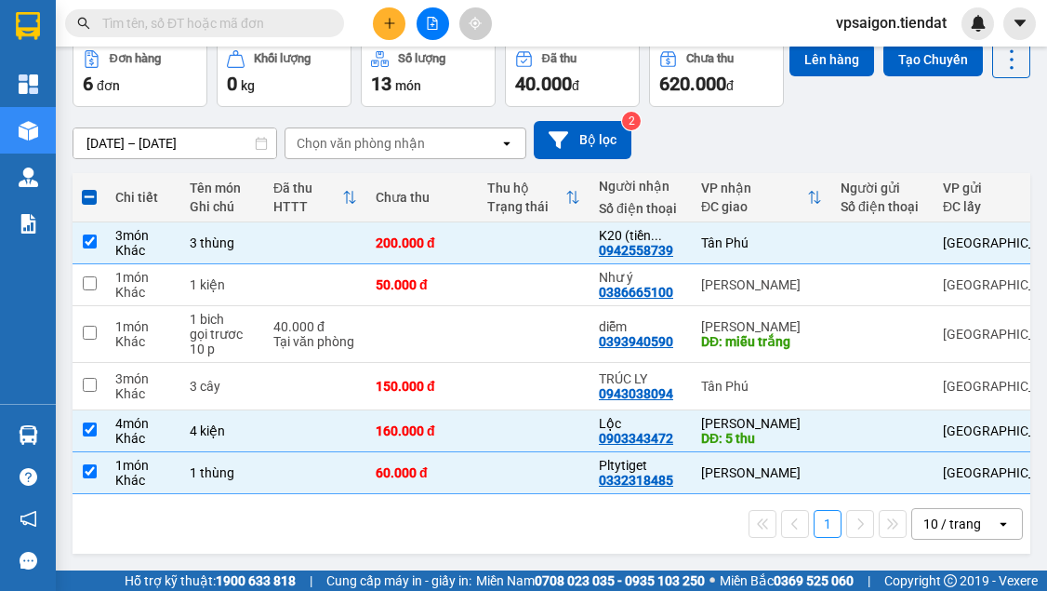
click at [223, 524] on div "1 10 / trang open" at bounding box center [551, 524] width 943 height 32
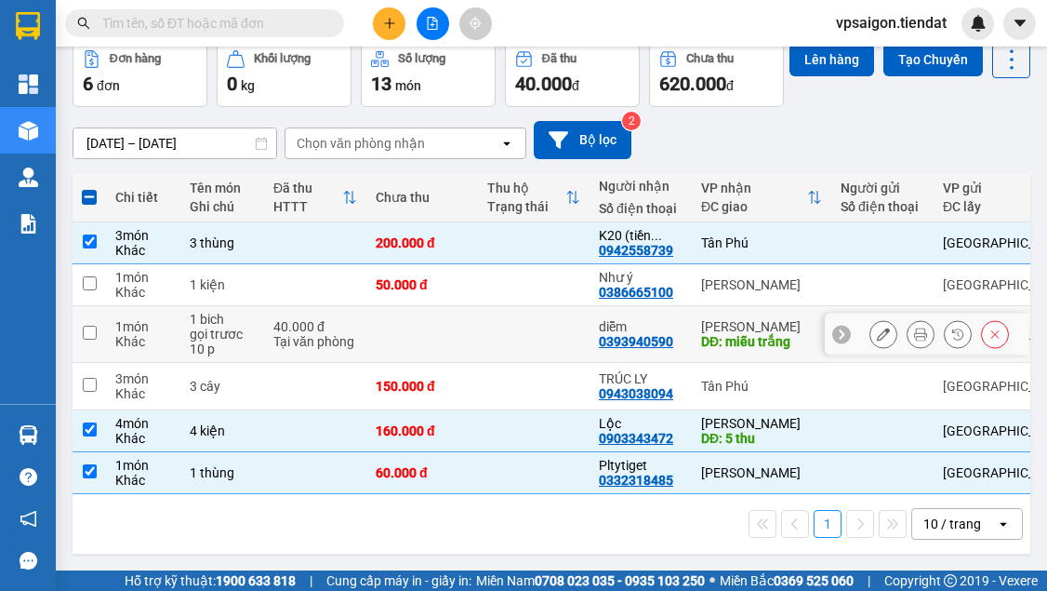
click at [536, 329] on td at bounding box center [534, 334] width 112 height 57
checkbox input "true"
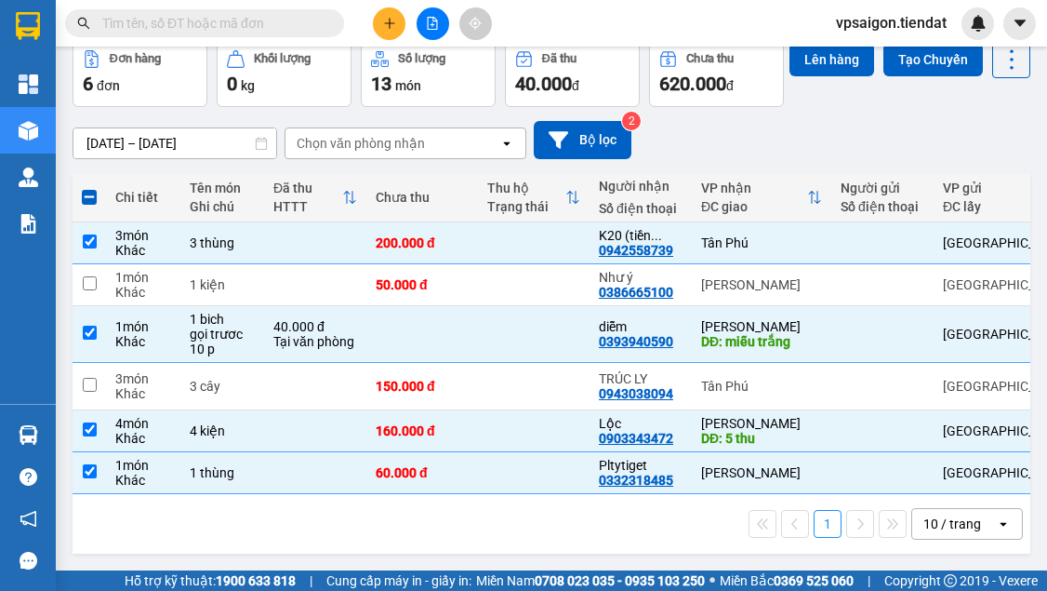
drag, startPoint x: 327, startPoint y: 528, endPoint x: 359, endPoint y: 493, distance: 47.4
click at [327, 528] on div "1 10 / trang open" at bounding box center [551, 524] width 943 height 32
click at [518, 368] on td at bounding box center [534, 386] width 112 height 47
checkbox input "true"
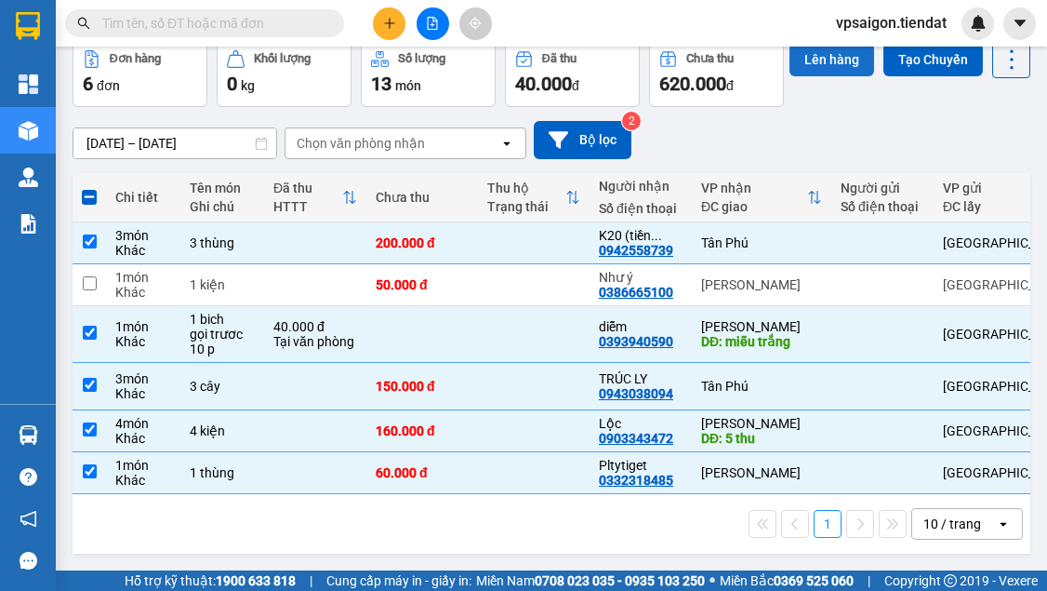
click at [790, 75] on button "Lên hàng" at bounding box center [832, 59] width 85 height 33
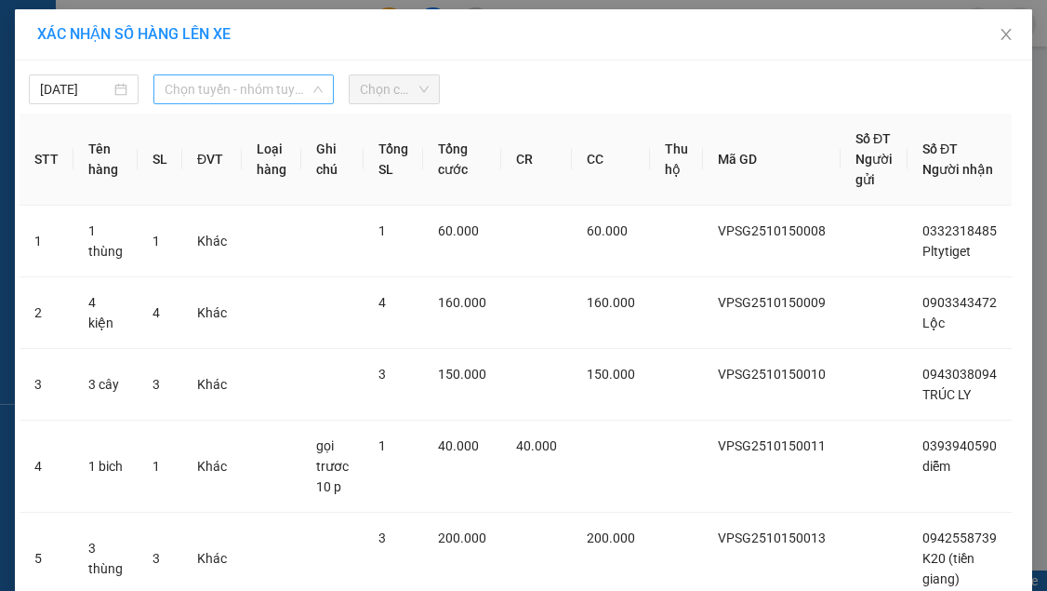
click at [205, 82] on span "Chọn tuyến - nhóm tuyến" at bounding box center [244, 89] width 158 height 28
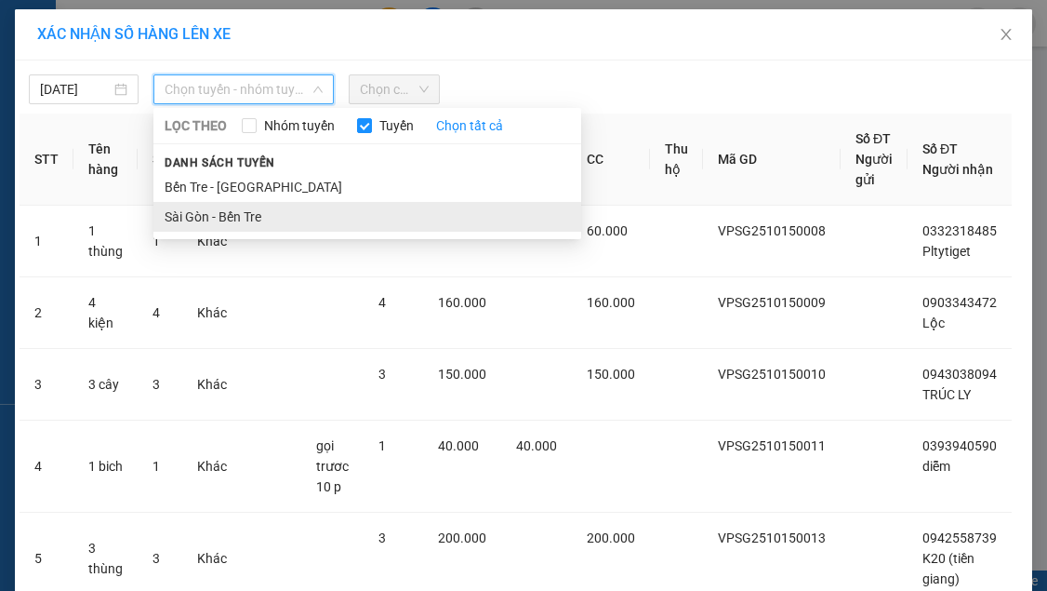
click at [214, 208] on li "Sài Gòn - Bến Tre" at bounding box center [367, 217] width 428 height 30
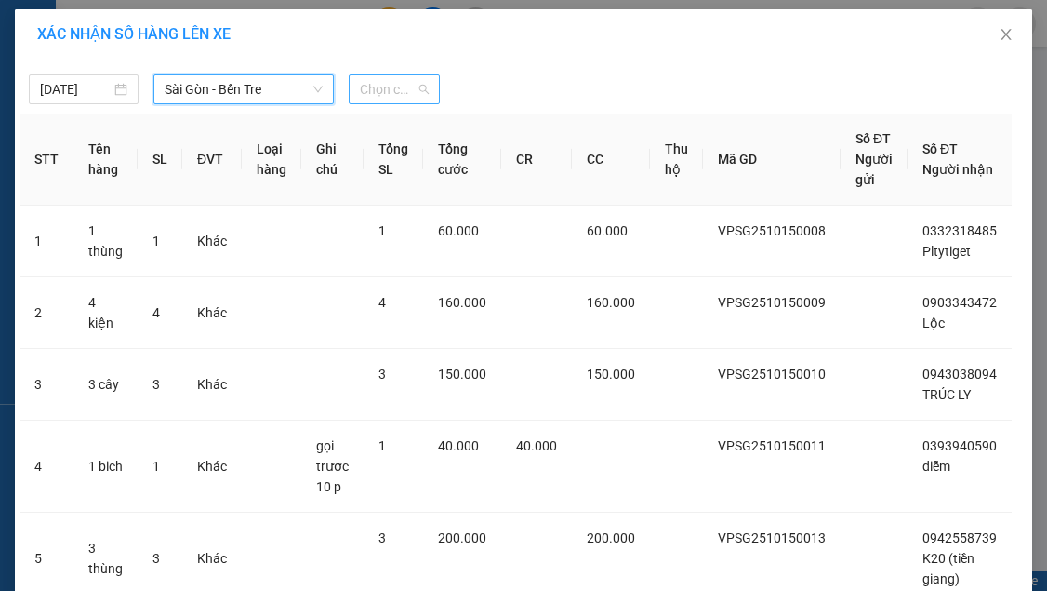
click at [397, 89] on span "Chọn chuyến" at bounding box center [395, 89] width 70 height 28
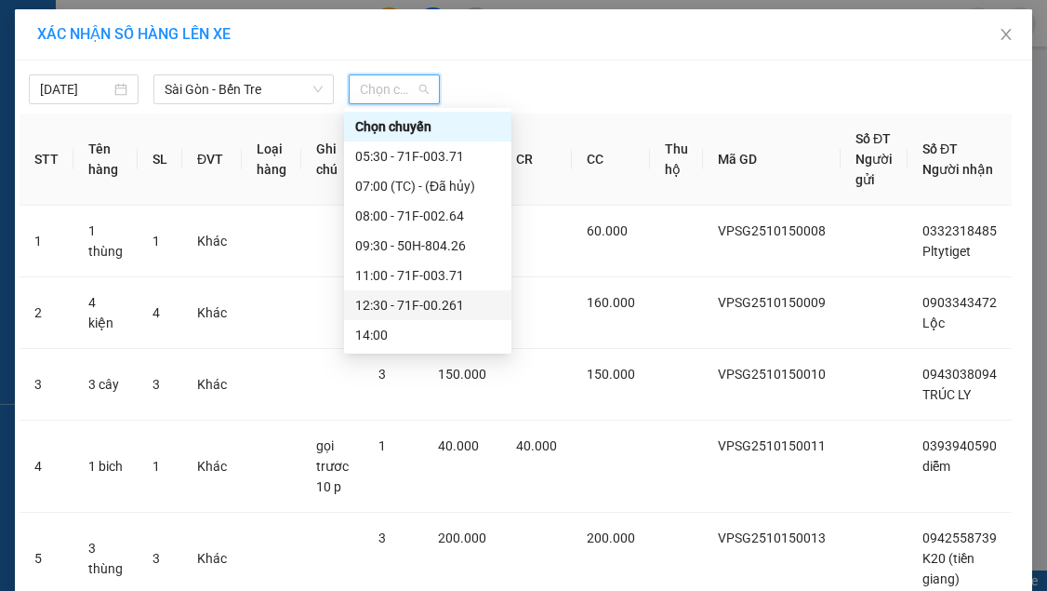
click at [417, 302] on div "12:30 - 71F-00.261" at bounding box center [427, 305] width 145 height 20
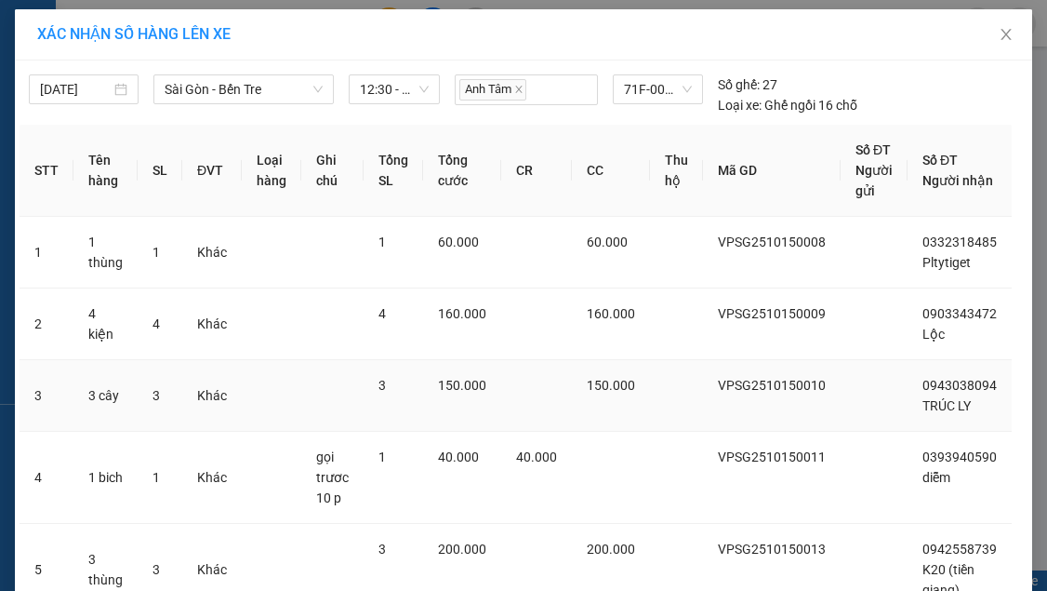
click at [330, 396] on td at bounding box center [332, 396] width 62 height 72
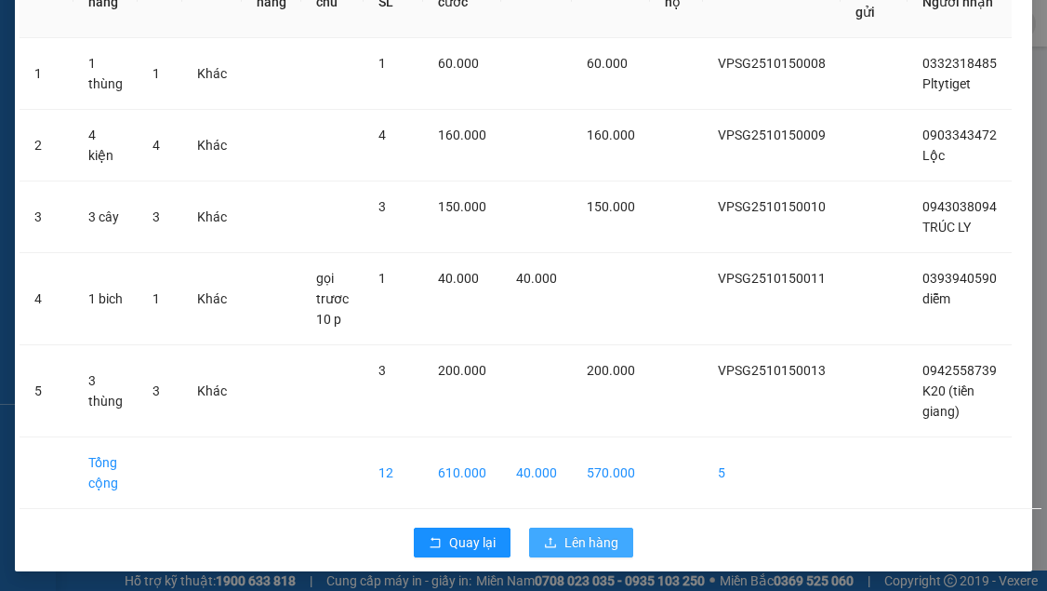
click at [575, 527] on button "Lên hàng" at bounding box center [581, 542] width 104 height 30
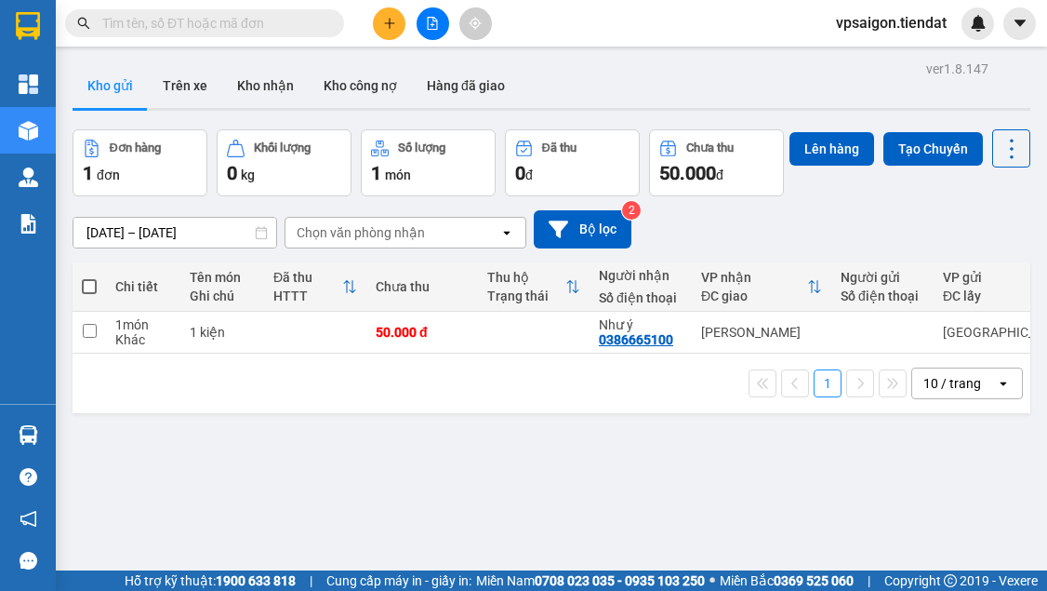
click at [341, 399] on div "1 10 / trang open" at bounding box center [551, 383] width 943 height 32
